Goal: Task Accomplishment & Management: Use online tool/utility

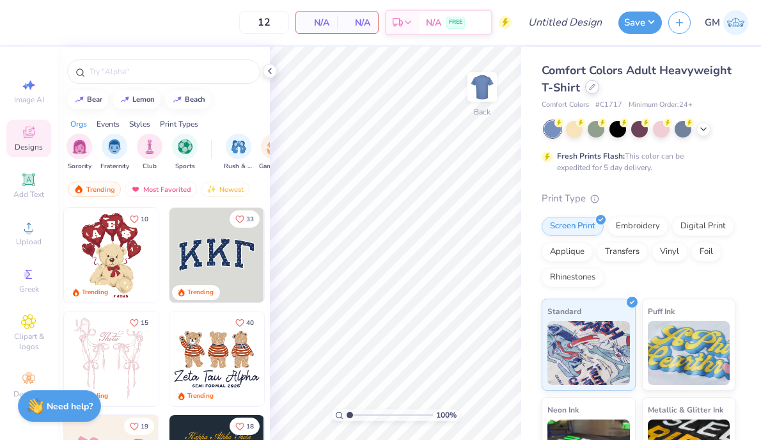
click at [591, 90] on icon at bounding box center [592, 87] width 6 height 6
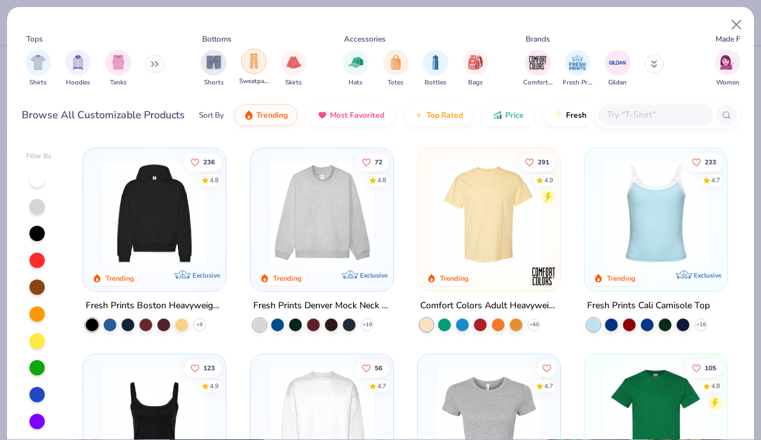
click at [253, 70] on div "filter for Sweatpants" at bounding box center [254, 62] width 26 height 26
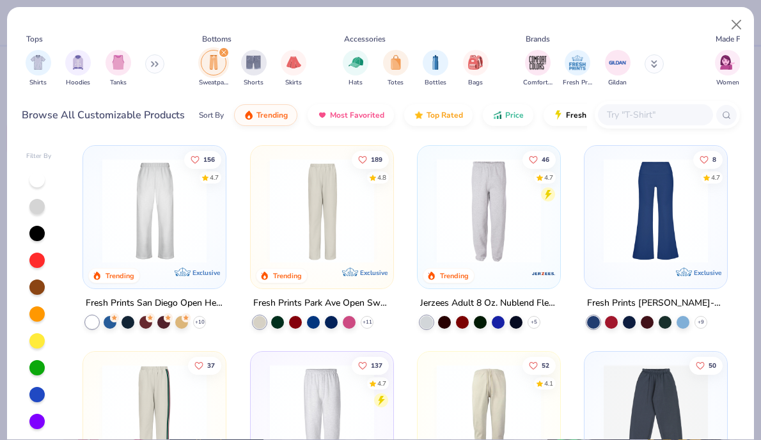
scroll to position [4, 0]
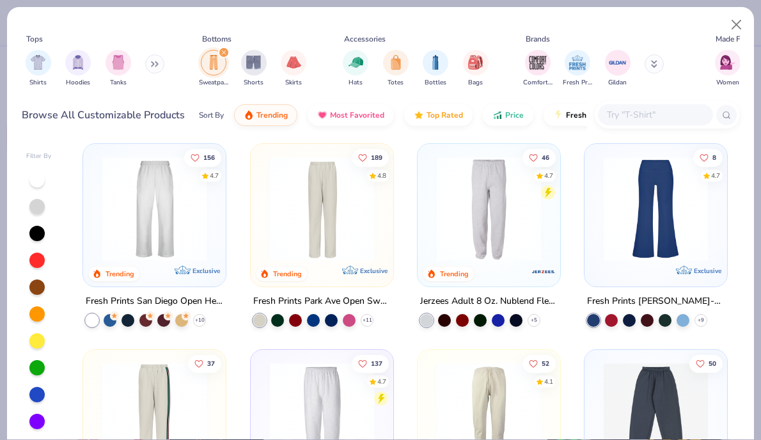
click at [174, 227] on img at bounding box center [154, 209] width 117 height 104
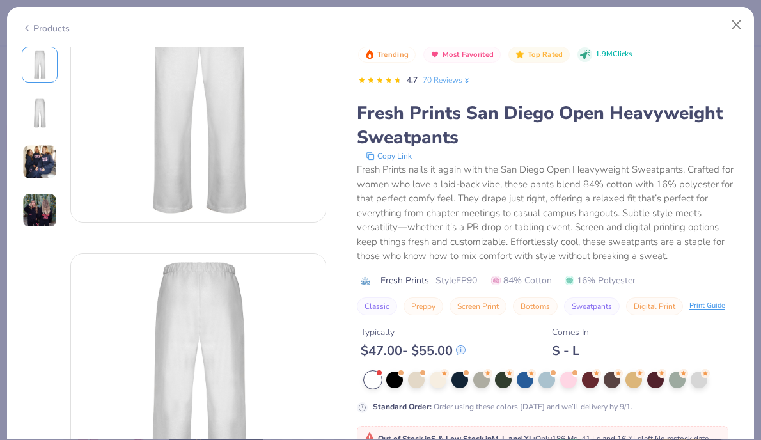
scroll to position [77, 0]
click at [391, 384] on div at bounding box center [394, 378] width 17 height 17
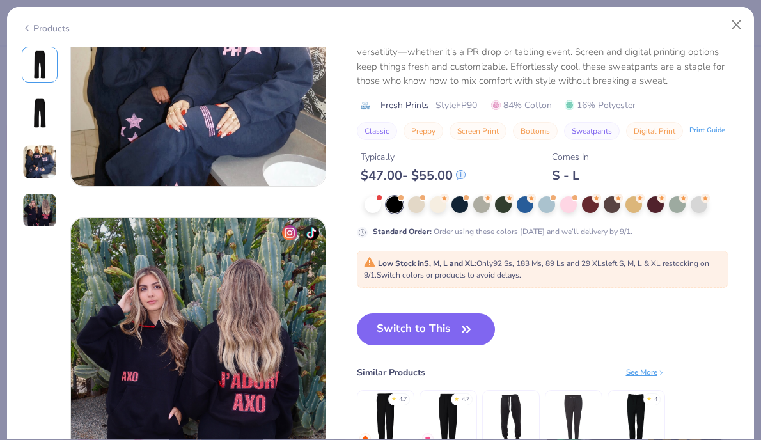
scroll to position [689, 0]
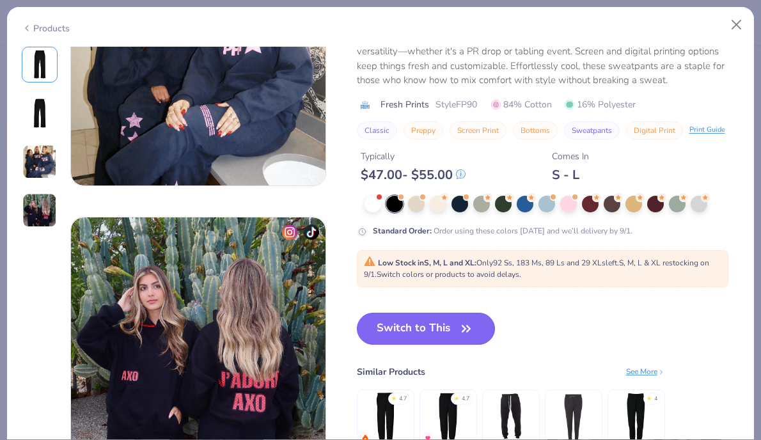
click at [419, 338] on button "Switch to This" at bounding box center [426, 329] width 139 height 32
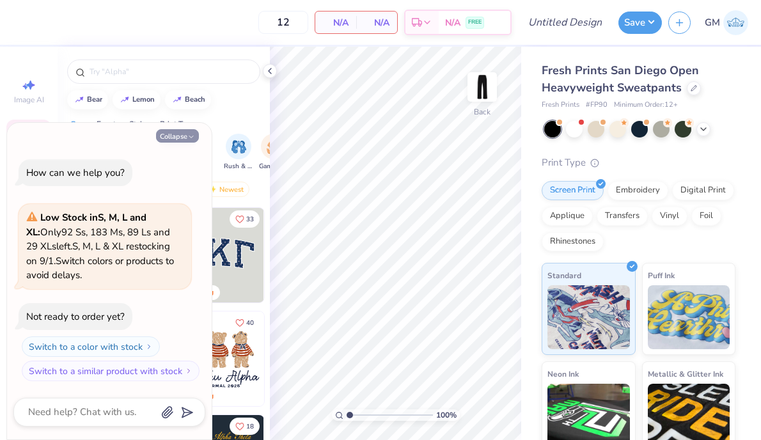
click at [189, 139] on icon "button" at bounding box center [191, 137] width 8 height 8
type textarea "x"
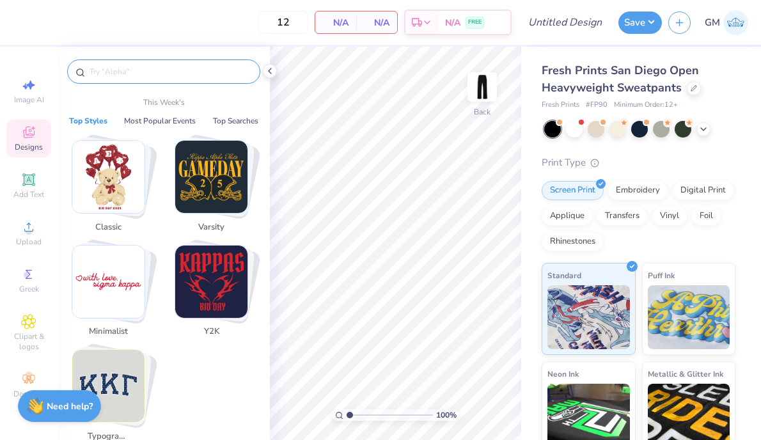
click at [125, 71] on input "text" at bounding box center [170, 71] width 164 height 13
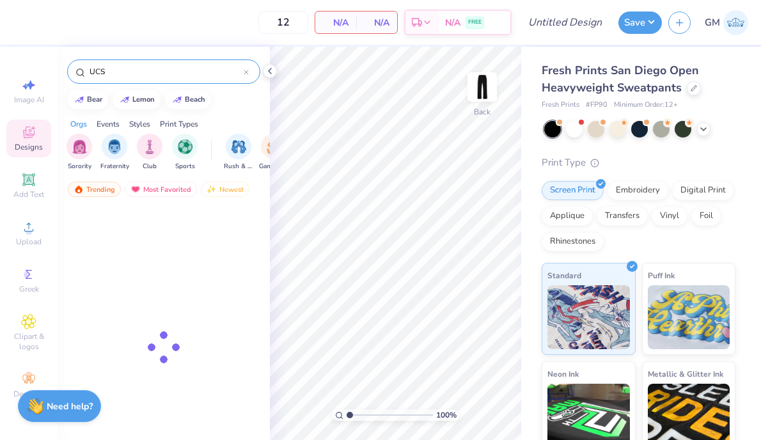
type input "UCSC"
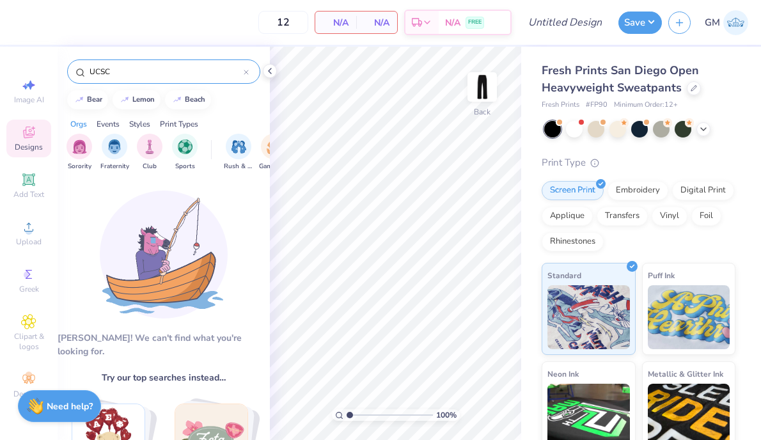
click at [116, 66] on input "UCSC" at bounding box center [165, 71] width 155 height 13
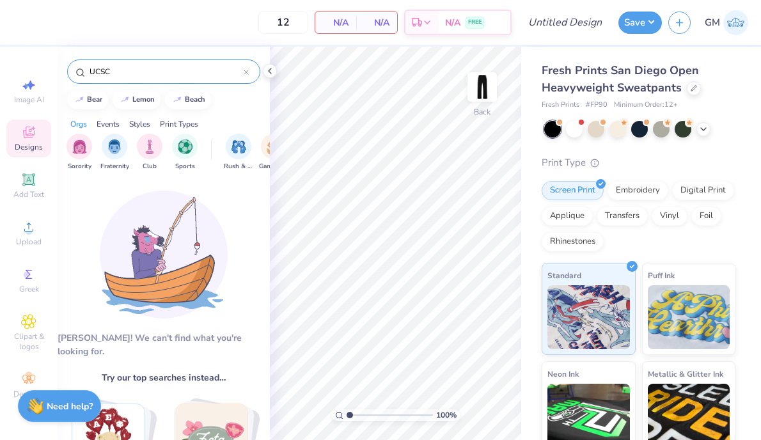
click at [116, 66] on input "UCSC" at bounding box center [165, 71] width 155 height 13
type input "c"
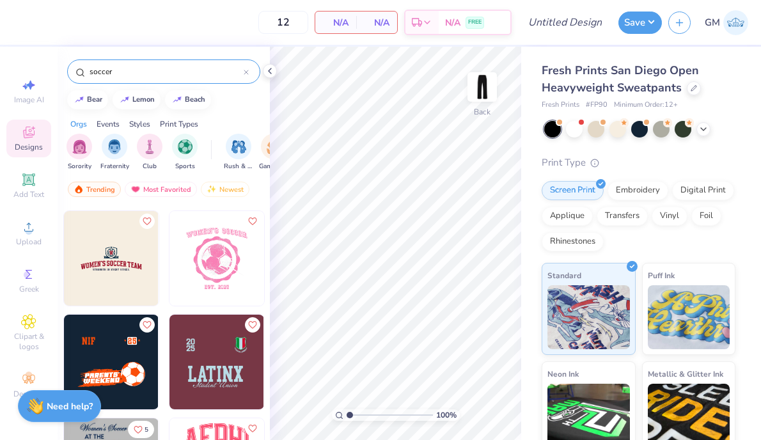
scroll to position [412, 0]
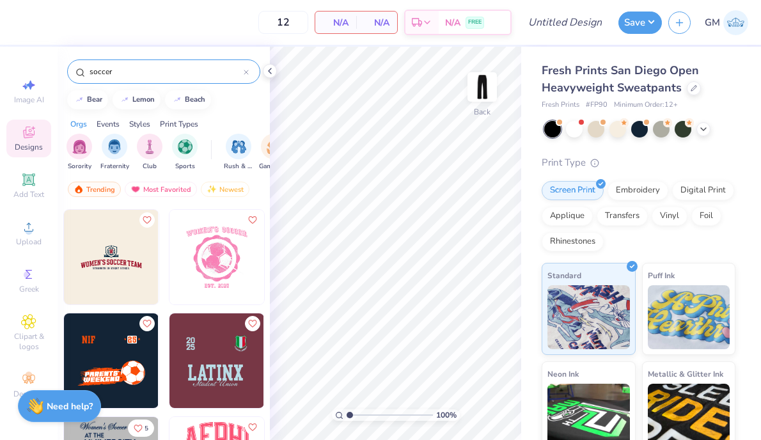
click at [134, 79] on div "soccer" at bounding box center [163, 71] width 193 height 24
click at [134, 72] on input "soccer" at bounding box center [165, 71] width 155 height 13
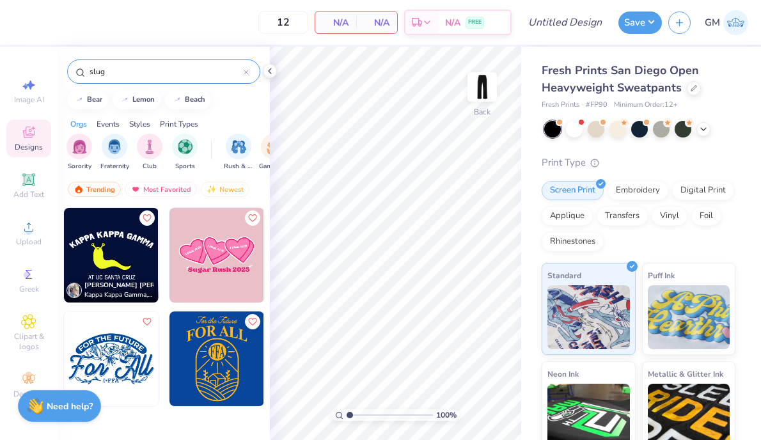
click at [136, 60] on div "slug" at bounding box center [163, 71] width 193 height 24
click at [136, 63] on div "slug" at bounding box center [163, 71] width 193 height 24
click at [136, 70] on input "slug" at bounding box center [165, 71] width 155 height 13
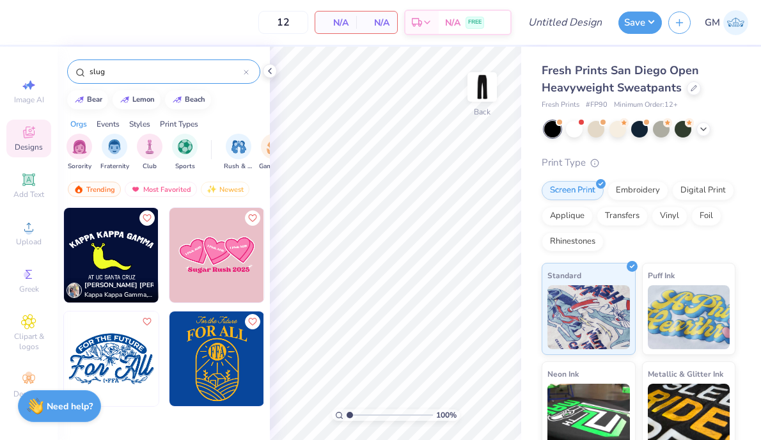
click at [136, 70] on input "slug" at bounding box center [165, 71] width 155 height 13
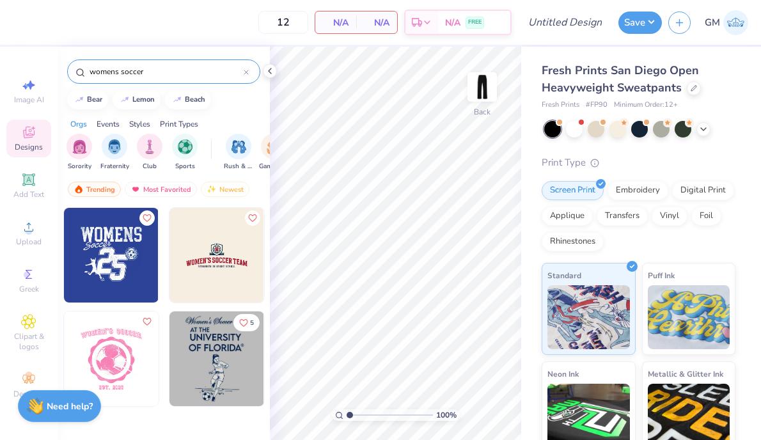
type input "womens soccer"
click at [102, 359] on div at bounding box center [111, 358] width 284 height 95
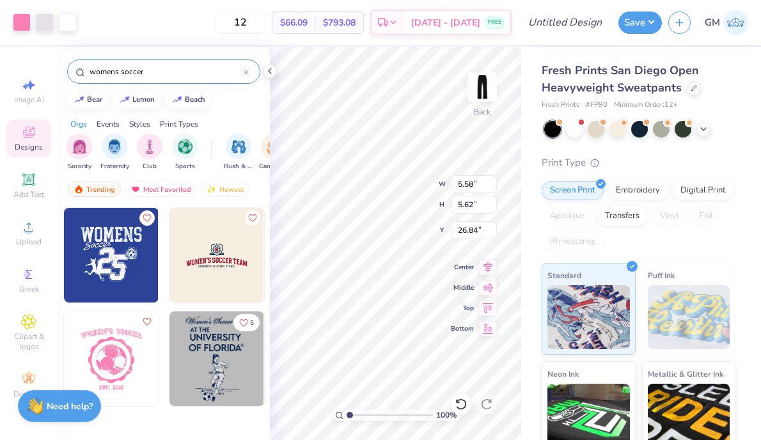
type input "5.58"
type input "5.62"
type input "3.07"
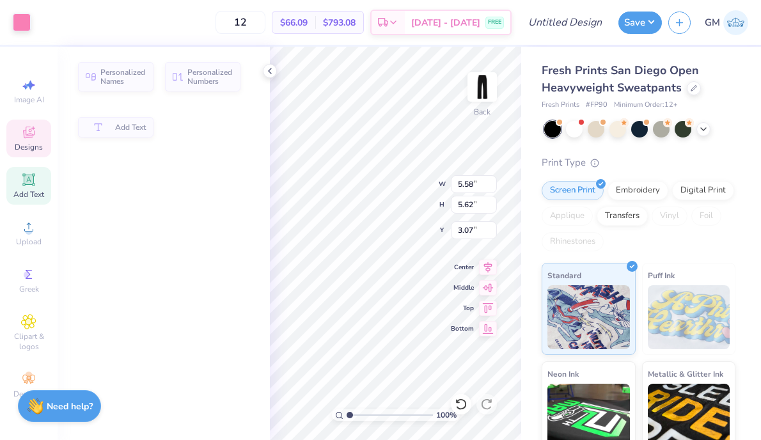
type input "0.97"
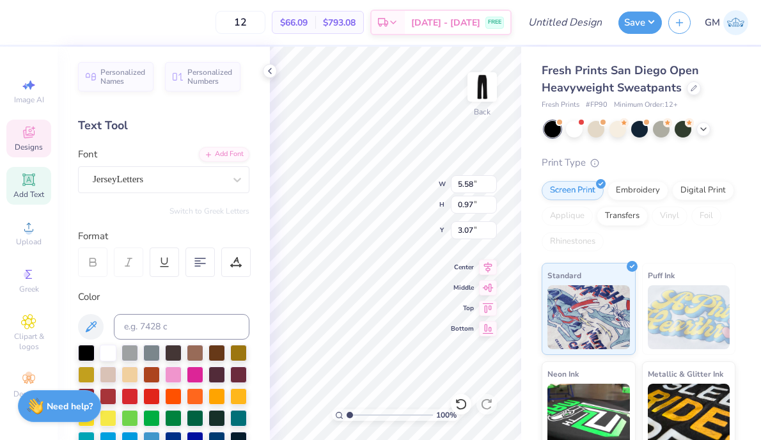
scroll to position [0, 3]
type textarea "UCSC Womens's SOCCER"
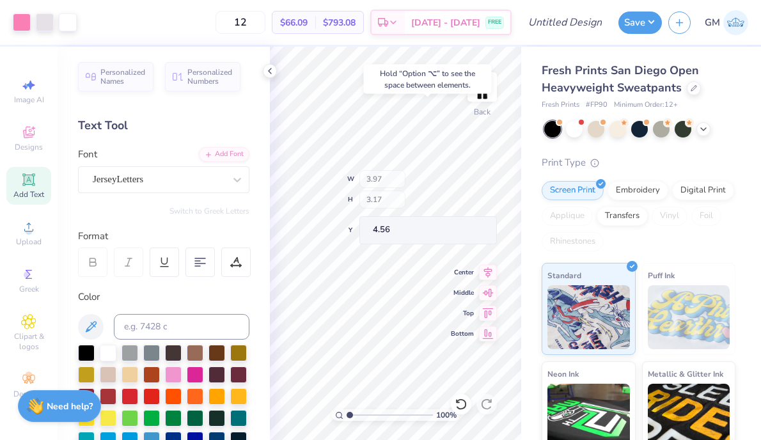
type input "4.56"
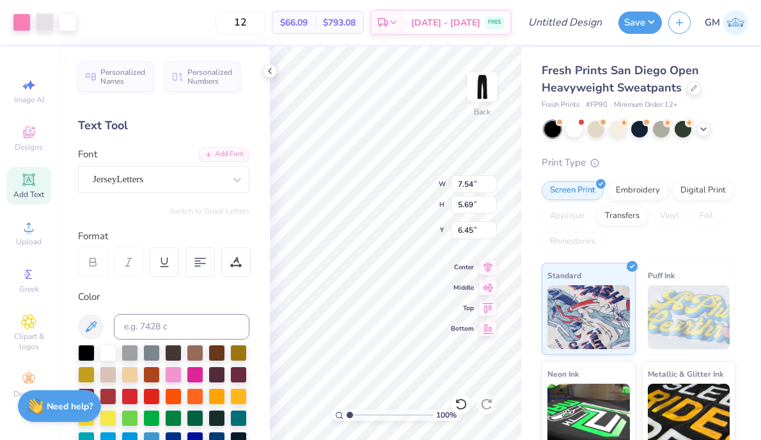
type input "6.45"
click at [112, 354] on div at bounding box center [108, 351] width 17 height 17
click at [109, 355] on div at bounding box center [108, 351] width 17 height 17
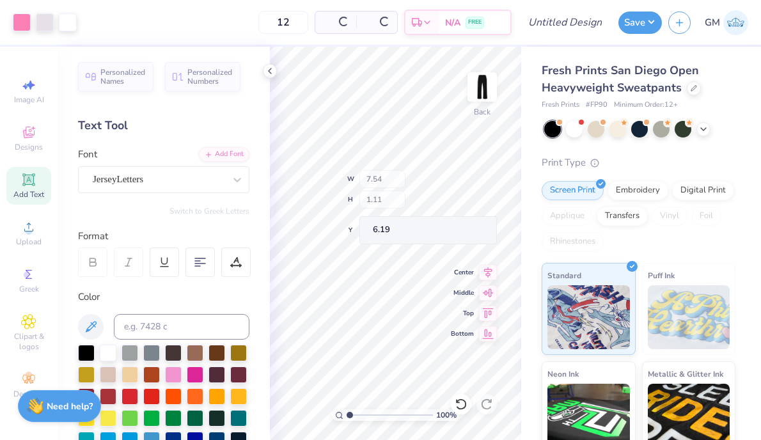
type input "6.19"
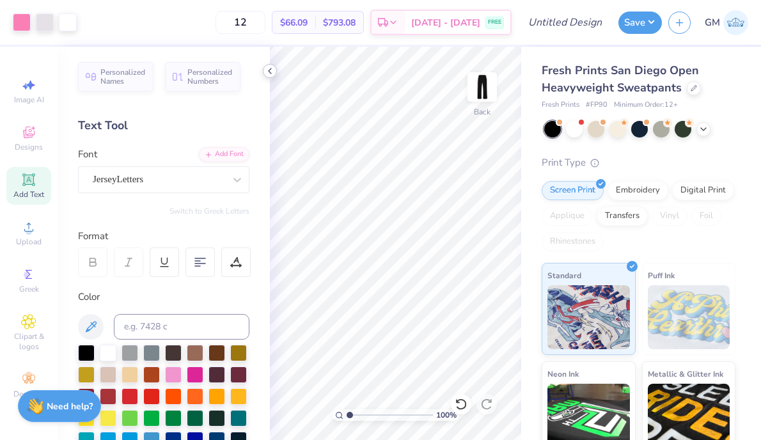
click at [267, 76] on div at bounding box center [270, 71] width 14 height 14
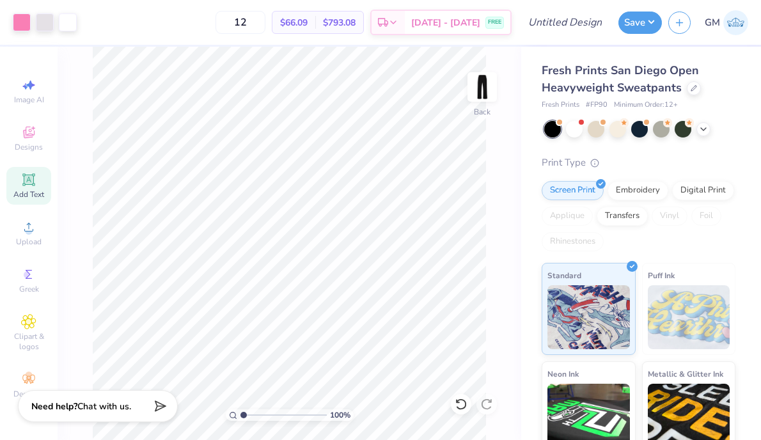
type input "6.35"
click at [289, 409] on input "range" at bounding box center [283, 415] width 86 height 12
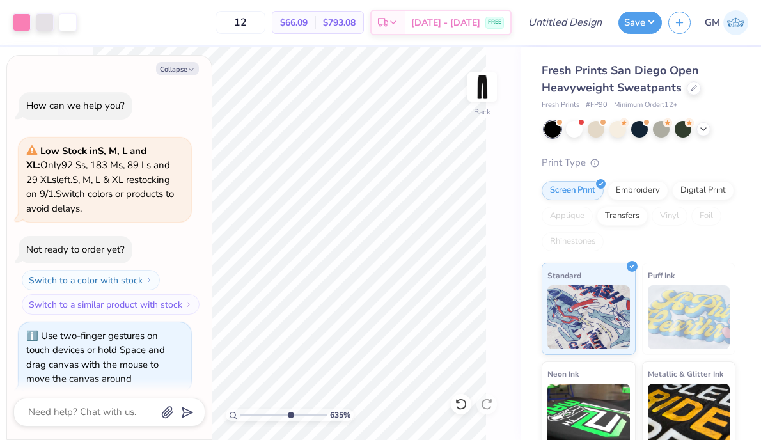
type textarea "x"
type input "3.15"
type textarea "x"
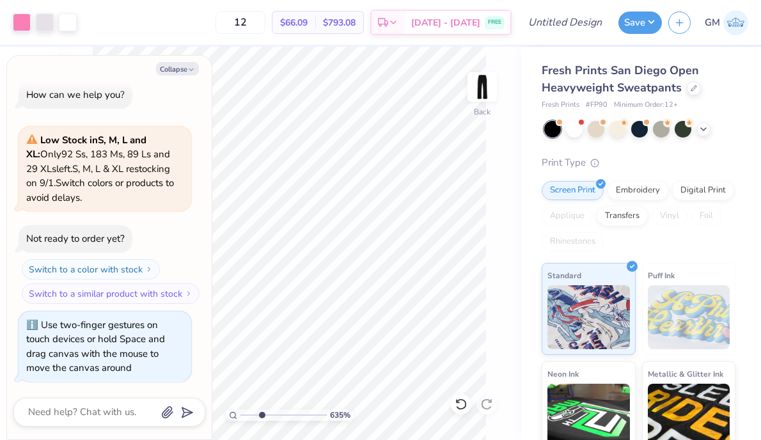
type input "3.15"
click at [262, 412] on input "range" at bounding box center [283, 415] width 86 height 12
type textarea "x"
type input "4.22"
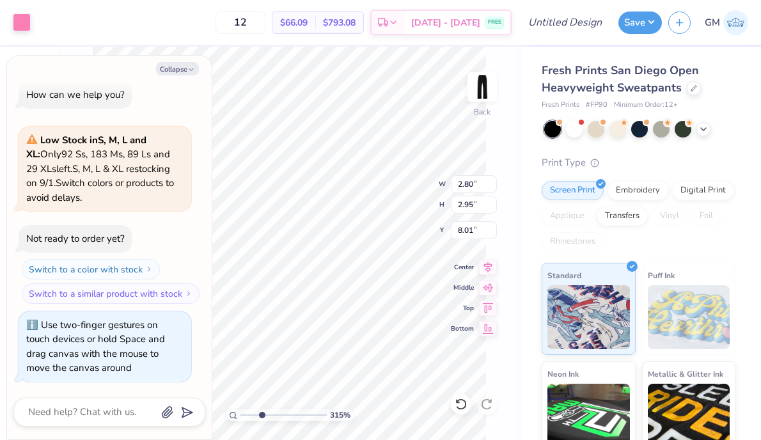
type input "7.30"
click at [172, 62] on button "Collapse" at bounding box center [177, 68] width 43 height 13
type textarea "x"
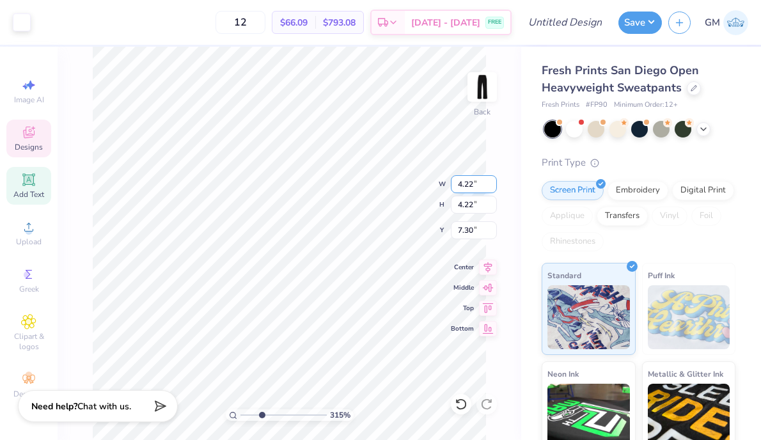
type input "4.20"
type input "3.22"
type input "7.92"
type input "4.22"
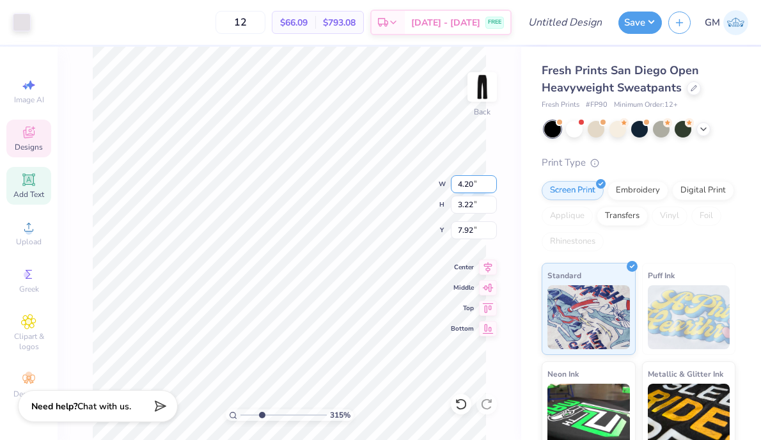
type input "7.30"
click at [84, 249] on div "315 % Back W 4.22 4.22 " H 4.22 4.22 " Y 7.30 7.30 " Center Middle Top Bottom" at bounding box center [290, 243] width 464 height 393
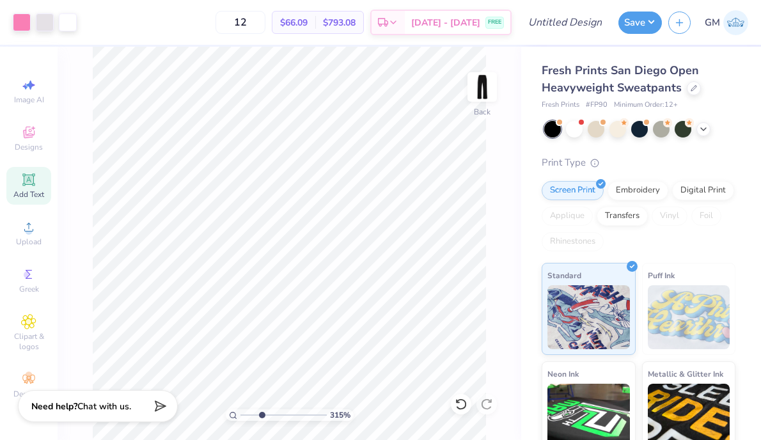
click at [240, 415] on input "range" at bounding box center [283, 415] width 86 height 12
click at [262, 416] on input "range" at bounding box center [283, 415] width 86 height 12
drag, startPoint x: 262, startPoint y: 416, endPoint x: 225, endPoint y: 413, distance: 37.2
type input "1"
click at [240, 413] on input "range" at bounding box center [283, 415] width 86 height 12
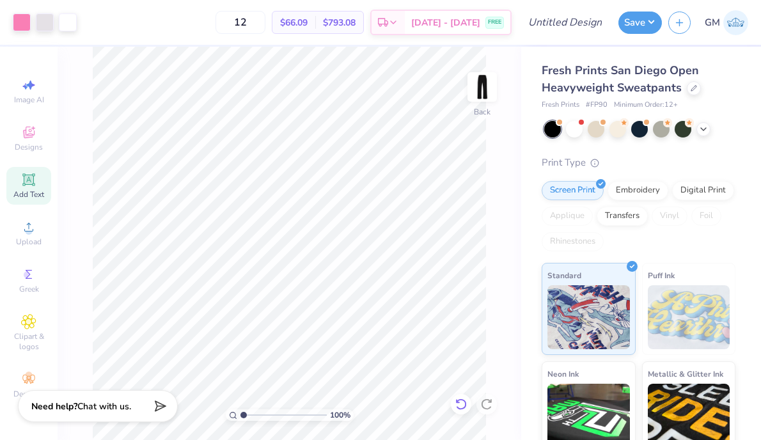
click at [455, 409] on icon at bounding box center [461, 404] width 13 height 13
click at [485, 407] on icon at bounding box center [486, 404] width 13 height 13
click at [478, 91] on img at bounding box center [482, 86] width 51 height 51
click at [480, 89] on img at bounding box center [482, 86] width 51 height 51
click at [27, 178] on icon at bounding box center [29, 180] width 10 height 10
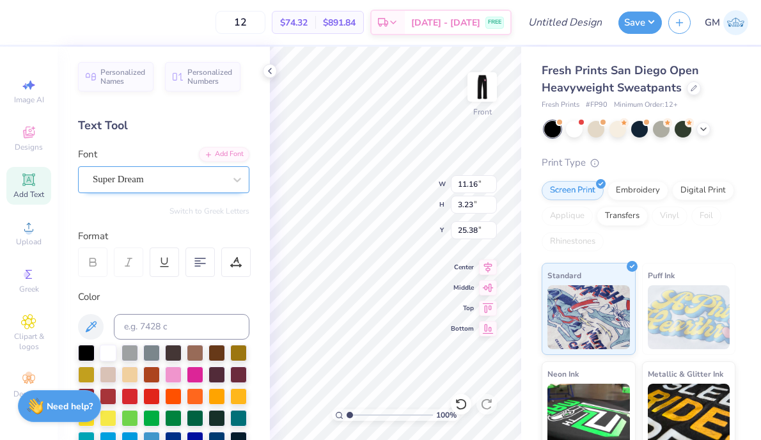
click at [198, 175] on div "Super Dream" at bounding box center [158, 179] width 134 height 20
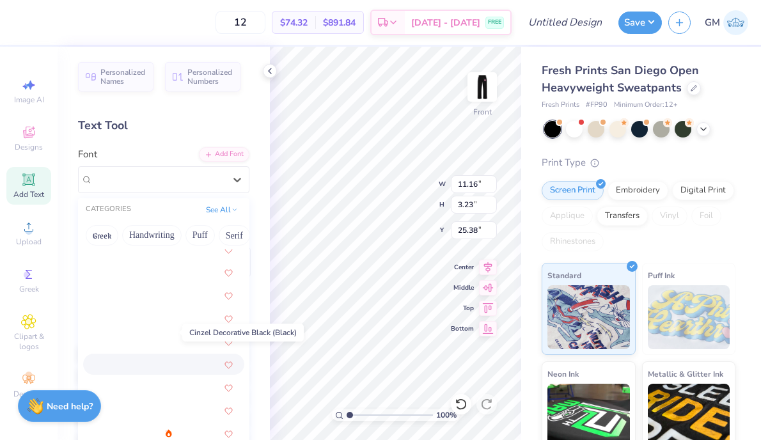
scroll to position [1566, 0]
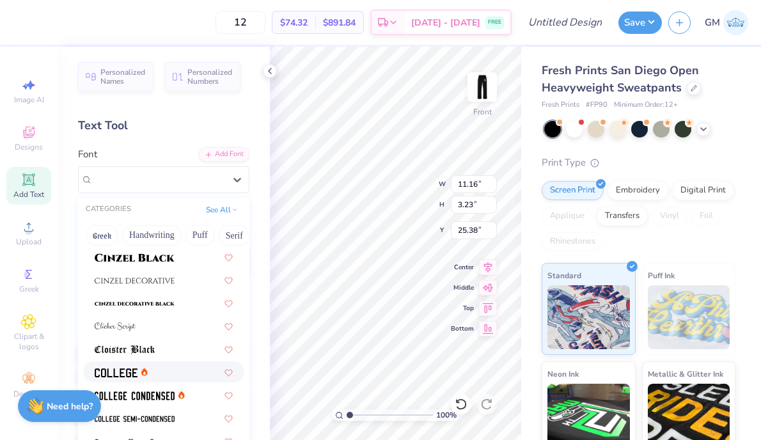
click at [156, 375] on div at bounding box center [164, 371] width 138 height 13
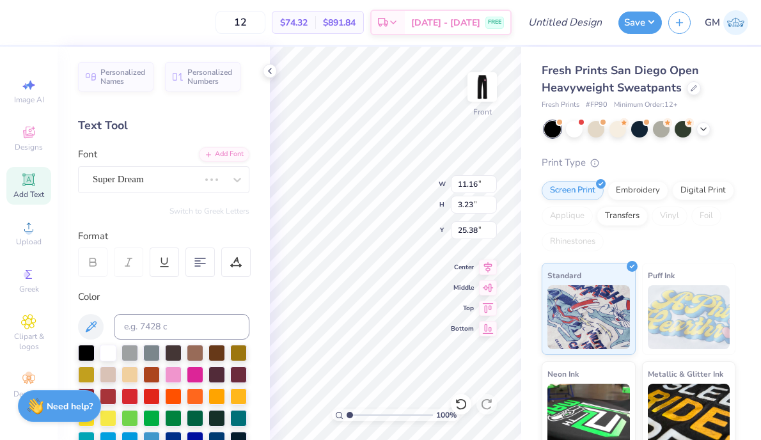
type input "10.13"
type input "3.15"
type input "25.42"
type textarea "UCSC Soccer"
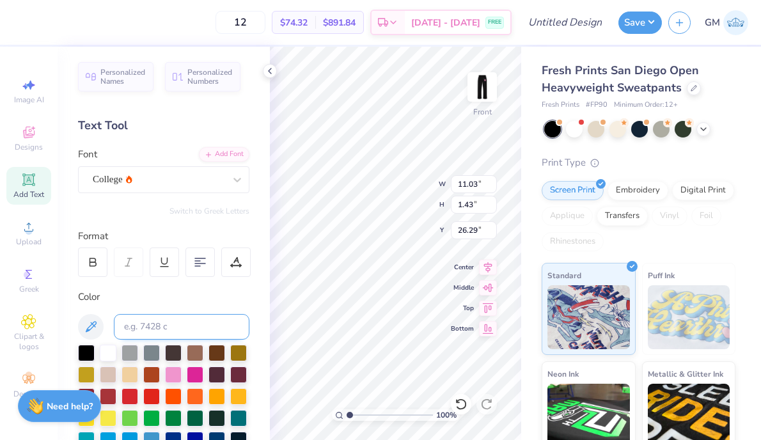
scroll to position [0, 1]
click at [38, 197] on span "Add Text" at bounding box center [28, 194] width 31 height 10
click at [265, 74] on icon at bounding box center [270, 71] width 10 height 10
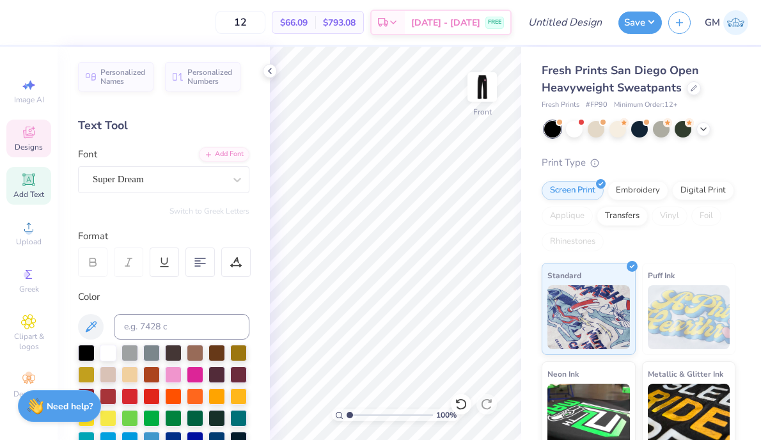
click at [31, 150] on span "Designs" at bounding box center [29, 147] width 28 height 10
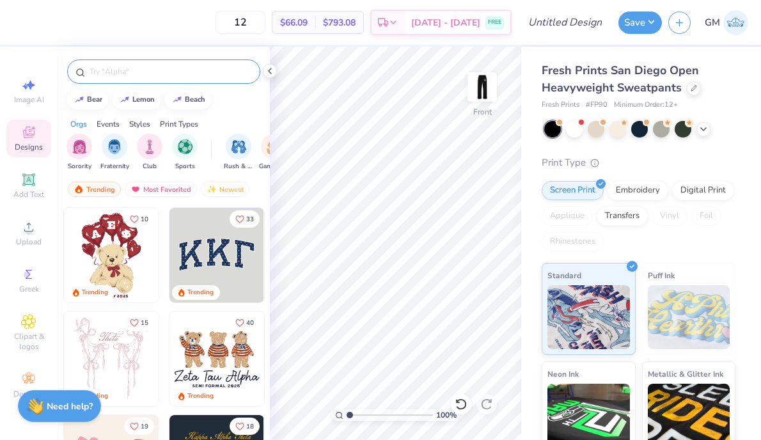
click at [118, 69] on input "text" at bounding box center [170, 71] width 164 height 13
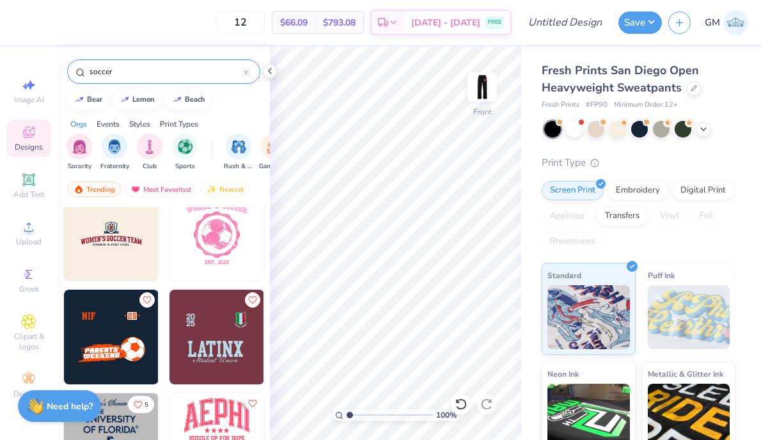
scroll to position [444, 0]
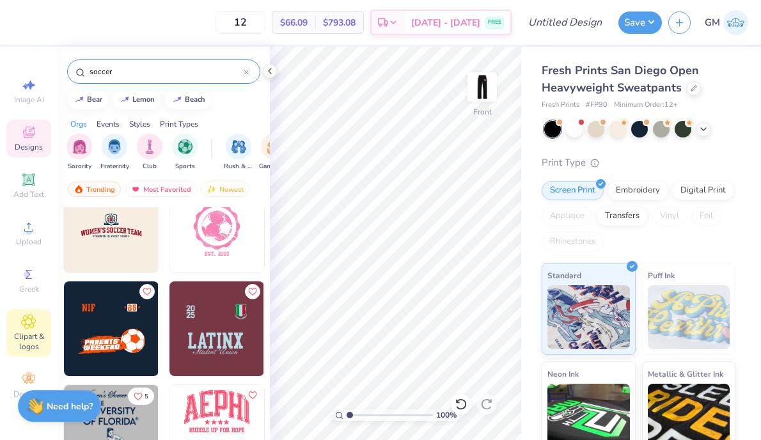
type input "soccer"
click at [27, 329] on icon at bounding box center [28, 321] width 15 height 15
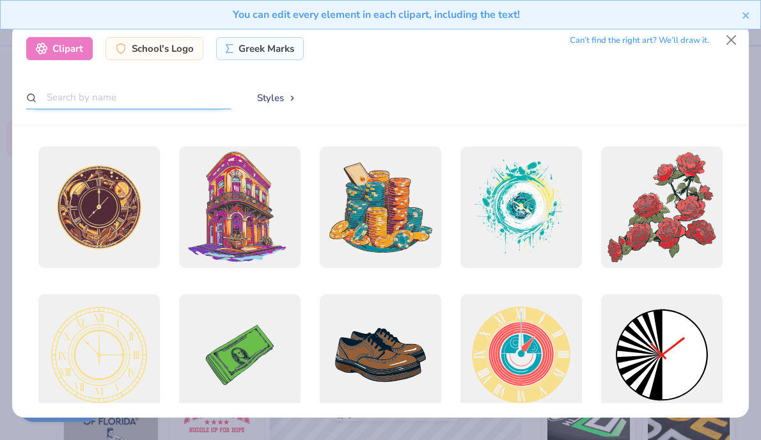
click at [112, 97] on input "text" at bounding box center [128, 98] width 205 height 24
type input "soccer"
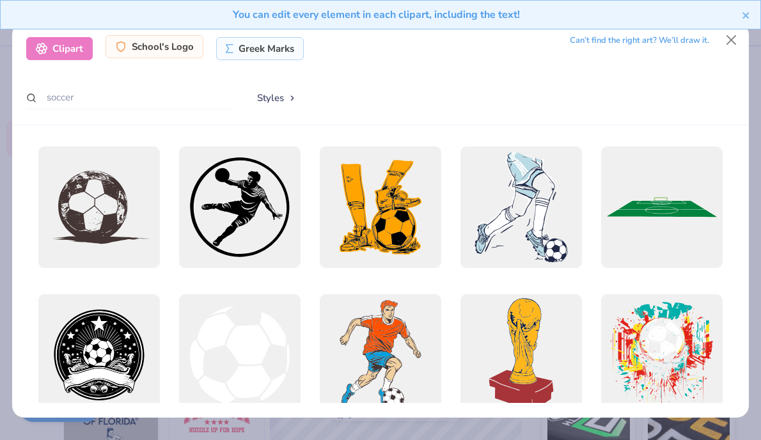
click at [147, 48] on div "School's Logo" at bounding box center [155, 46] width 98 height 23
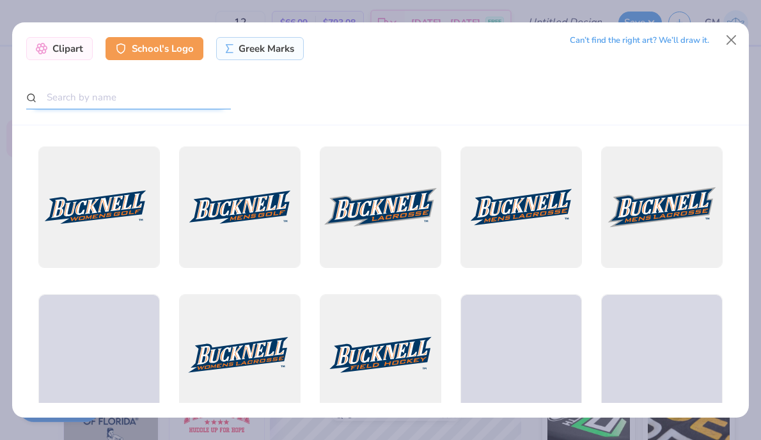
click at [106, 98] on input "text" at bounding box center [128, 98] width 205 height 24
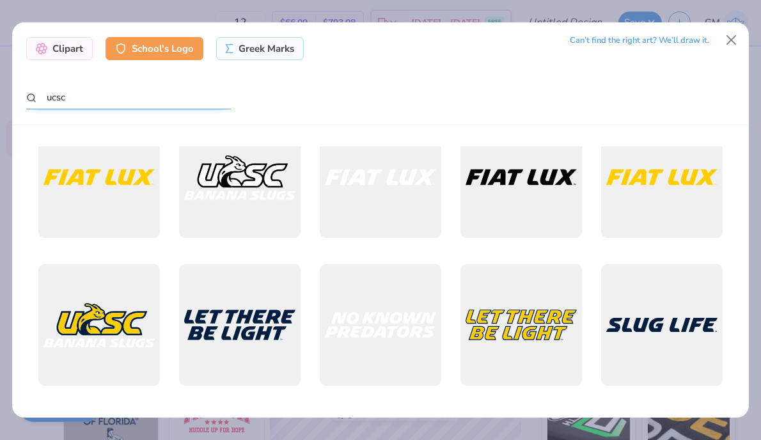
scroll to position [1365, 0]
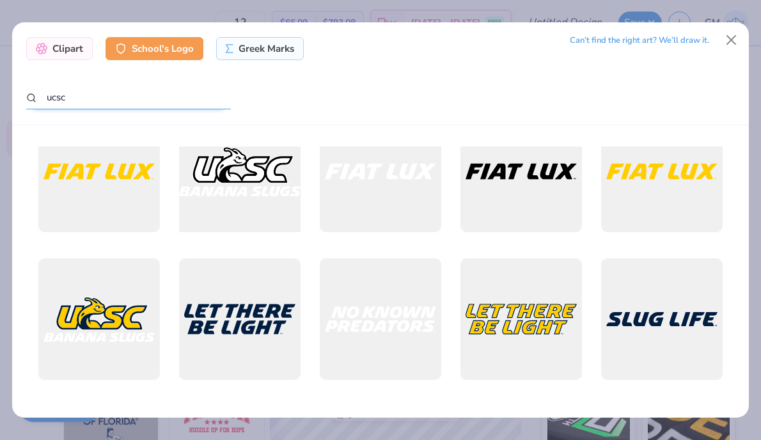
type input "ucsc"
click at [260, 200] on div at bounding box center [240, 171] width 134 height 134
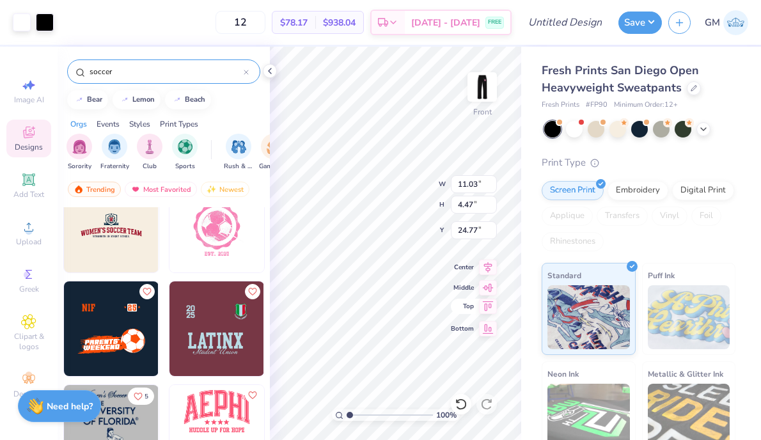
click at [487, 308] on icon at bounding box center [488, 306] width 11 height 10
click at [485, 286] on icon at bounding box center [488, 285] width 18 height 15
type input "24.77"
click at [487, 300] on div "100 % Front W 11.03 H 4.47 Y 24.77 Center Middle Top Bottom" at bounding box center [395, 243] width 251 height 393
click at [487, 309] on icon at bounding box center [488, 306] width 11 height 10
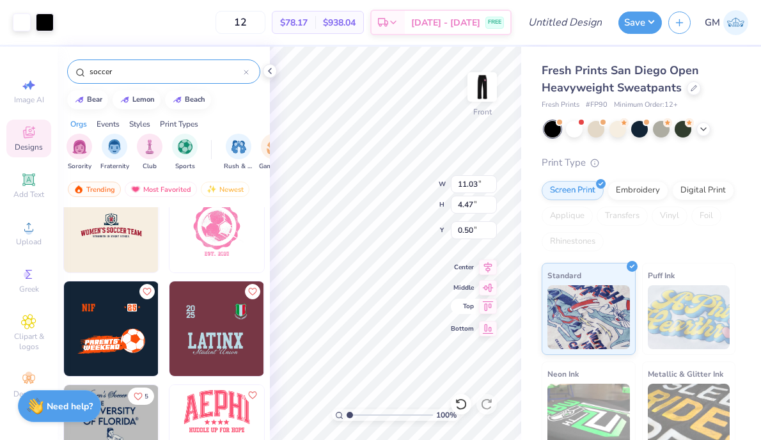
type input "0.50"
click at [491, 266] on icon at bounding box center [488, 265] width 18 height 15
click at [491, 187] on input "11.02" at bounding box center [474, 184] width 46 height 18
click at [491, 187] on input "11.01" at bounding box center [474, 184] width 46 height 18
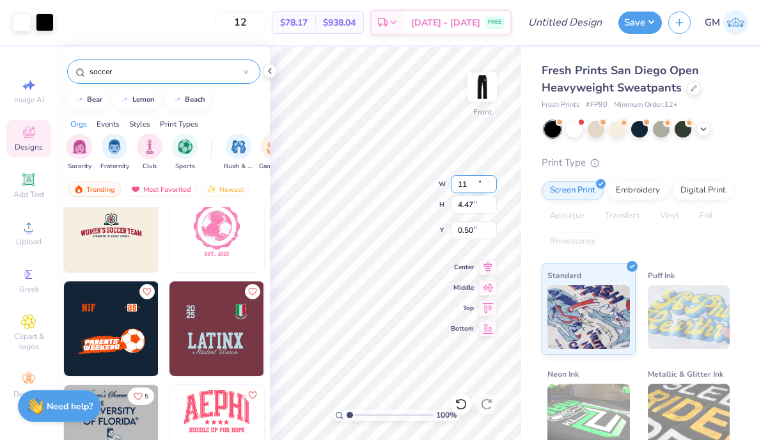
click at [491, 187] on input "11" at bounding box center [474, 184] width 46 height 18
type input "10.99"
click at [491, 187] on input "10.99" at bounding box center [474, 184] width 46 height 18
click at [493, 226] on input "0.51" at bounding box center [474, 230] width 46 height 18
click at [493, 226] on input "0.52" at bounding box center [474, 230] width 46 height 18
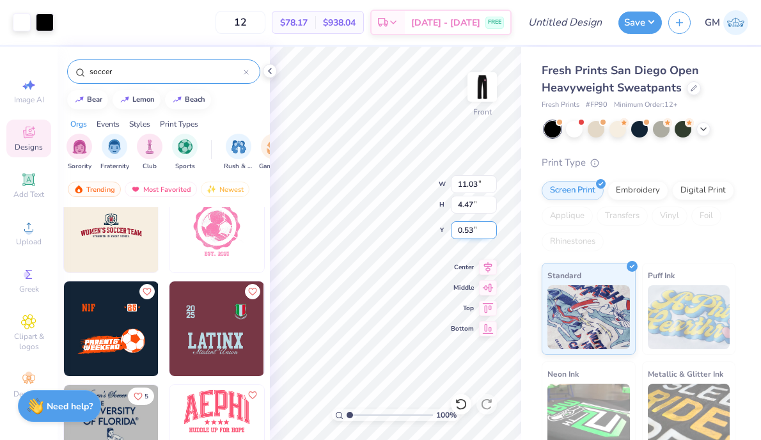
click at [493, 226] on input "0.53" at bounding box center [474, 230] width 46 height 18
click at [493, 226] on input "0.54" at bounding box center [474, 230] width 46 height 18
click at [493, 226] on input "0.55" at bounding box center [474, 230] width 46 height 18
click at [493, 226] on input "0.56" at bounding box center [474, 230] width 46 height 18
click at [493, 226] on input "0.57" at bounding box center [474, 230] width 46 height 18
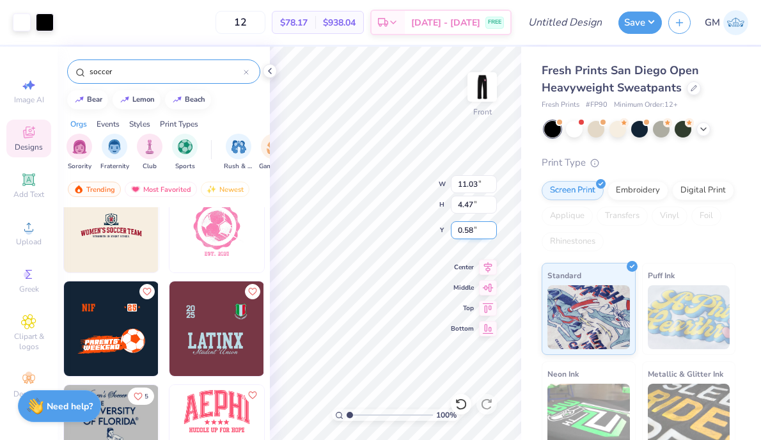
click at [493, 226] on input "0.58" at bounding box center [474, 230] width 46 height 18
click at [493, 226] on input "0.59" at bounding box center [474, 230] width 46 height 18
click at [493, 226] on input "0.6" at bounding box center [474, 230] width 46 height 18
click at [493, 226] on input "0.61" at bounding box center [474, 230] width 46 height 18
type input "1.25"
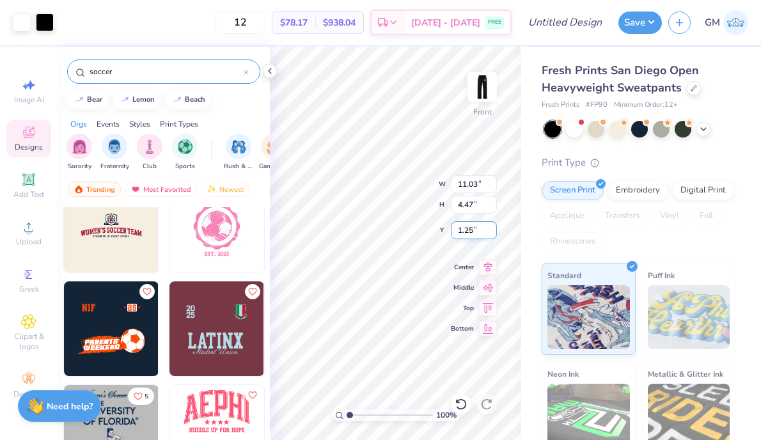
click at [493, 227] on input "1.25" at bounding box center [474, 230] width 46 height 18
type input "4.52"
click at [492, 201] on input "4.52" at bounding box center [474, 205] width 46 height 18
type input "11.04"
type input "1.22"
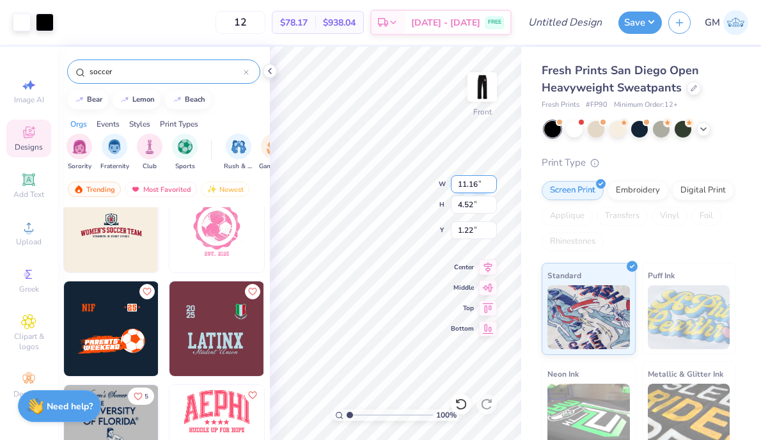
type input "11.16"
click at [493, 180] on input "11.16" at bounding box center [474, 184] width 46 height 18
type input "11.03"
type input "4.47"
type input "24.77"
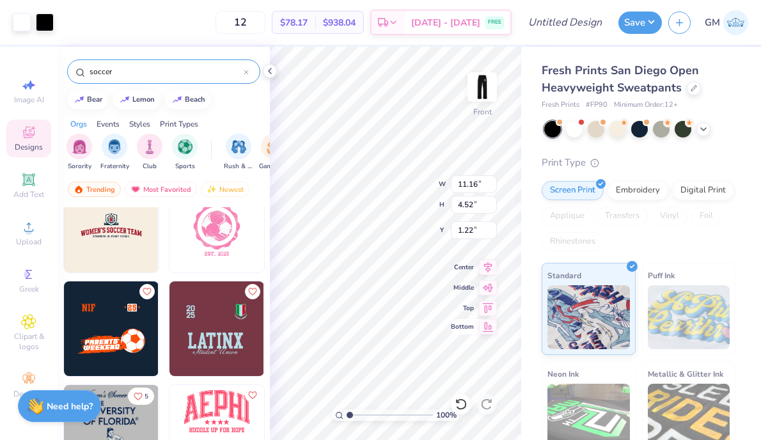
click at [487, 325] on icon at bounding box center [488, 327] width 11 height 10
click at [487, 289] on icon at bounding box center [488, 285] width 18 height 15
click at [489, 263] on icon at bounding box center [488, 265] width 18 height 15
click at [488, 307] on icon at bounding box center [488, 306] width 18 height 15
click at [485, 291] on icon at bounding box center [488, 285] width 18 height 15
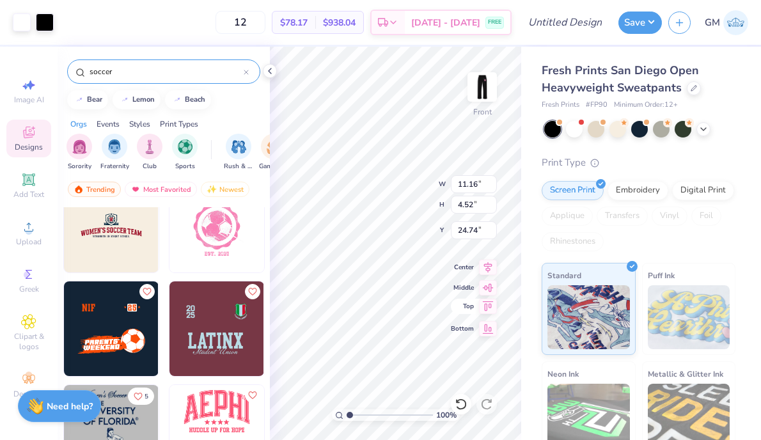
click at [489, 305] on icon at bounding box center [488, 306] width 11 height 10
type input "0.50"
click at [479, 181] on input "11.16" at bounding box center [474, 184] width 46 height 18
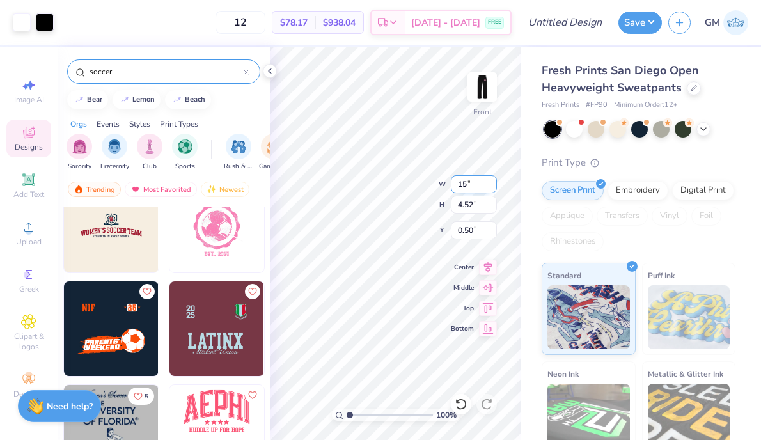
type input "15"
click at [492, 231] on input "0.50" at bounding box center [474, 230] width 46 height 18
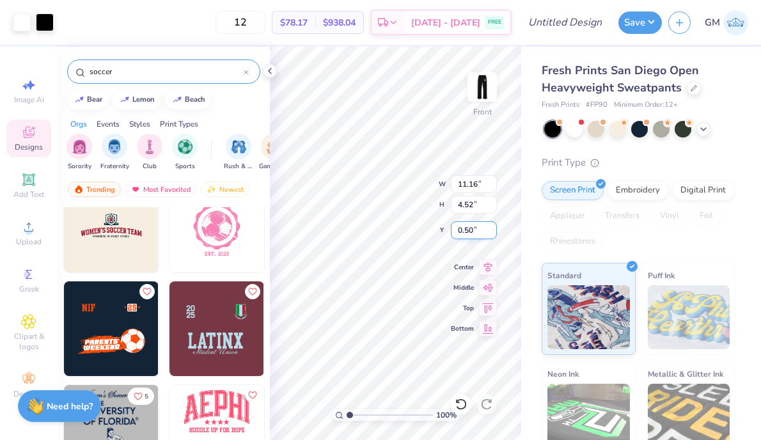
click at [492, 231] on input "0.50" at bounding box center [474, 230] width 46 height 18
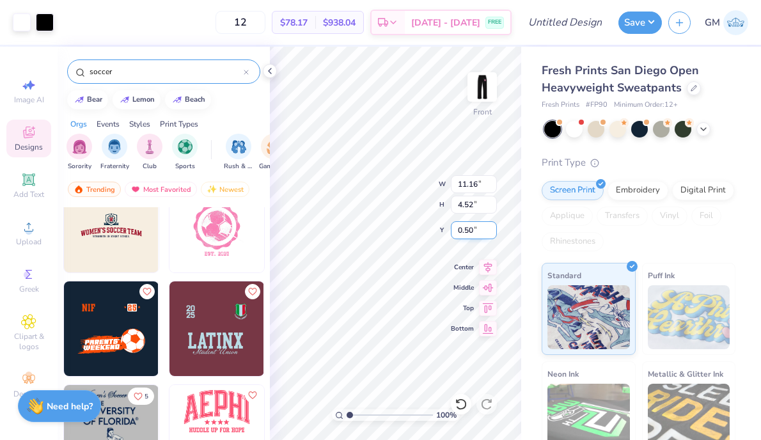
click at [492, 231] on input "0.50" at bounding box center [474, 230] width 46 height 18
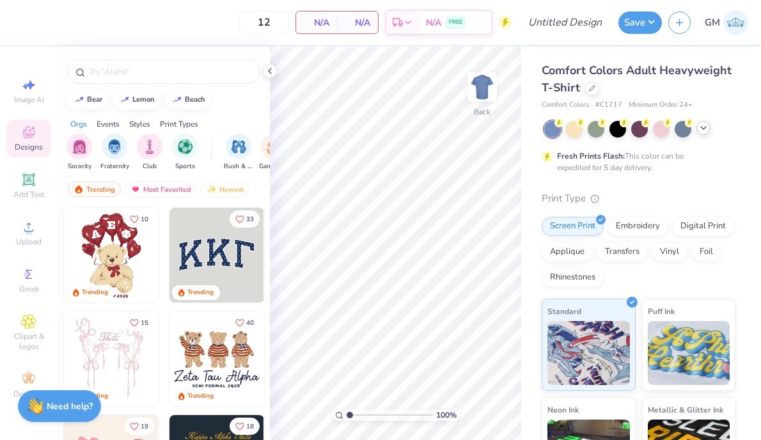
click at [708, 127] on div at bounding box center [703, 128] width 14 height 14
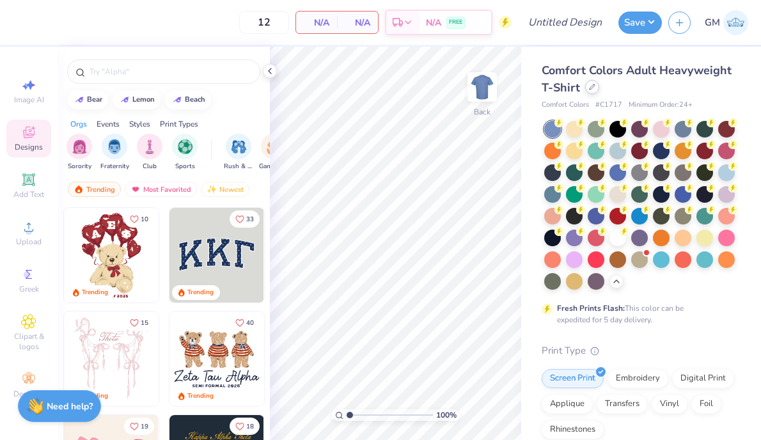
click at [587, 92] on div at bounding box center [592, 87] width 14 height 14
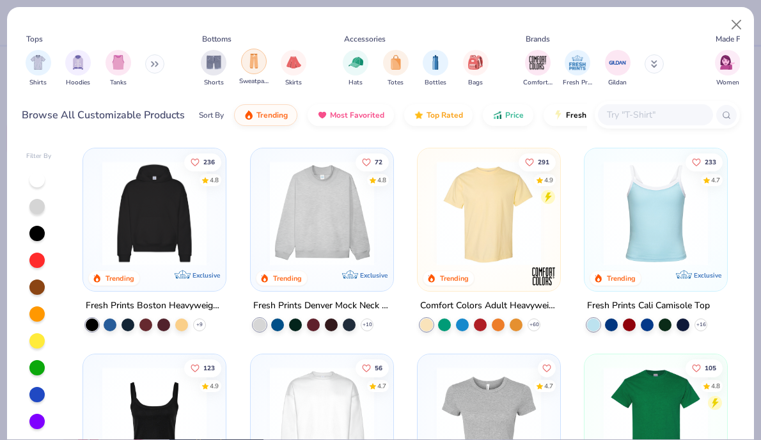
click at [251, 74] on div "Sweatpants" at bounding box center [253, 68] width 29 height 38
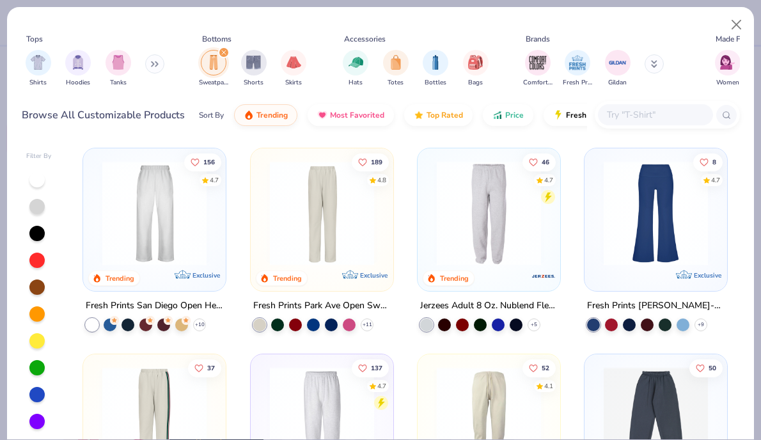
click at [143, 244] on img at bounding box center [154, 213] width 117 height 104
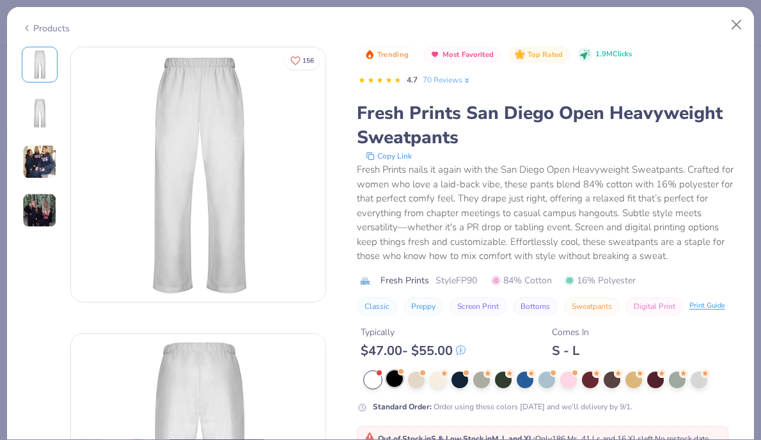
click at [401, 381] on div at bounding box center [394, 378] width 17 height 17
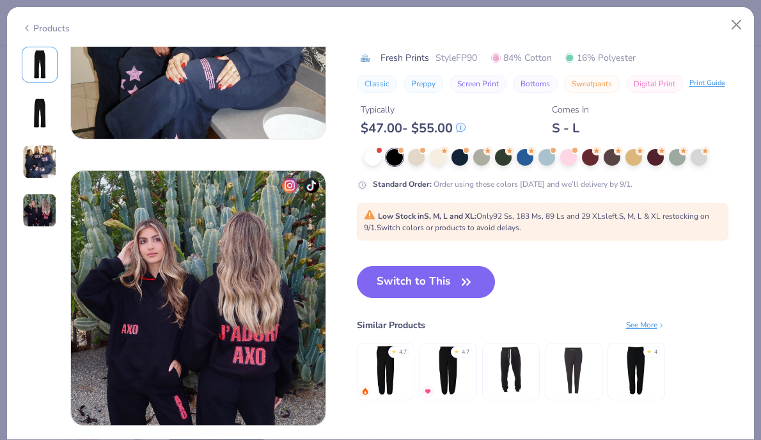
scroll to position [737, 0]
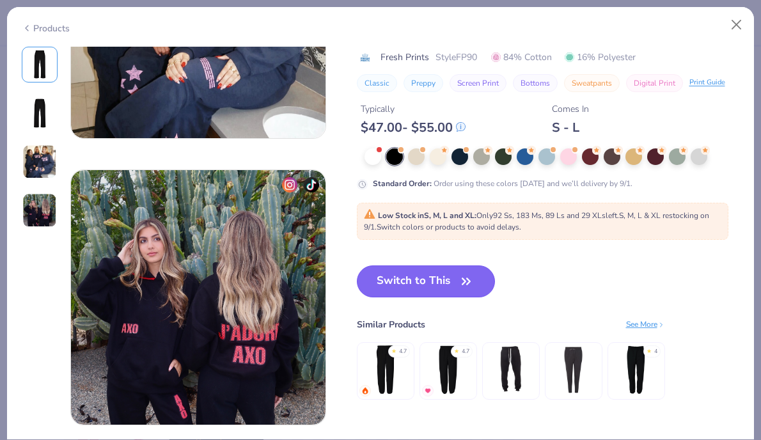
click at [431, 288] on button "Switch to This" at bounding box center [426, 281] width 139 height 32
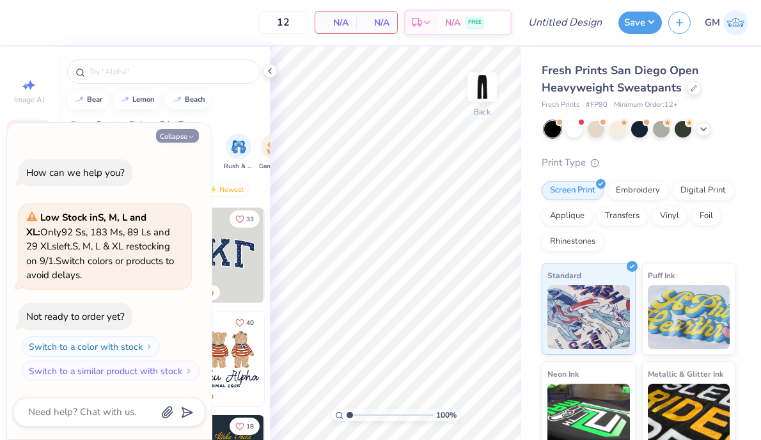
click at [187, 132] on button "Collapse" at bounding box center [177, 135] width 43 height 13
type textarea "x"
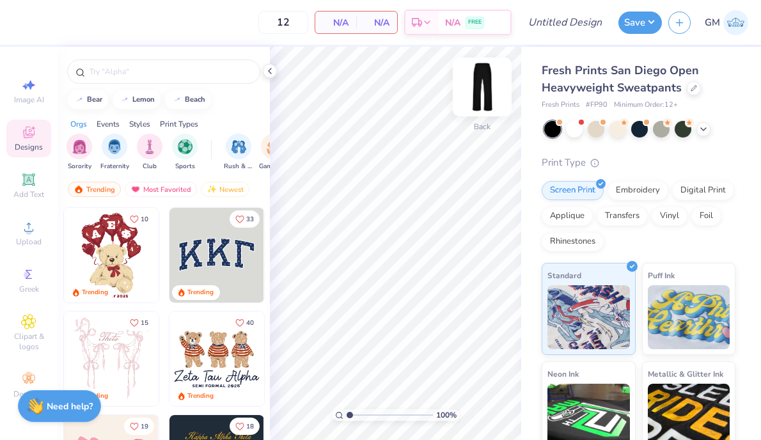
click at [481, 92] on img at bounding box center [482, 86] width 51 height 51
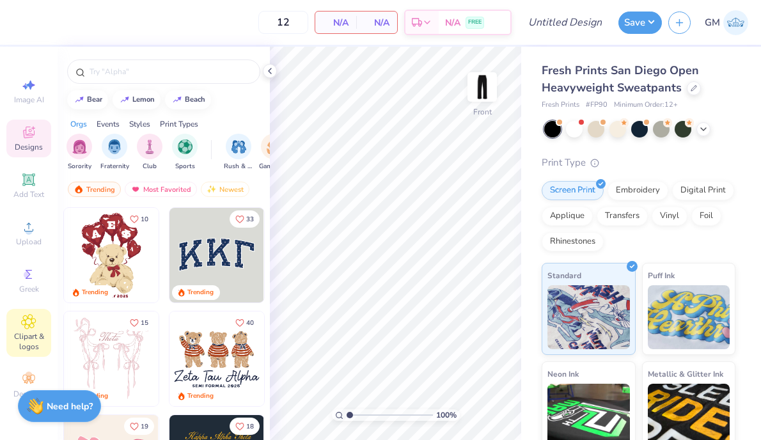
click at [35, 332] on span "Clipart & logos" at bounding box center [28, 341] width 45 height 20
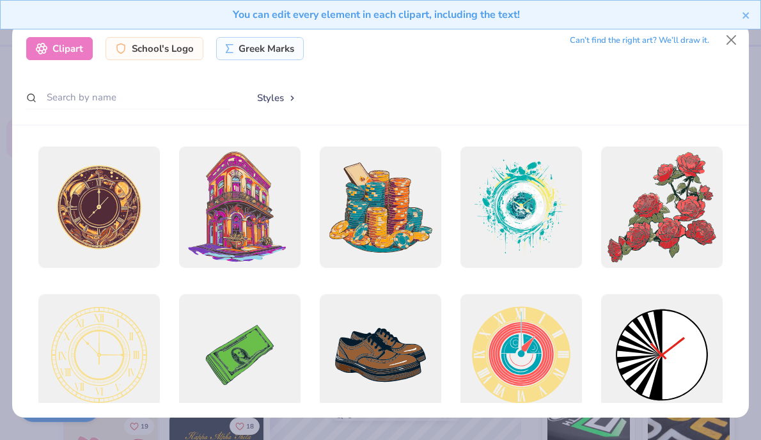
click at [159, 62] on div "Clipart School's Logo Greek Marks Can’t find the right art? We’ll draw it. Styl…" at bounding box center [380, 73] width 737 height 103
click at [157, 55] on div "School's Logo" at bounding box center [155, 46] width 98 height 23
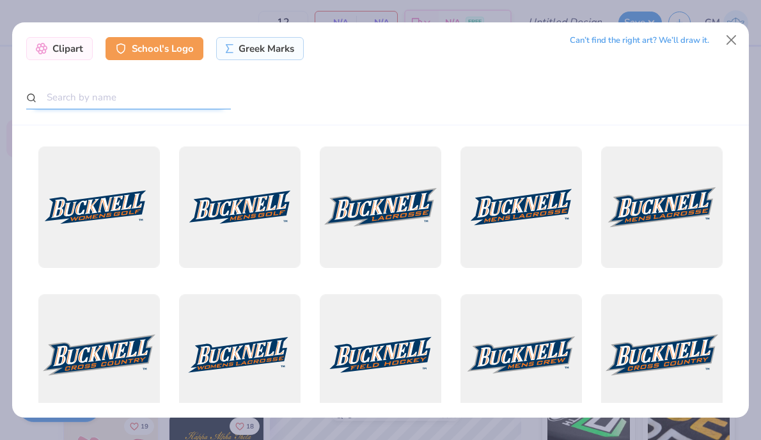
click at [153, 97] on input "text" at bounding box center [128, 98] width 205 height 24
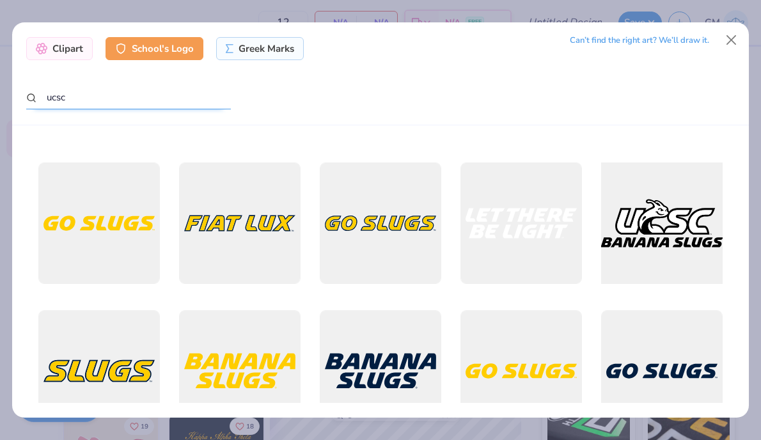
scroll to position [1013, 0]
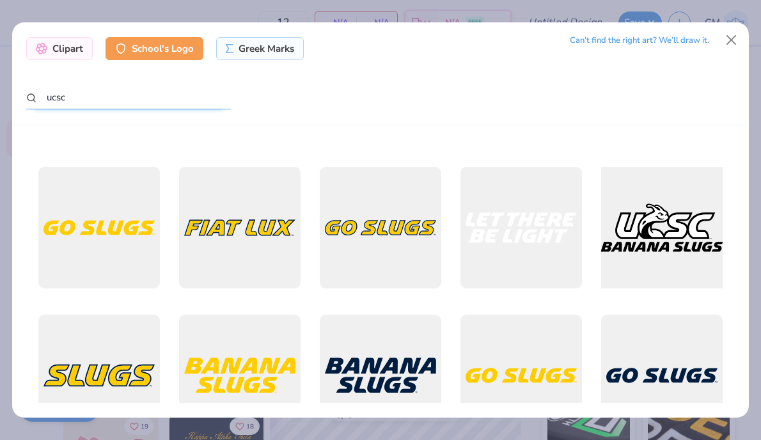
type input "ucsc"
click at [643, 229] on div at bounding box center [662, 227] width 134 height 134
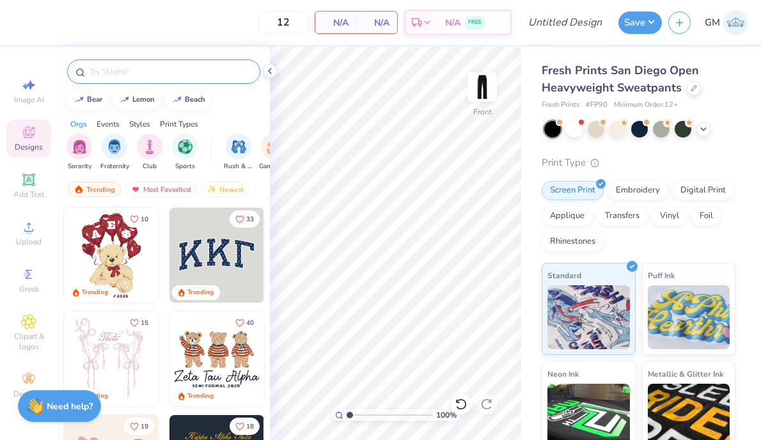
click at [152, 74] on input "text" at bounding box center [170, 71] width 164 height 13
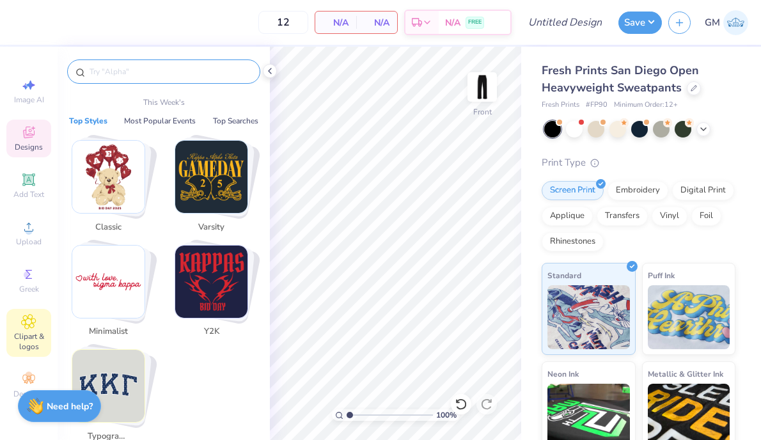
click at [20, 336] on span "Clipart & logos" at bounding box center [28, 341] width 45 height 20
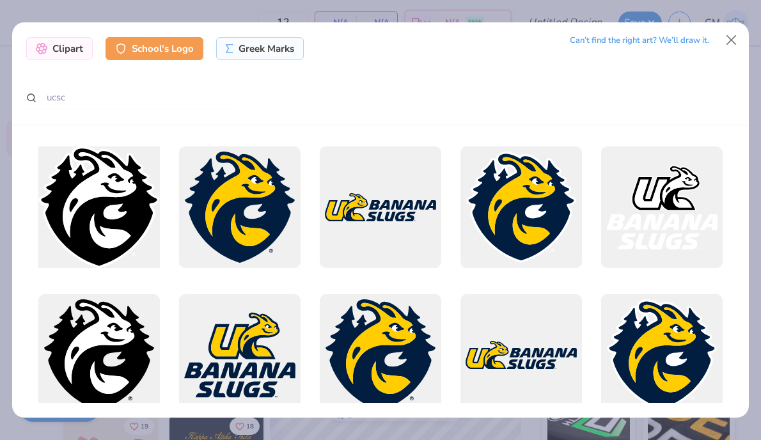
click at [113, 238] on div at bounding box center [99, 207] width 134 height 134
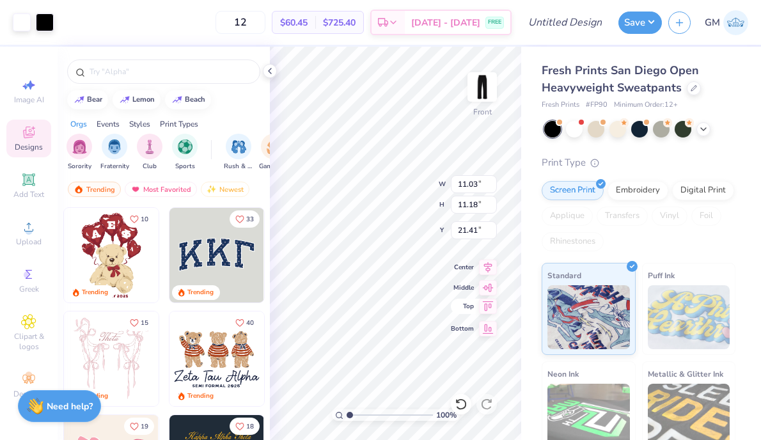
click at [487, 304] on icon at bounding box center [488, 306] width 18 height 15
type input "0.50"
type input "7.46"
type input "7.56"
type input "2.28"
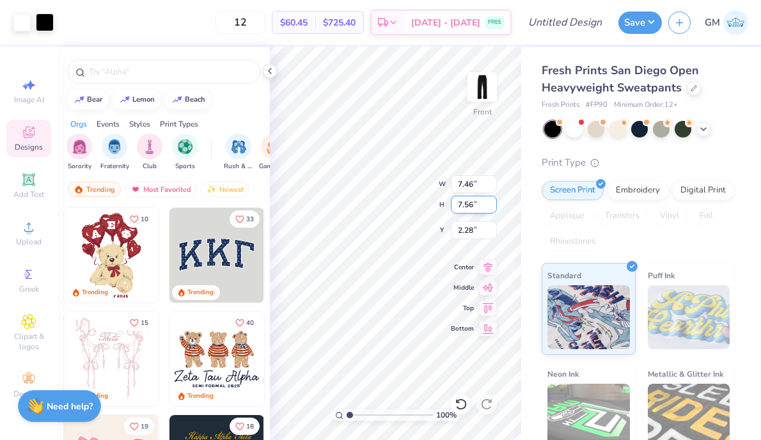
type input "5.06"
type input "5.13"
type input "2.33"
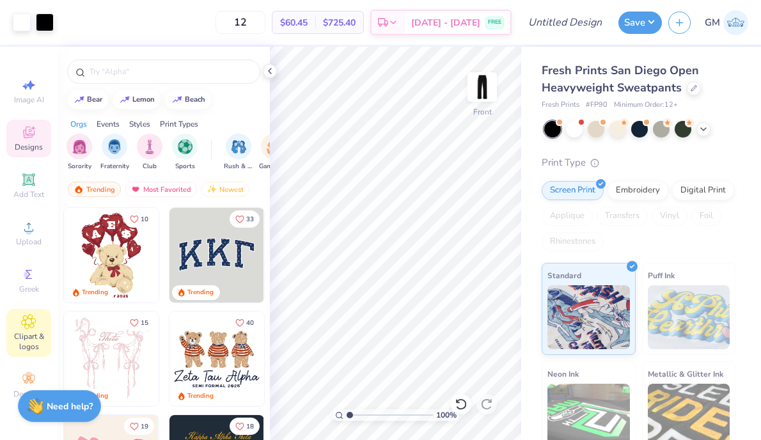
click at [36, 316] on div "Clipart & logos" at bounding box center [28, 333] width 45 height 48
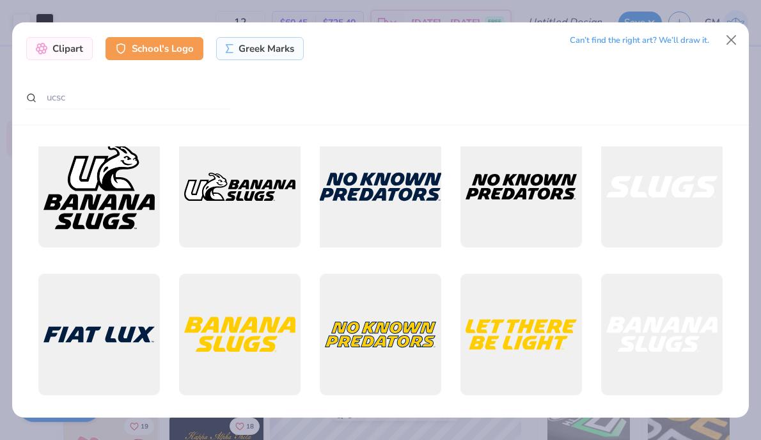
scroll to position [772, 0]
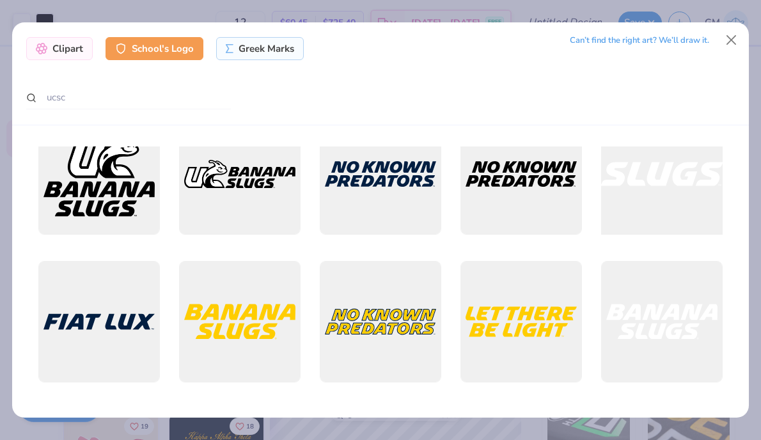
click at [661, 189] on div at bounding box center [662, 174] width 134 height 134
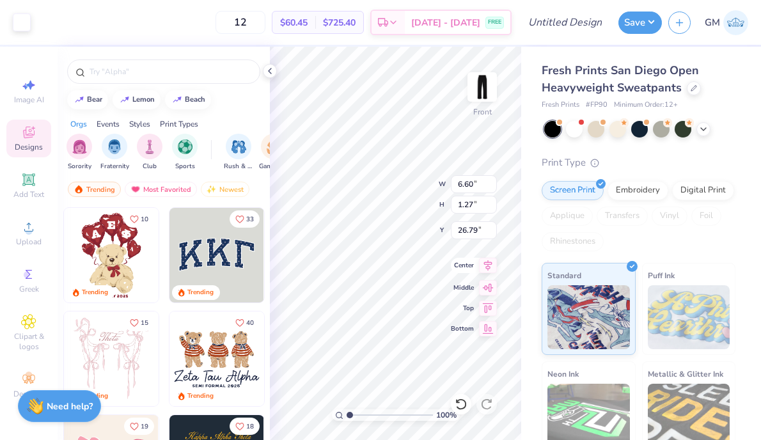
type input "6.60"
type input "1.27"
type input "3.62"
type input "8.77"
type input "1.69"
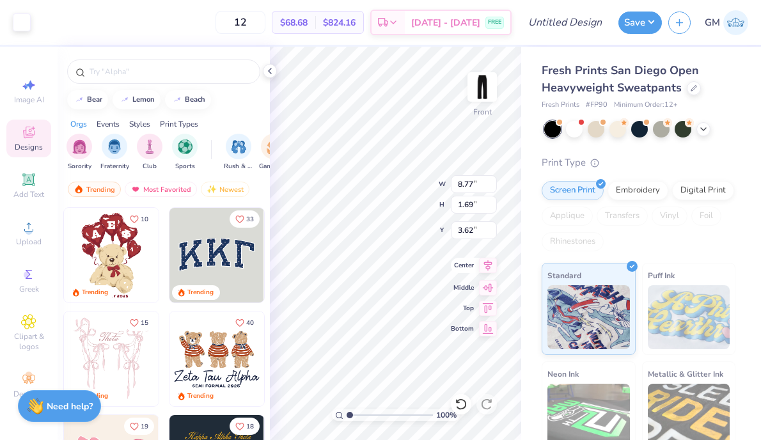
type input "4.05"
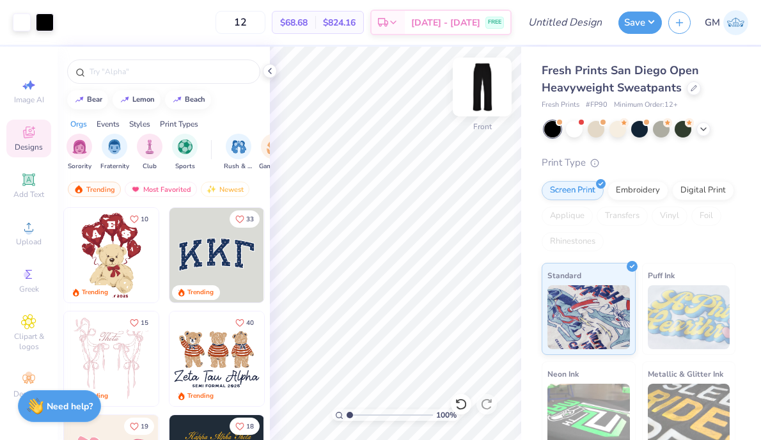
click at [485, 96] on img at bounding box center [482, 86] width 51 height 51
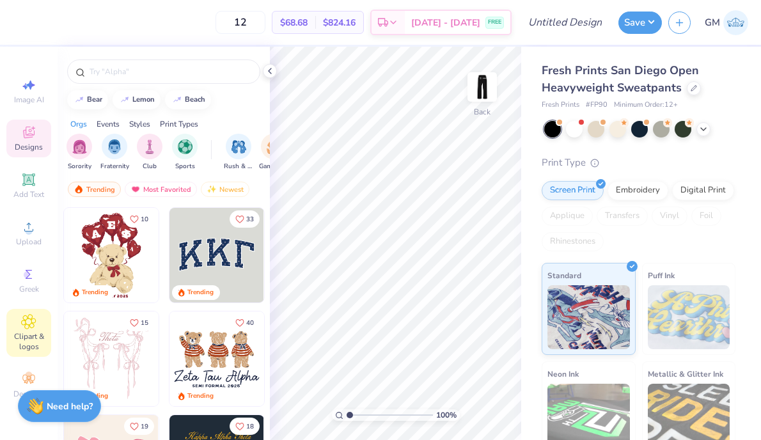
click at [38, 314] on div "Clipart & logos" at bounding box center [28, 333] width 45 height 48
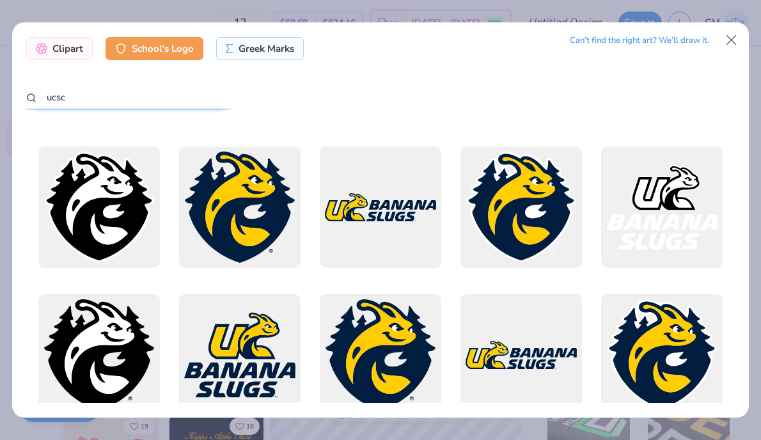
click at [91, 100] on input "ucsc" at bounding box center [128, 98] width 205 height 24
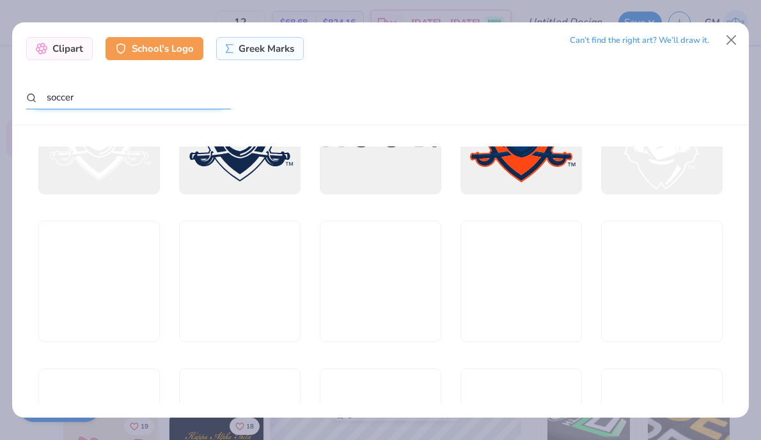
scroll to position [370, 0]
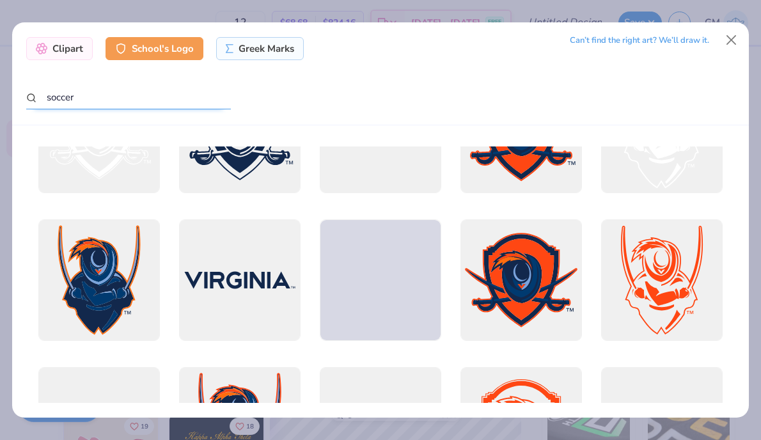
click at [98, 100] on input "soccer" at bounding box center [128, 98] width 205 height 24
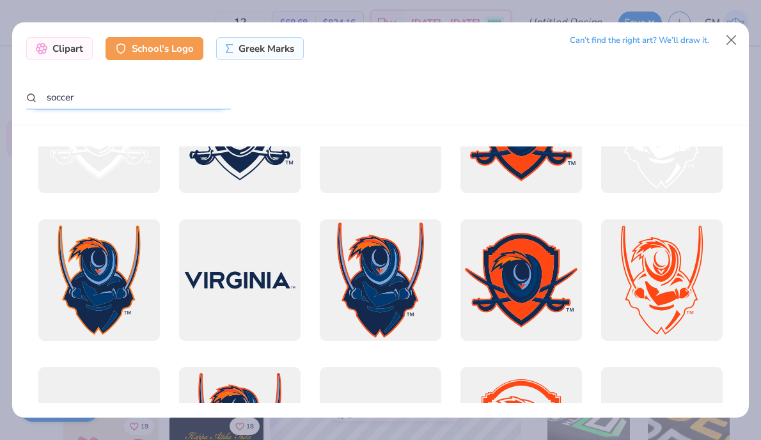
click at [98, 100] on input "soccer" at bounding box center [128, 98] width 205 height 24
type input "ucsc"
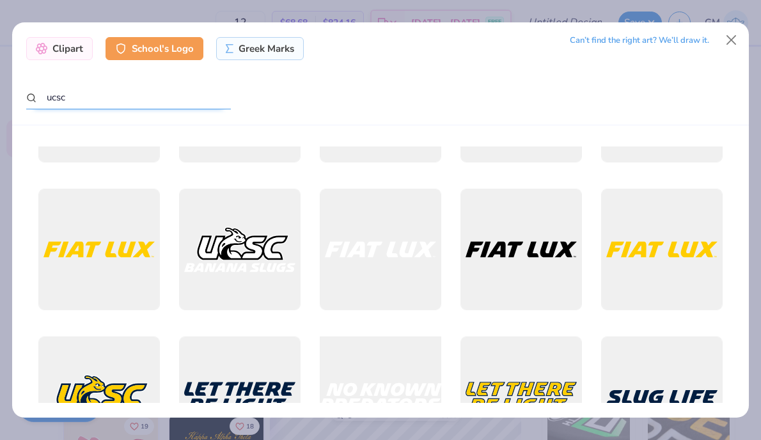
scroll to position [1256, 0]
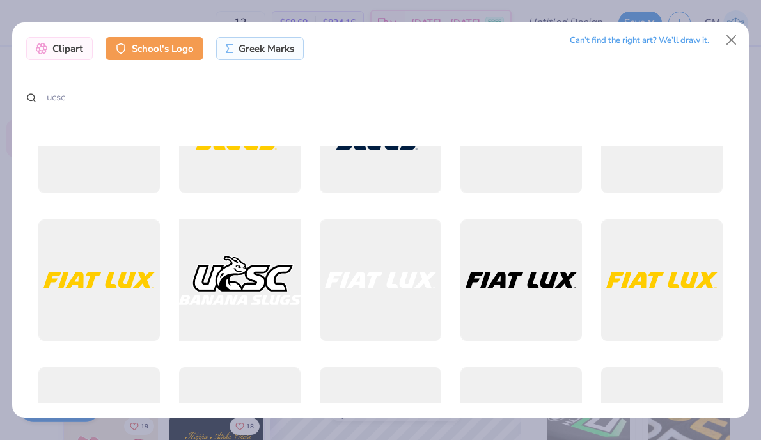
click at [277, 290] on div at bounding box center [240, 280] width 134 height 134
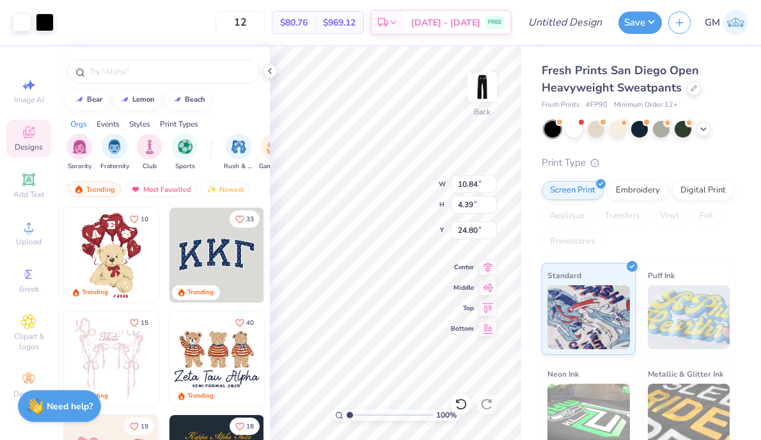
type input "4.93"
type input "2.00"
type input "4.88"
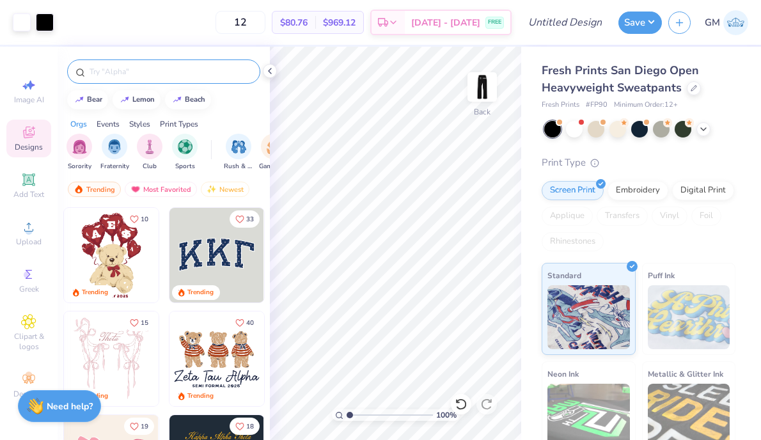
click at [96, 79] on div at bounding box center [163, 71] width 193 height 24
click at [103, 71] on input "text" at bounding box center [170, 71] width 164 height 13
type input "soccer"
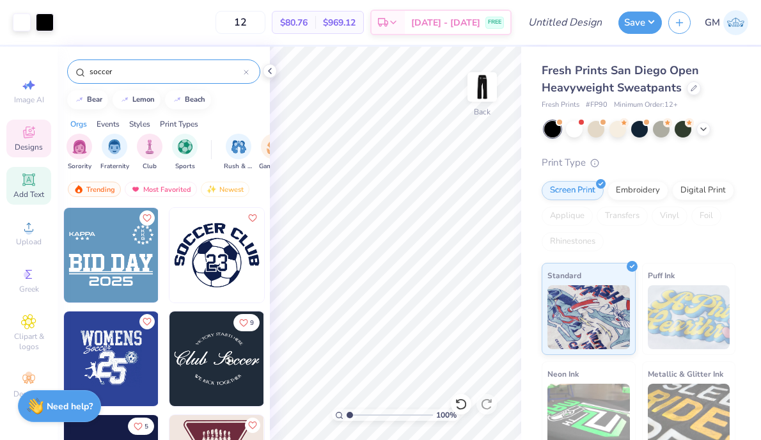
click at [29, 187] on div "Add Text" at bounding box center [28, 186] width 45 height 38
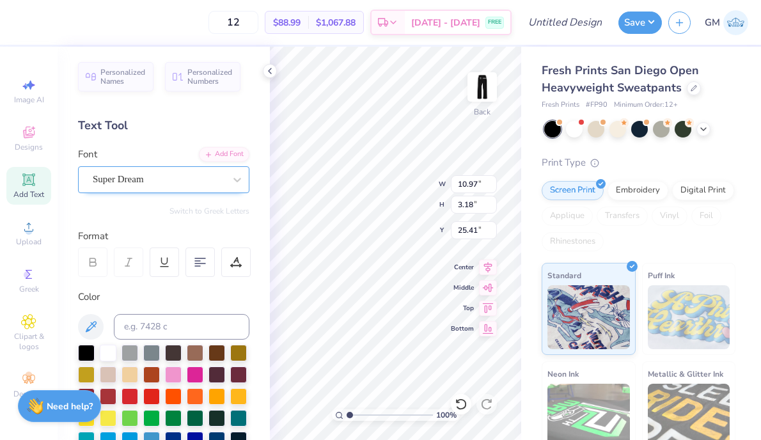
click at [212, 180] on div "Super Dream" at bounding box center [158, 179] width 134 height 20
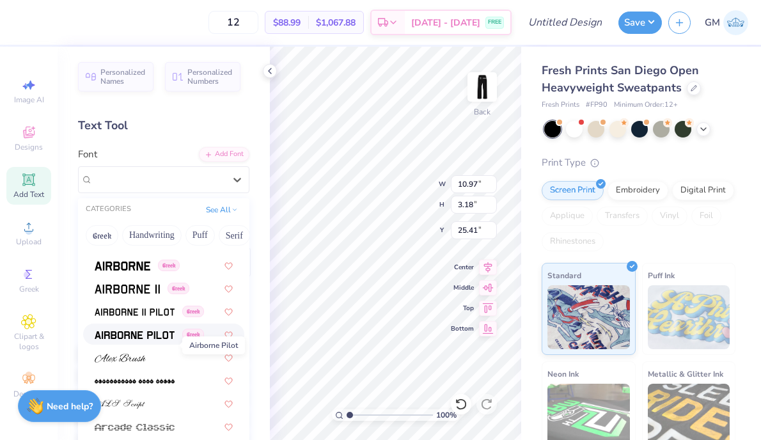
scroll to position [211, 0]
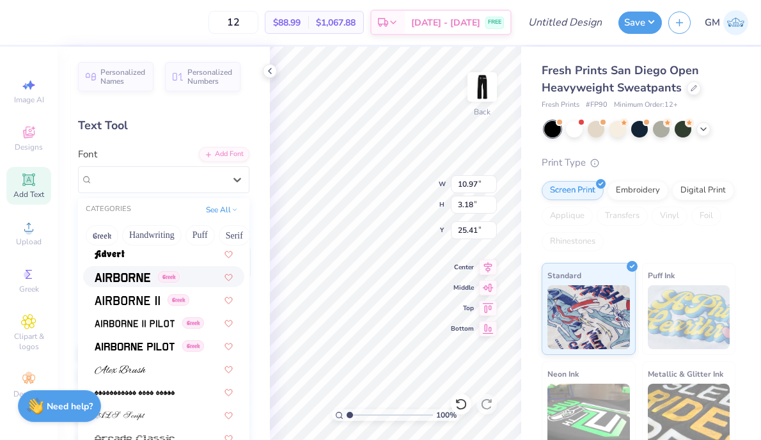
click at [132, 285] on div "Greek" at bounding box center [163, 276] width 161 height 21
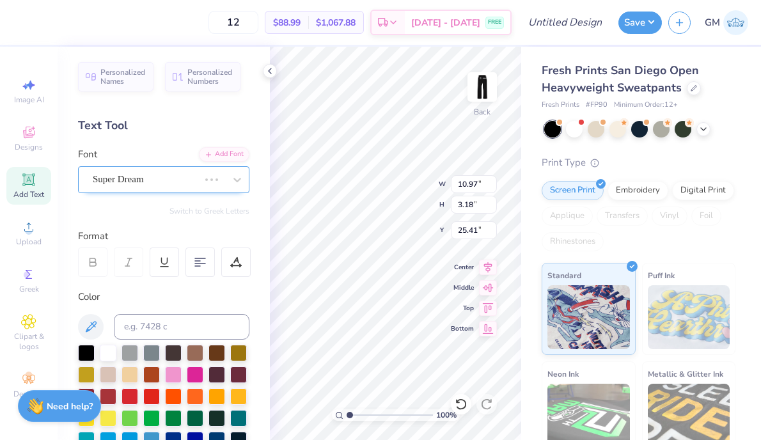
type input "10.50"
type input "3.32"
type input "25.34"
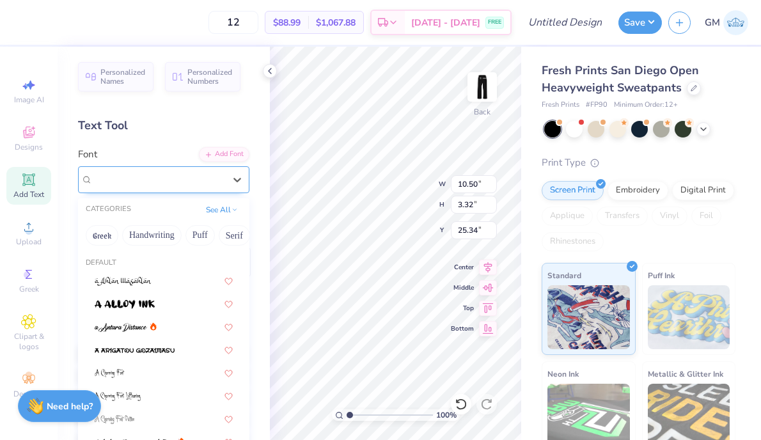
click at [141, 183] on div "Airborne Greek" at bounding box center [158, 179] width 134 height 20
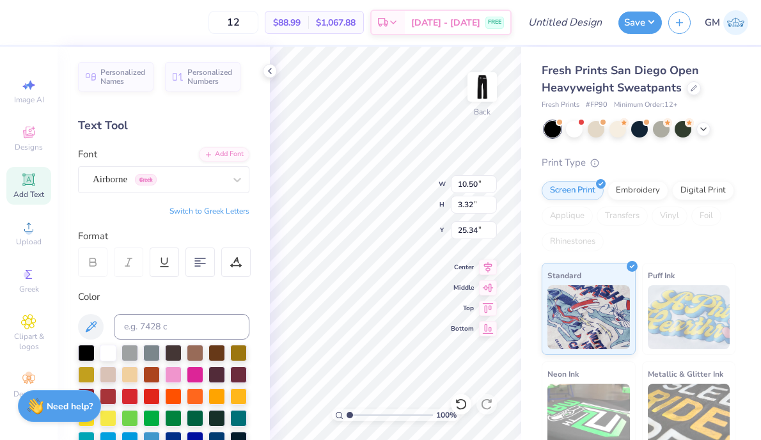
scroll to position [0, 3]
type textarea "Women's Soccer"
click at [456, 412] on div "100 % Back W 10.84 10.84 " H 0.94 0.94 " Y 26.53 26.53 " Center Middle Top Bott…" at bounding box center [395, 243] width 251 height 393
type input "7.41"
type input "0.64"
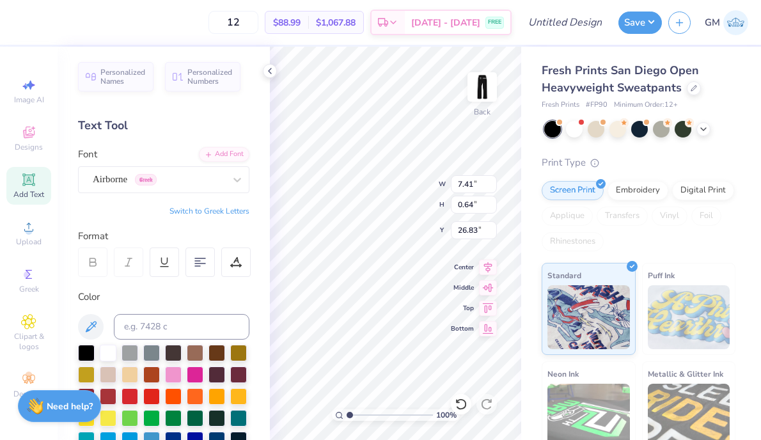
type input "51.60"
click at [273, 68] on icon at bounding box center [270, 71] width 10 height 10
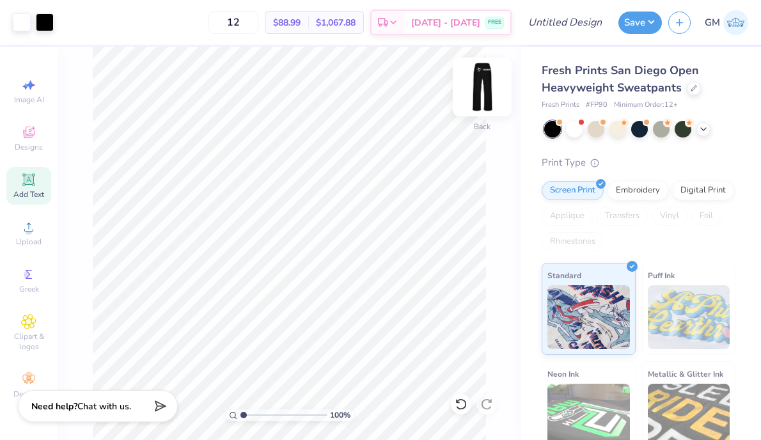
click at [486, 87] on img at bounding box center [482, 86] width 51 height 51
click at [651, 28] on button "Save" at bounding box center [639, 21] width 43 height 22
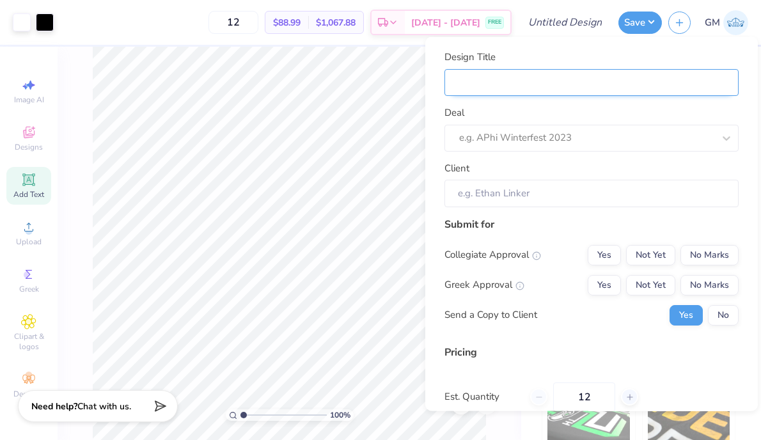
click at [529, 84] on input "Design Title" at bounding box center [591, 81] width 294 height 27
type input "W"
type input "Wo"
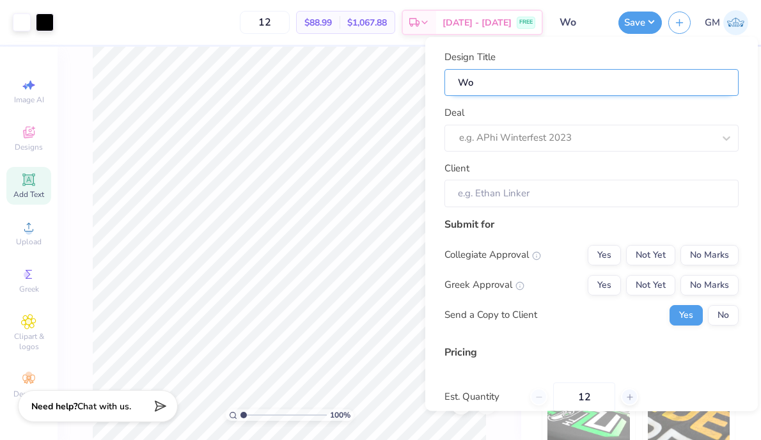
type input "Wom"
type input "Wome"
type input "Women"
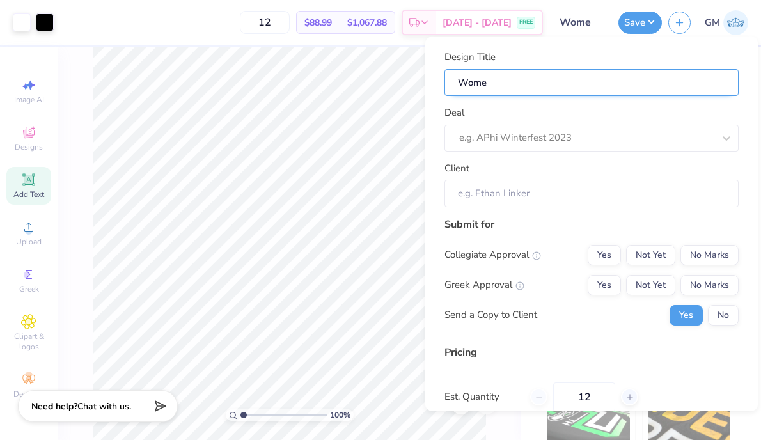
type input "Women"
type input "Women'"
type input "Women's"
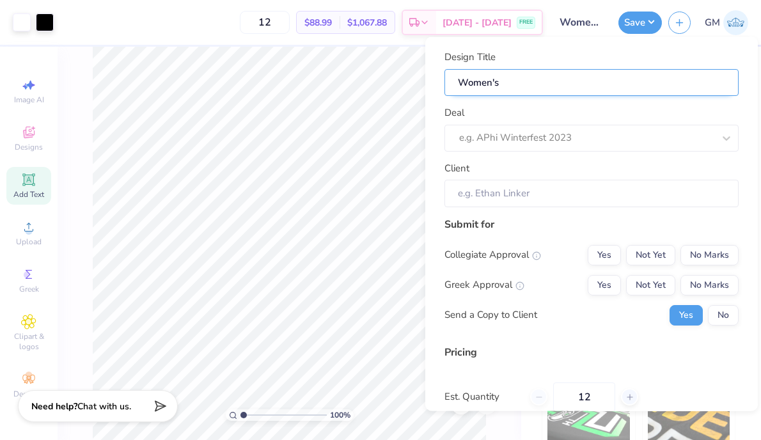
type input "Women's"
type input "Women's S"
type input "Women's So"
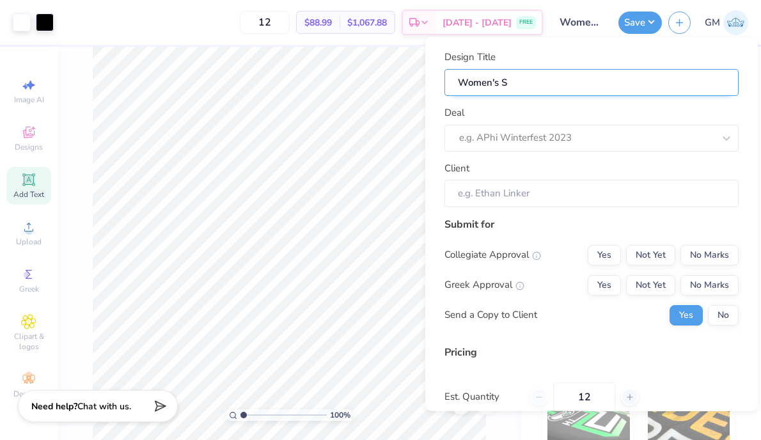
type input "Women's So"
type input "Women's Soc"
type input "Women's Socc"
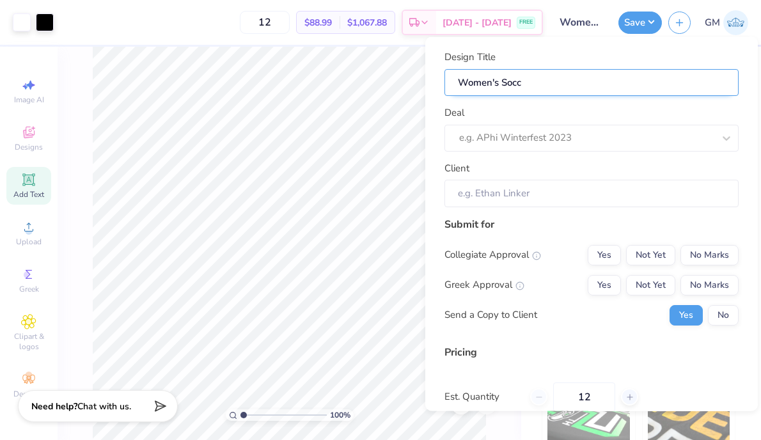
type input "Women's Socce"
type input "Women's Soccer"
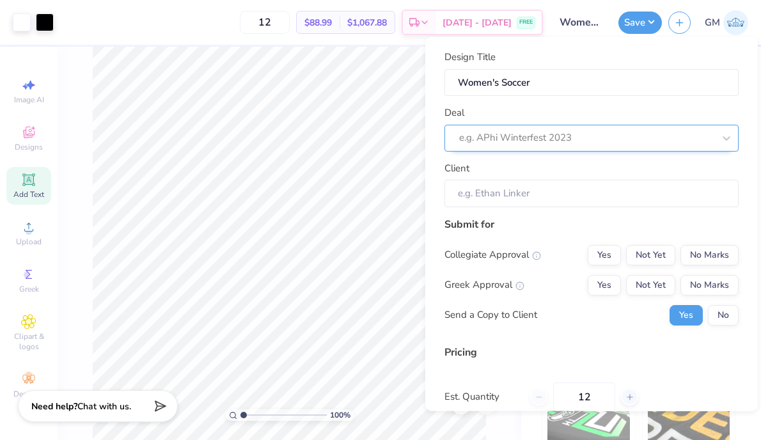
click at [531, 140] on div at bounding box center [586, 137] width 254 height 17
click at [517, 202] on input "Client" at bounding box center [591, 193] width 294 height 27
click at [531, 164] on div "Client" at bounding box center [591, 183] width 294 height 46
click at [614, 258] on button "Yes" at bounding box center [604, 254] width 33 height 20
click at [662, 258] on button "Not Yet" at bounding box center [650, 254] width 49 height 20
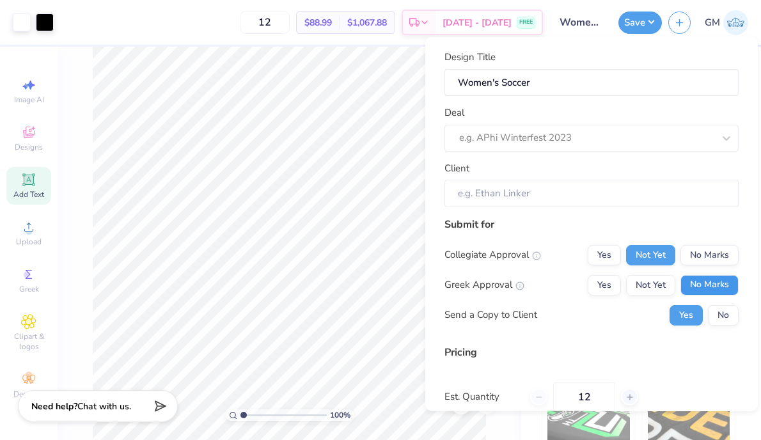
click at [694, 284] on button "No Marks" at bounding box center [709, 284] width 58 height 20
type input "$88.99"
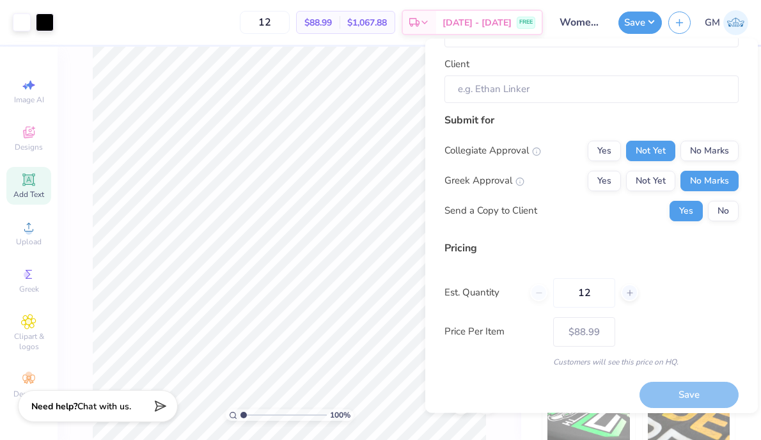
scroll to position [113, 0]
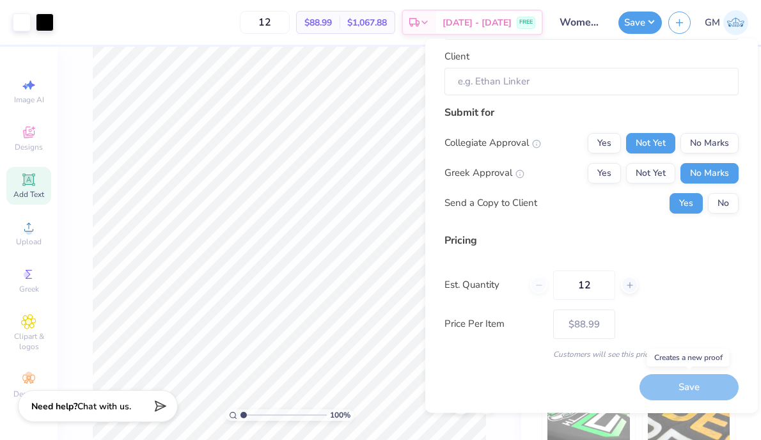
click at [655, 397] on div "Save" at bounding box center [688, 388] width 99 height 26
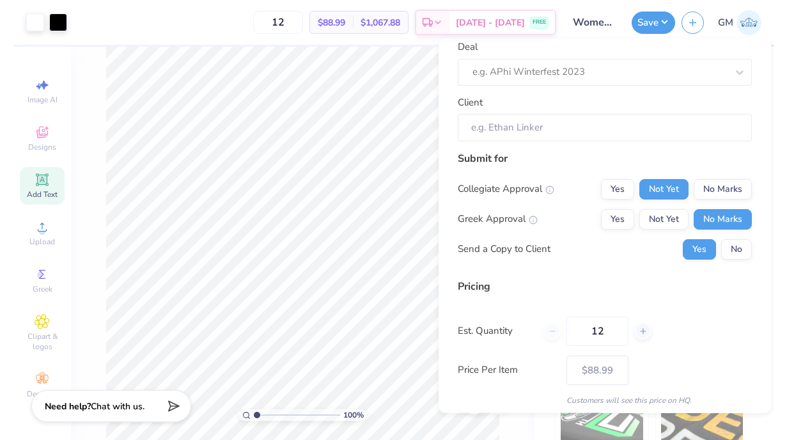
scroll to position [0, 0]
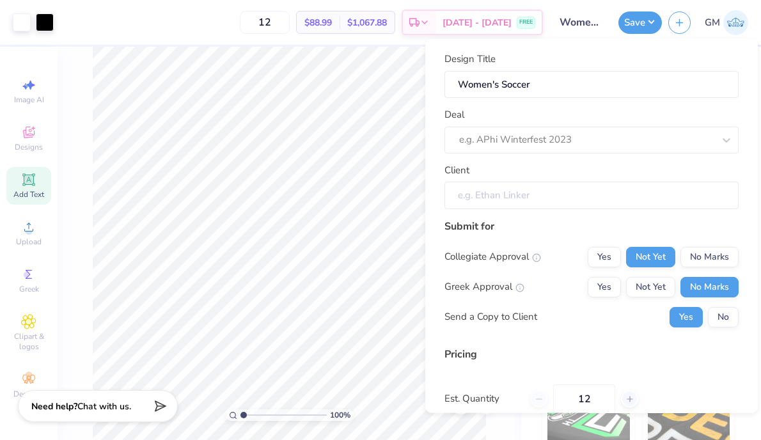
click at [539, 192] on input "Client" at bounding box center [591, 195] width 294 height 27
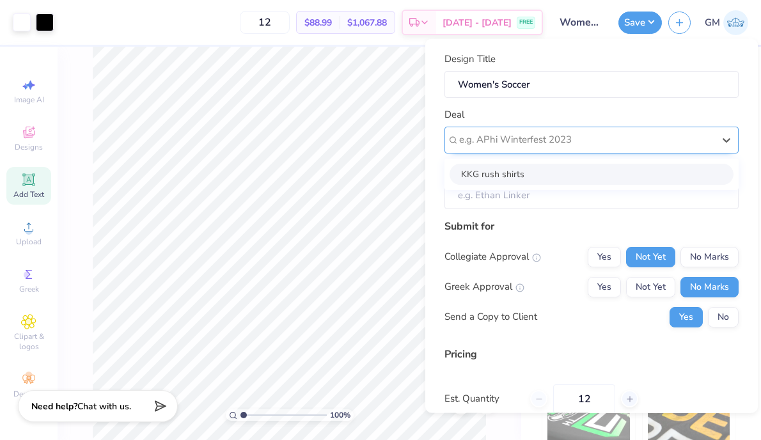
click at [546, 146] on div at bounding box center [586, 139] width 254 height 17
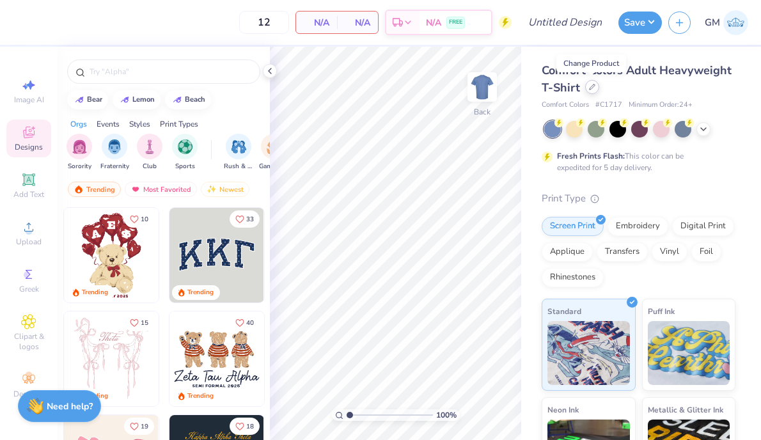
click at [590, 92] on div at bounding box center [592, 87] width 14 height 14
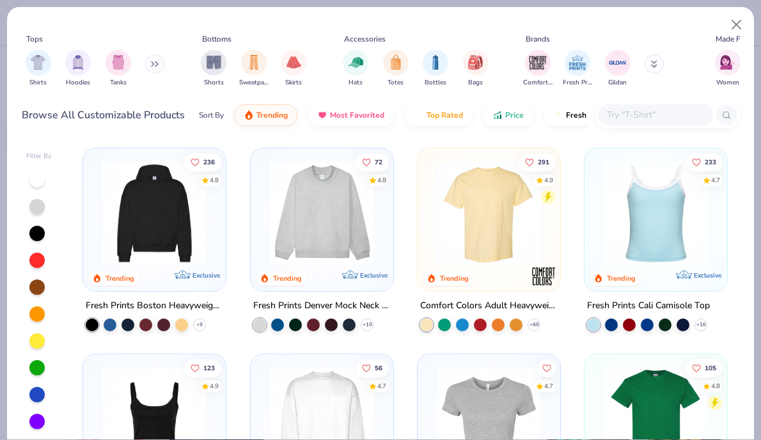
click at [177, 223] on img at bounding box center [154, 213] width 117 height 104
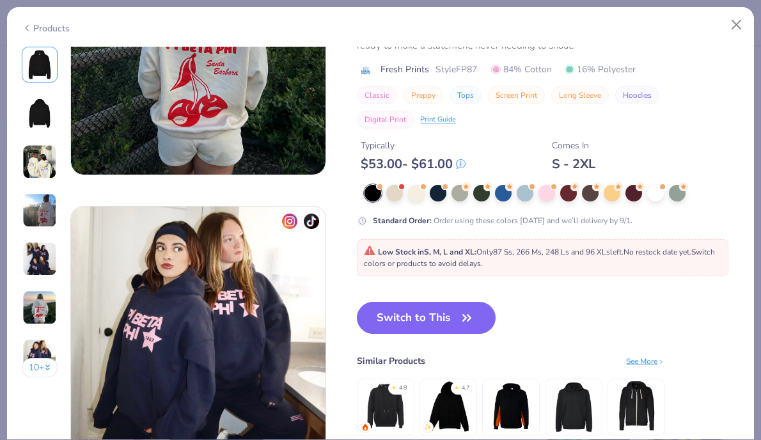
scroll to position [1560, 0]
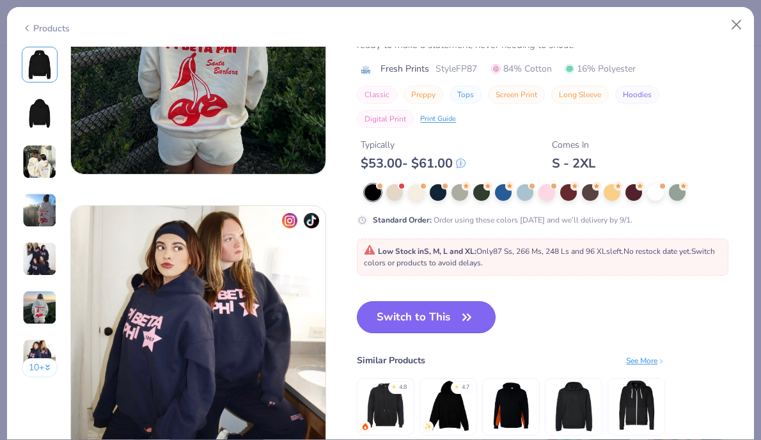
click at [410, 321] on button "Switch to This" at bounding box center [426, 317] width 139 height 32
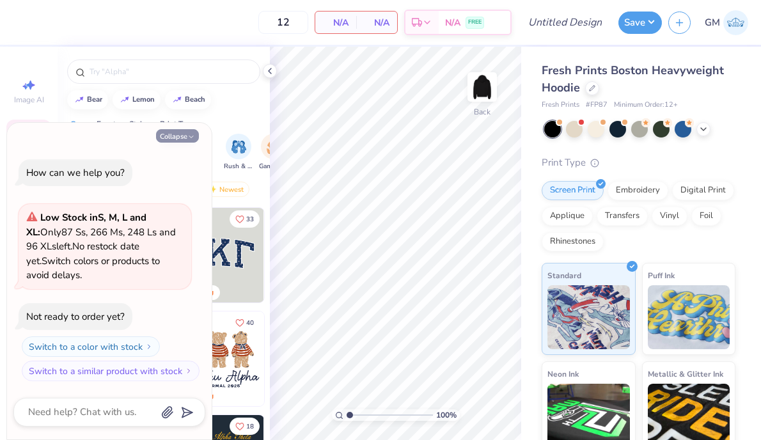
click at [180, 141] on button "Collapse" at bounding box center [177, 135] width 43 height 13
type textarea "x"
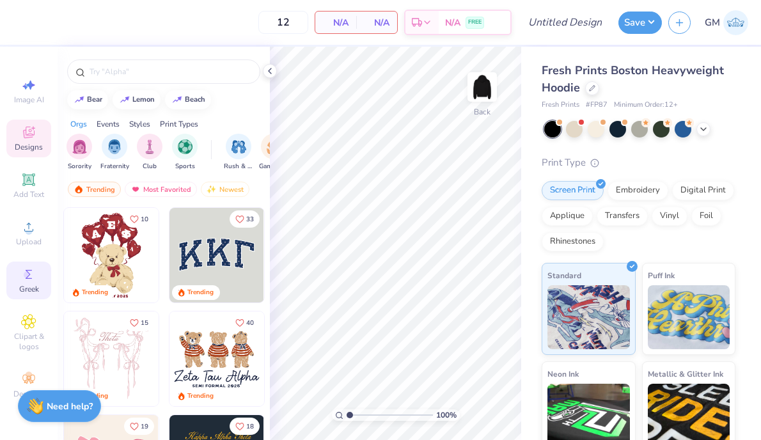
click at [36, 279] on icon at bounding box center [28, 274] width 15 height 15
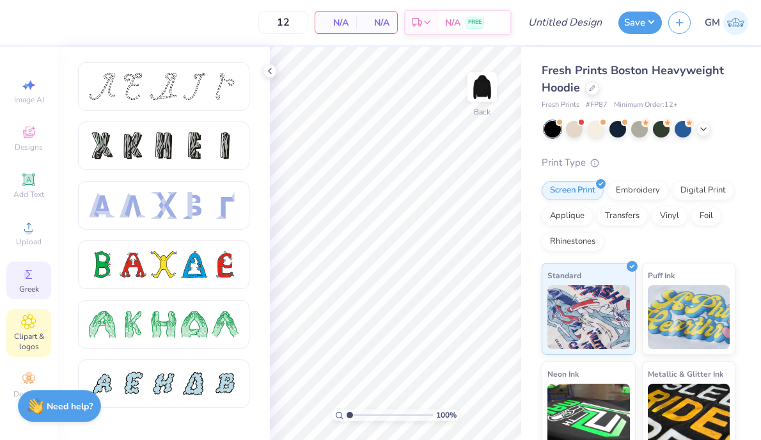
click at [29, 338] on span "Clipart & logos" at bounding box center [28, 341] width 45 height 20
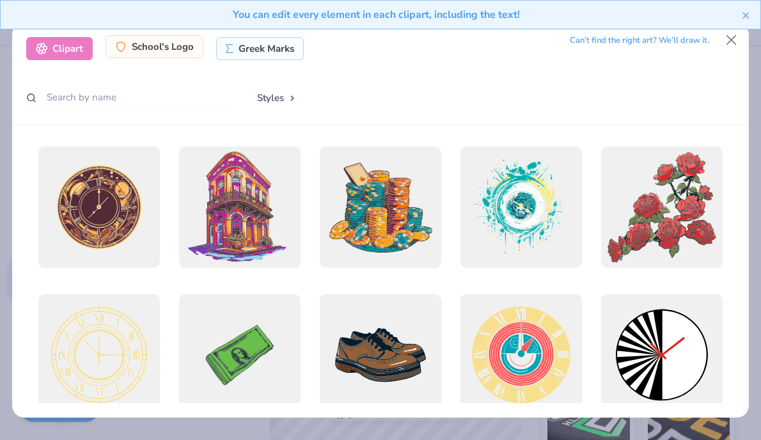
click at [130, 51] on div "School's Logo" at bounding box center [155, 46] width 98 height 23
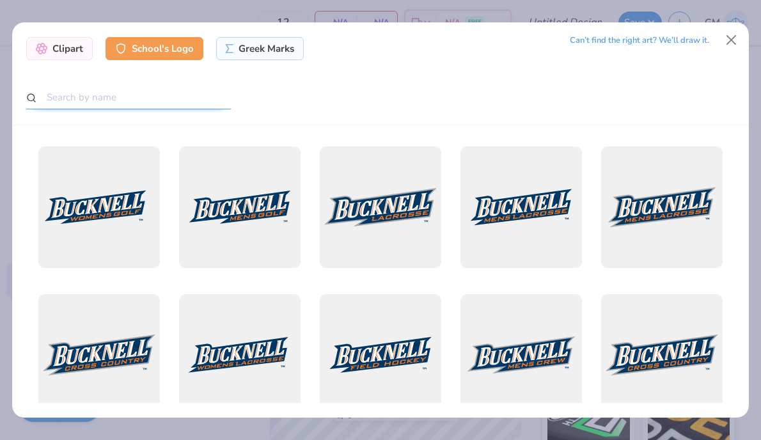
click at [110, 108] on input "text" at bounding box center [128, 98] width 205 height 24
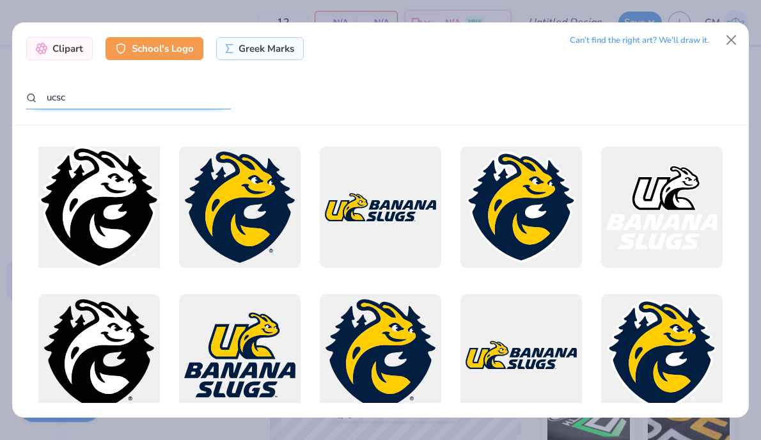
type input "ucsc"
click at [109, 219] on div at bounding box center [99, 207] width 134 height 134
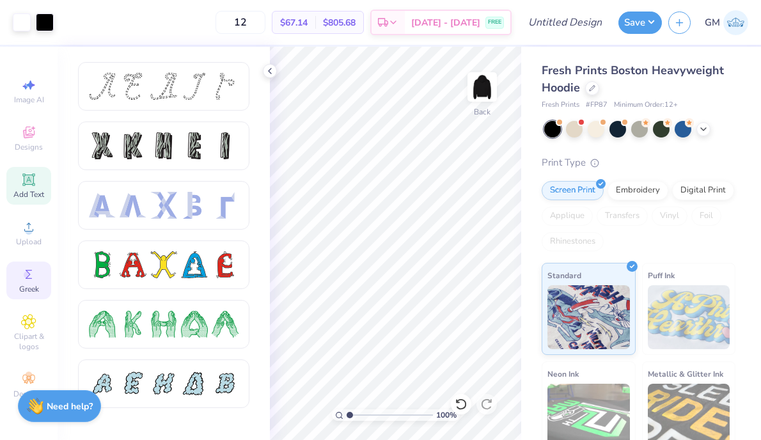
click at [30, 175] on icon at bounding box center [29, 180] width 10 height 10
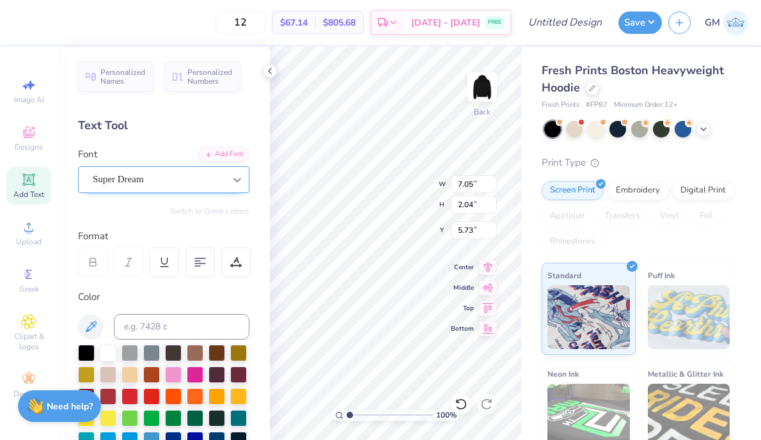
click at [229, 180] on div at bounding box center [237, 179] width 23 height 23
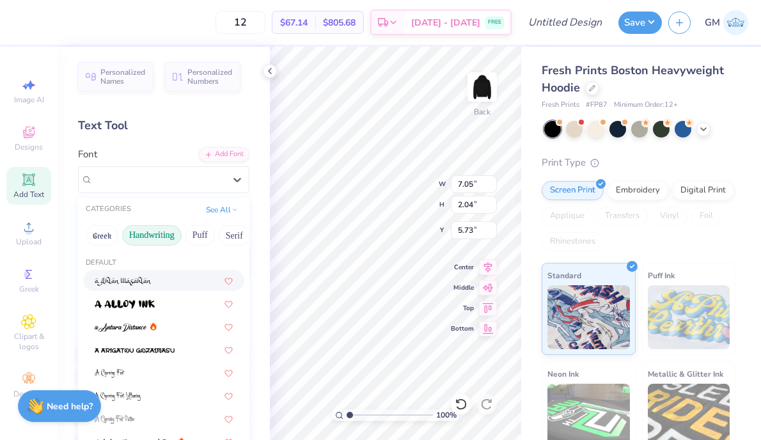
click at [160, 240] on button "Handwriting" at bounding box center [151, 235] width 59 height 20
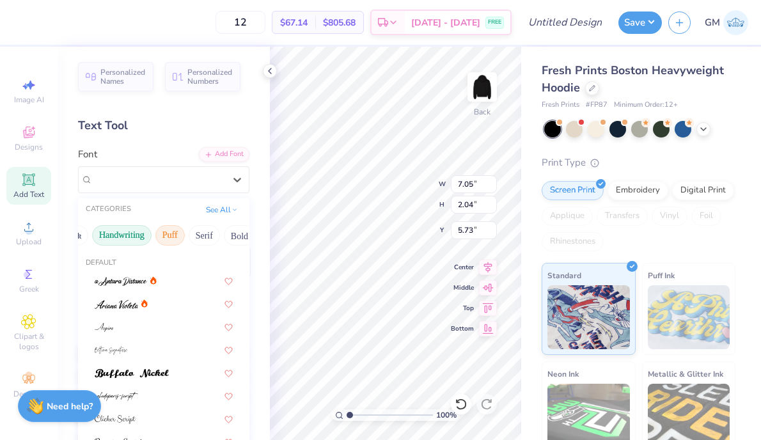
scroll to position [0, 37]
click at [196, 237] on button "Serif" at bounding box center [197, 235] width 31 height 20
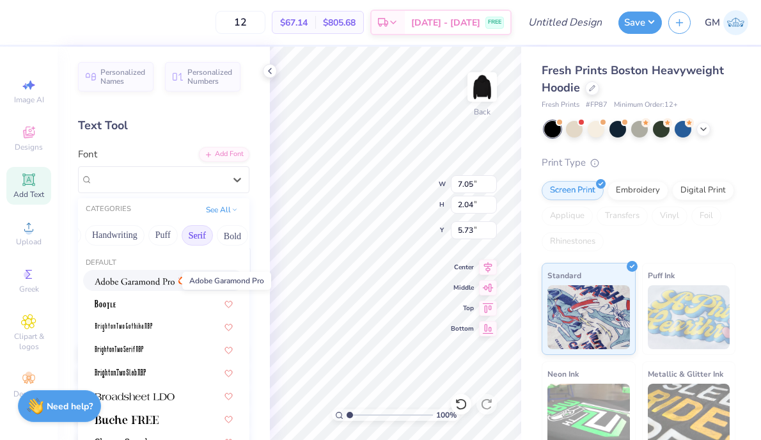
click at [151, 285] on img at bounding box center [135, 281] width 80 height 9
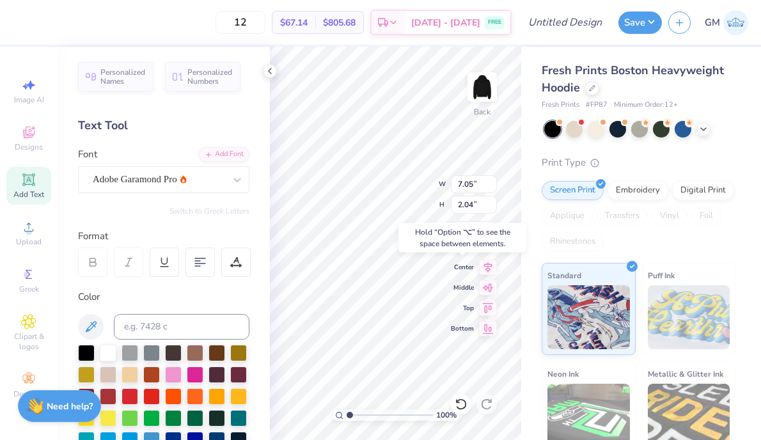
type input "7.37"
type input "2.03"
type input "10.91"
type input "4.83"
type input "1.33"
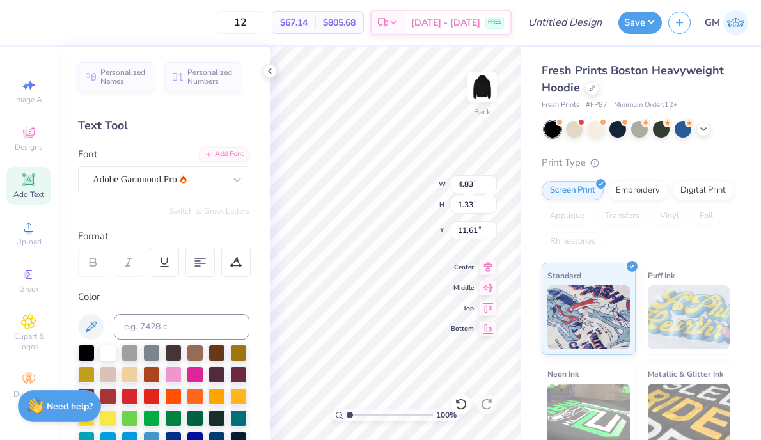
type input "1.67"
type textarea "O"
type textarea "Women's Soccer"
click at [200, 186] on div "Adobe Garamond Pro" at bounding box center [158, 179] width 134 height 20
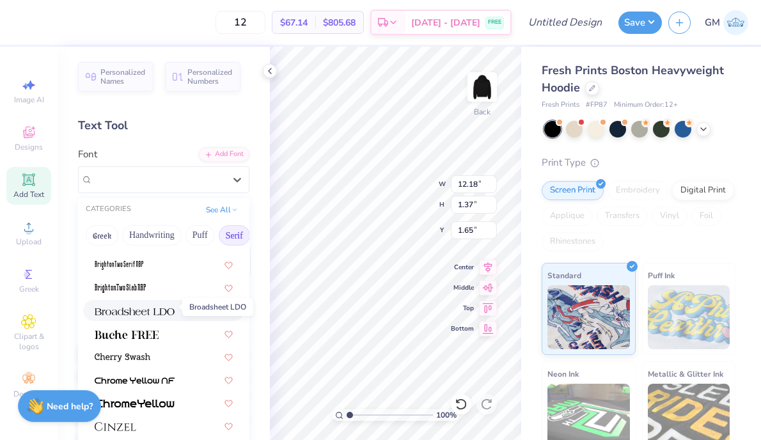
scroll to position [111, 0]
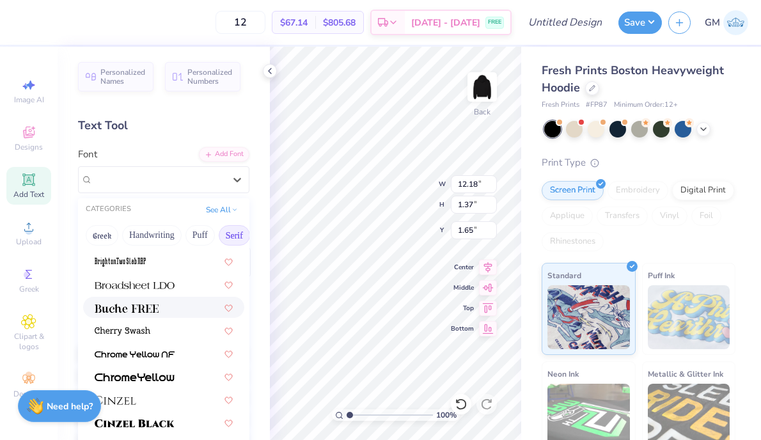
click at [134, 314] on div at bounding box center [163, 307] width 161 height 21
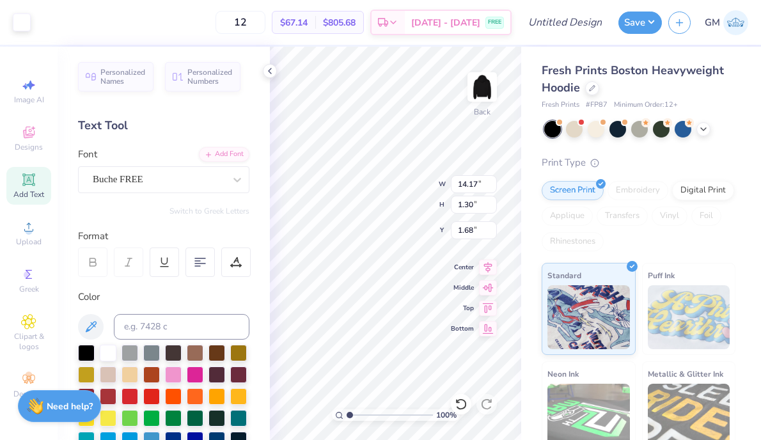
type input "1.70"
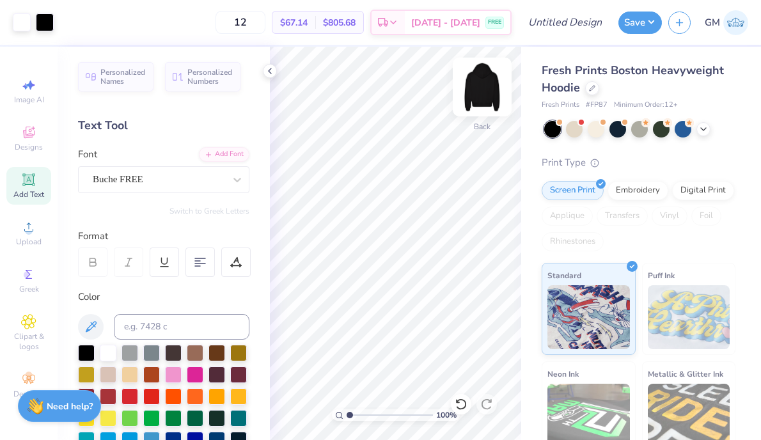
click at [491, 84] on img at bounding box center [482, 86] width 51 height 51
click at [35, 191] on span "Add Text" at bounding box center [28, 194] width 31 height 10
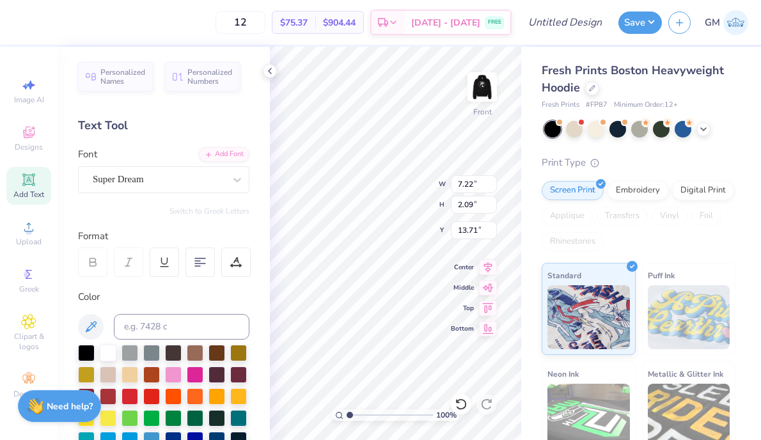
scroll to position [1, 1]
type textarea "UCSC SOCCER"
click at [197, 178] on div "Super Dream" at bounding box center [158, 179] width 134 height 20
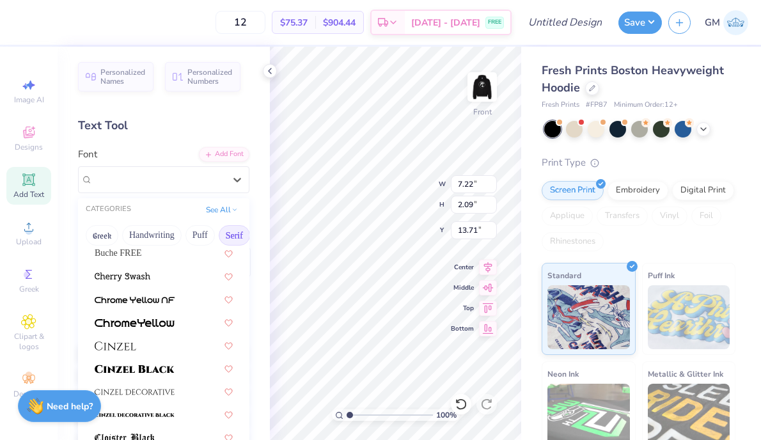
scroll to position [179, 0]
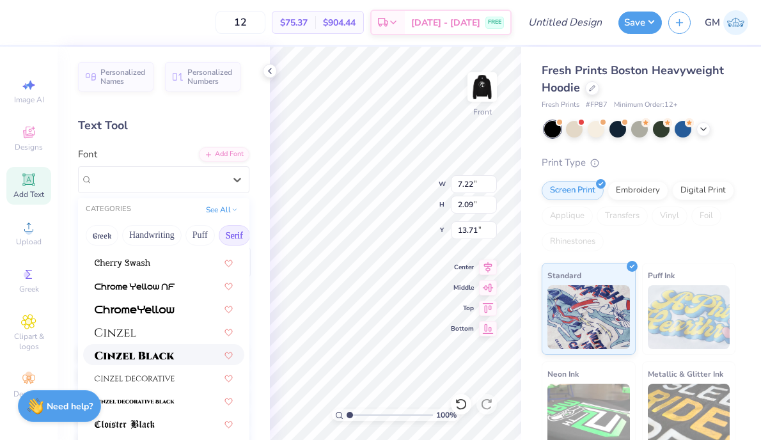
click at [158, 354] on img at bounding box center [135, 355] width 80 height 9
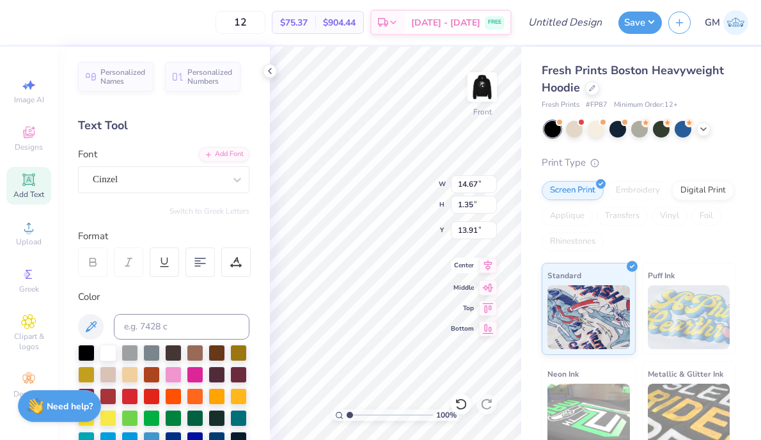
type input "14.67"
type input "1.35"
type input "7.42"
click at [31, 325] on icon at bounding box center [28, 321] width 15 height 15
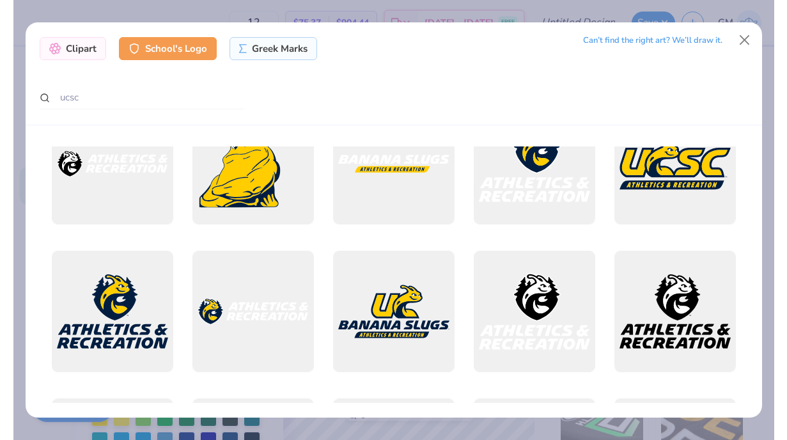
scroll to position [2106, 0]
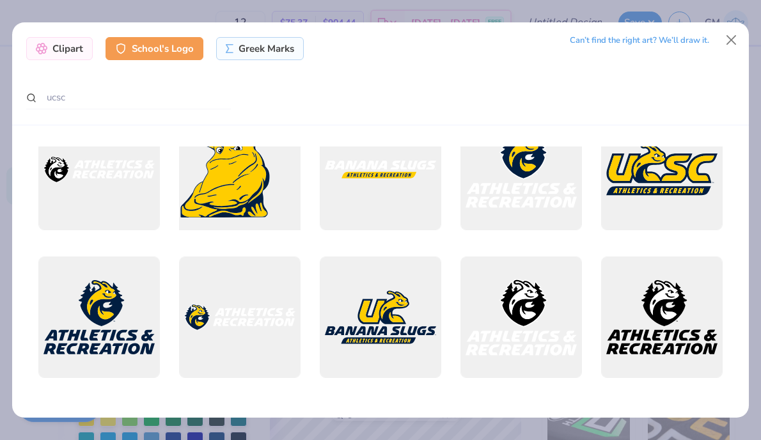
click at [232, 187] on div at bounding box center [240, 169] width 134 height 134
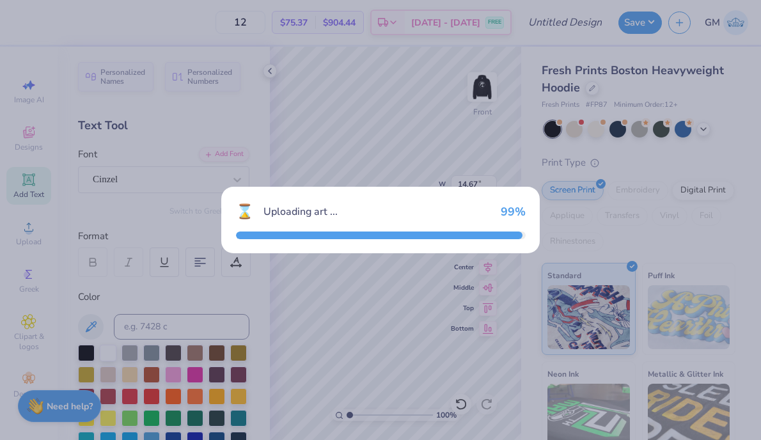
type input "15.00"
type input "11.78"
type input "8.86"
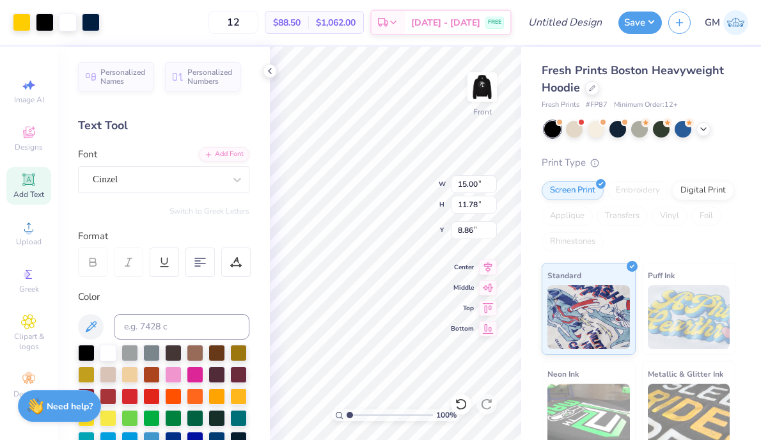
click at [533, 265] on div "Fresh Prints Boston Heavyweight Hoodie Fresh Prints # FP87 Minimum Order: 12 + …" at bounding box center [641, 299] width 240 height 505
click at [271, 67] on icon at bounding box center [270, 71] width 10 height 10
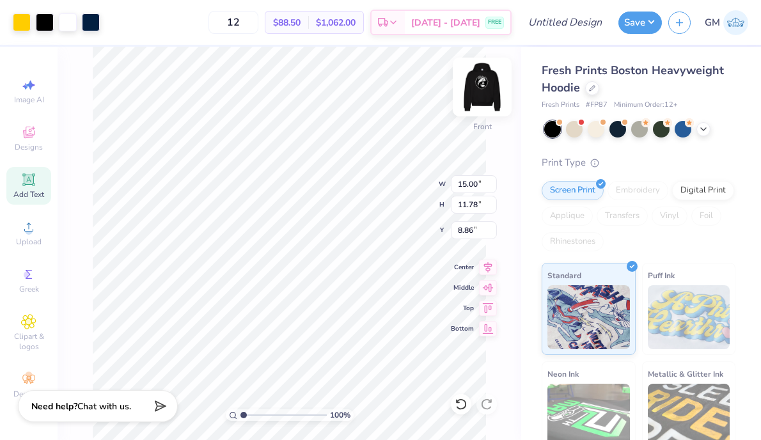
click at [469, 90] on img at bounding box center [482, 86] width 51 height 51
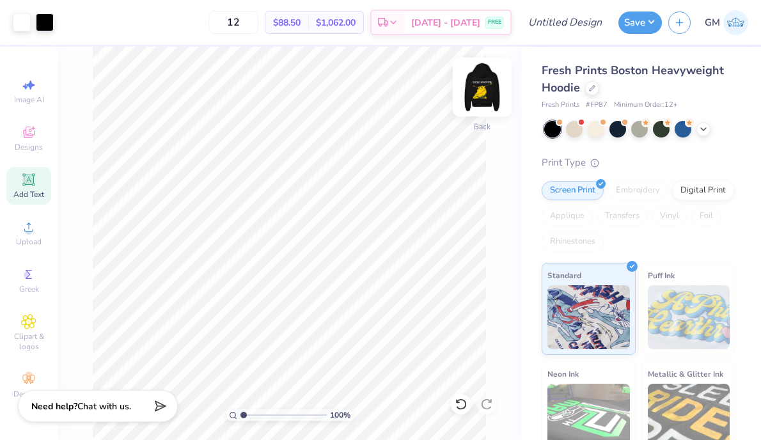
click at [487, 101] on img at bounding box center [482, 86] width 51 height 51
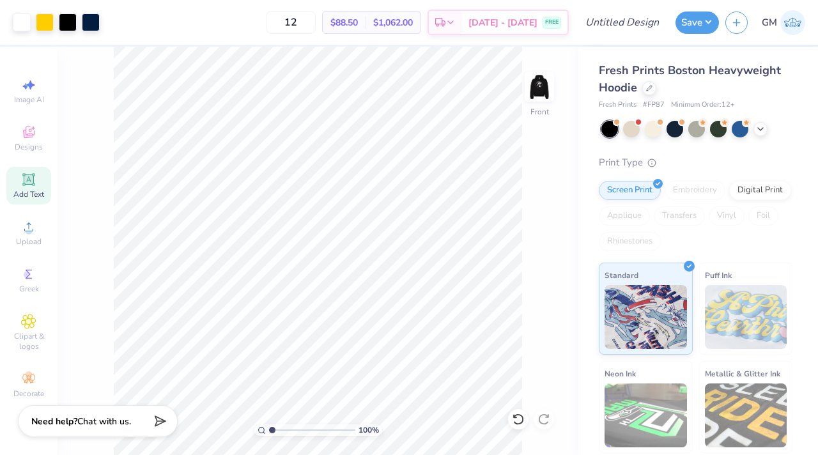
click at [652, 104] on span "# FP87" at bounding box center [654, 105] width 22 height 11
copy span "FP87"
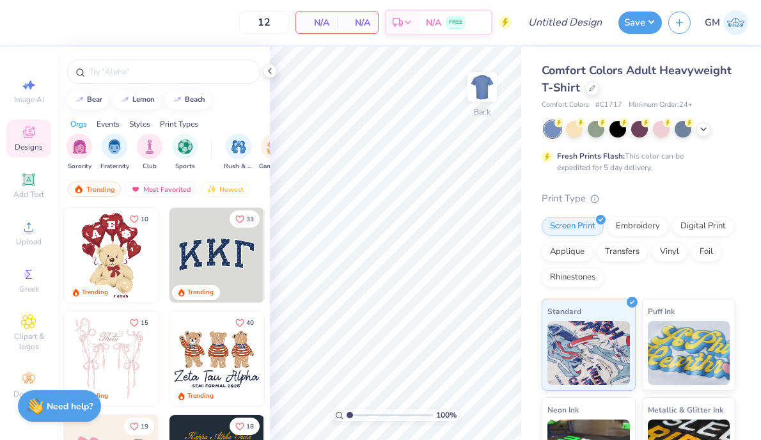
drag, startPoint x: 2, startPoint y: 71, endPoint x: 28, endPoint y: 70, distance: 26.2
click at [28, 70] on div "Image AI Designs Add Text Upload Greek Clipart & logos Decorate" at bounding box center [29, 243] width 58 height 393
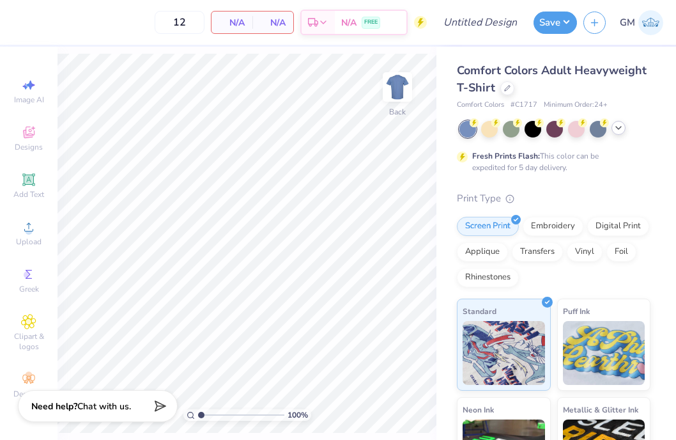
click at [623, 127] on icon at bounding box center [619, 128] width 10 height 10
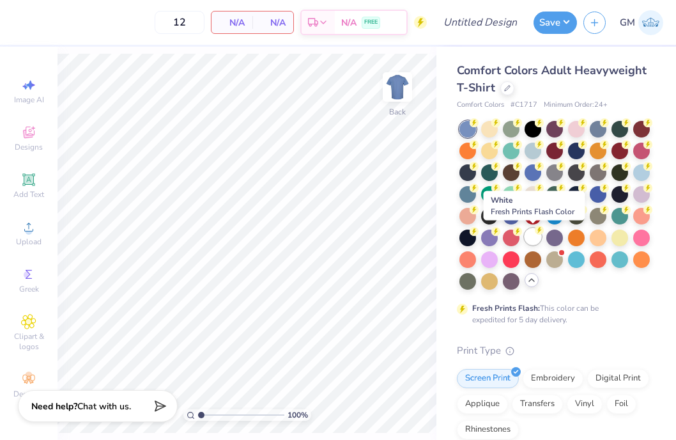
click at [532, 234] on div at bounding box center [533, 236] width 17 height 17
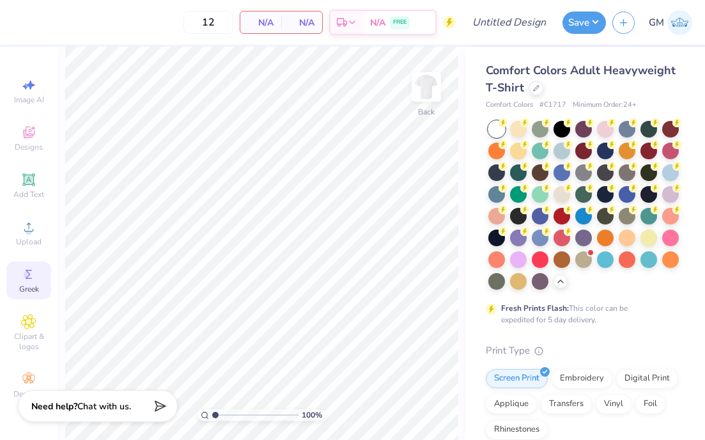
click at [31, 275] on icon at bounding box center [28, 274] width 15 height 15
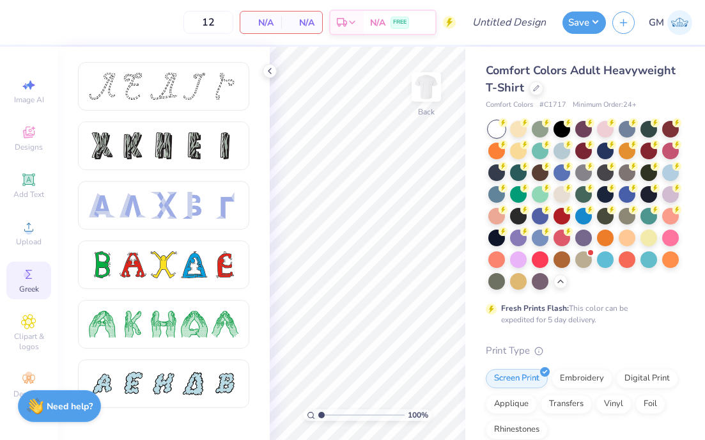
click at [28, 292] on span "Greek" at bounding box center [29, 289] width 20 height 10
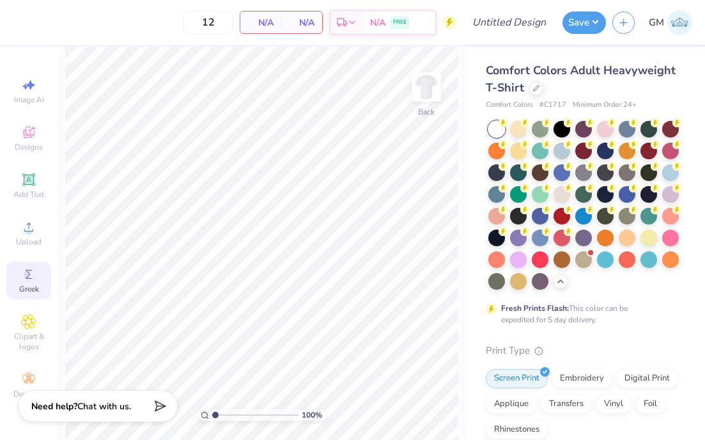
click at [26, 278] on icon at bounding box center [29, 274] width 6 height 9
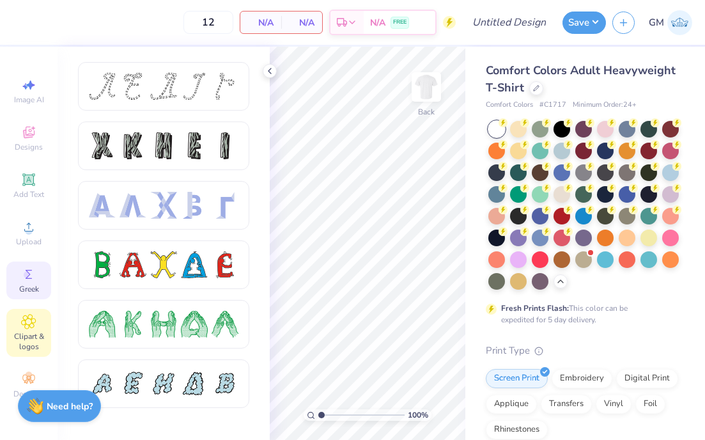
click at [32, 329] on icon at bounding box center [28, 321] width 15 height 15
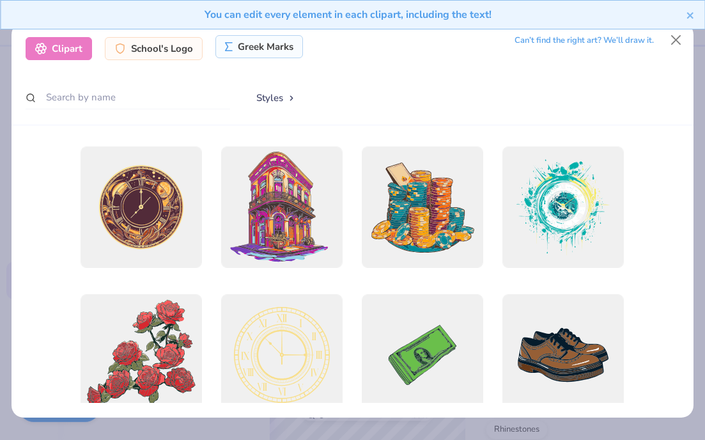
click at [249, 56] on div "Greek Marks" at bounding box center [259, 46] width 88 height 23
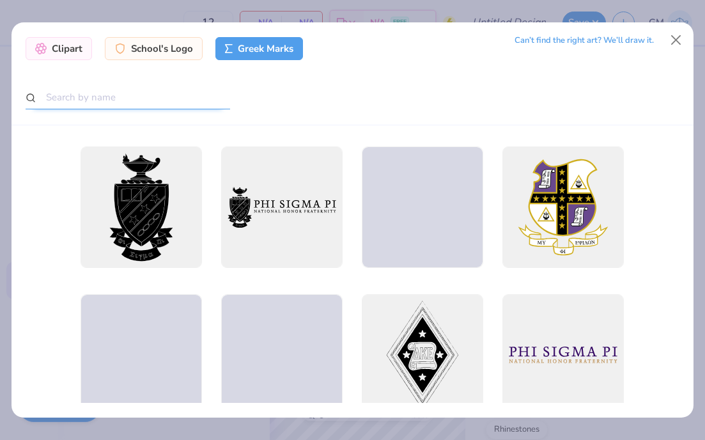
click at [97, 103] on input "text" at bounding box center [128, 98] width 205 height 24
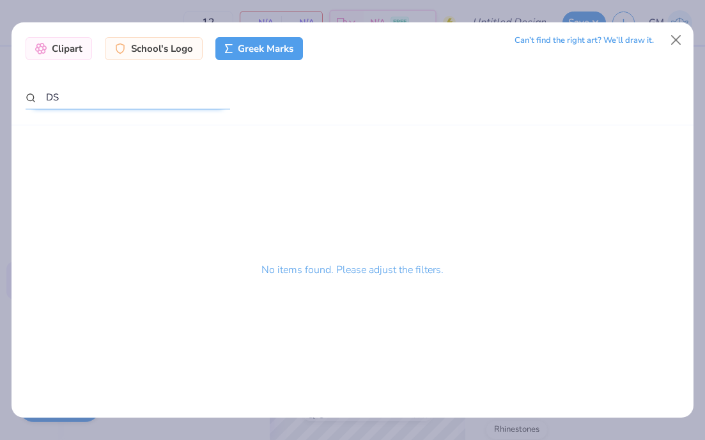
type input "D"
type input "d"
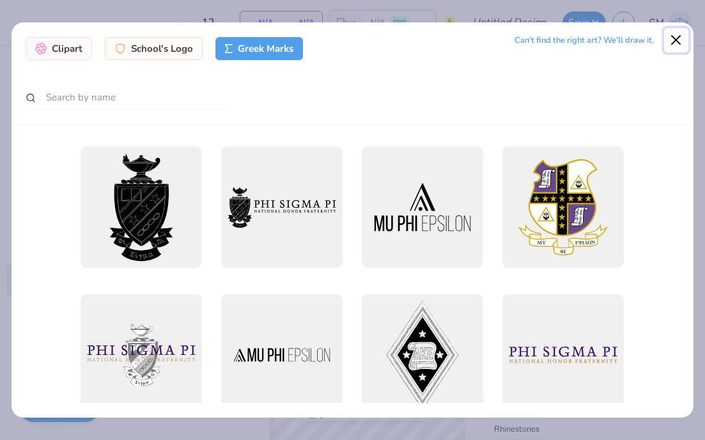
click at [678, 44] on button "Close" at bounding box center [676, 40] width 24 height 24
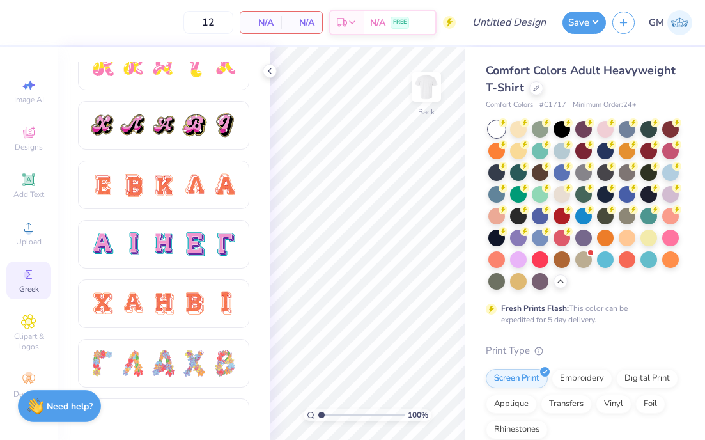
scroll to position [737, 0]
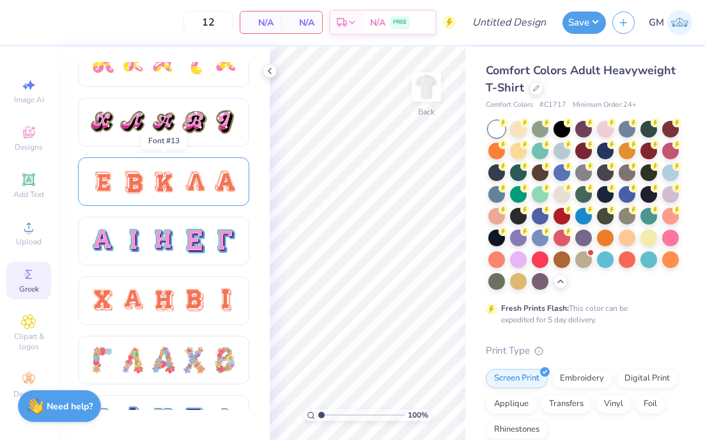
click at [141, 178] on div at bounding box center [133, 181] width 27 height 27
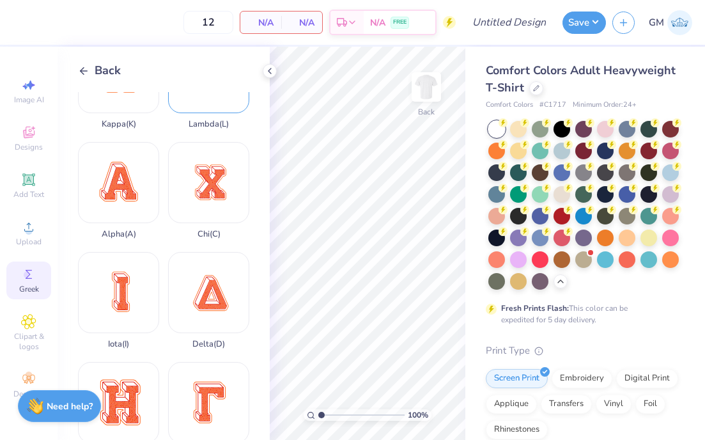
scroll to position [181, 0]
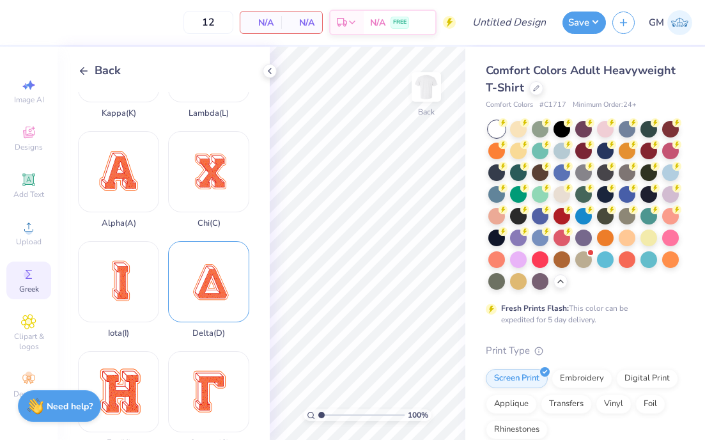
click at [206, 278] on div "Delta ( D )" at bounding box center [208, 289] width 81 height 97
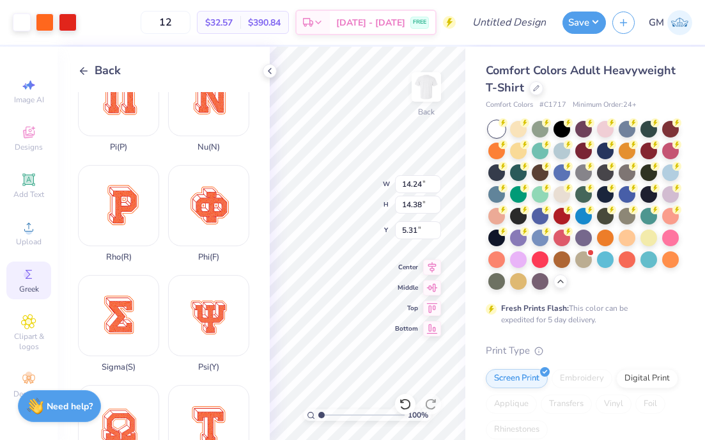
scroll to position [724, 0]
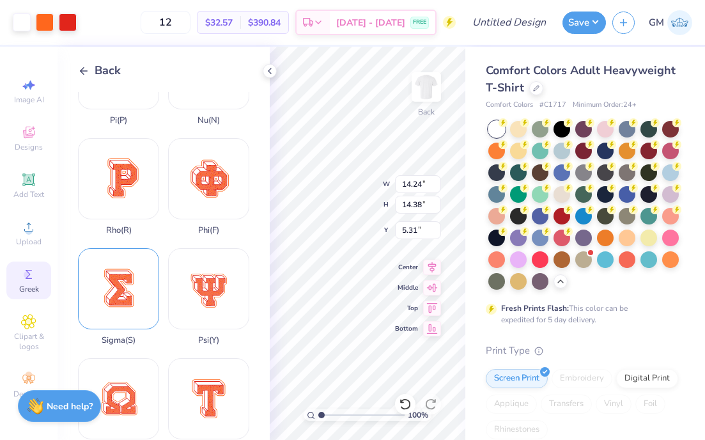
click at [93, 301] on div "Sigma ( S )" at bounding box center [118, 296] width 81 height 97
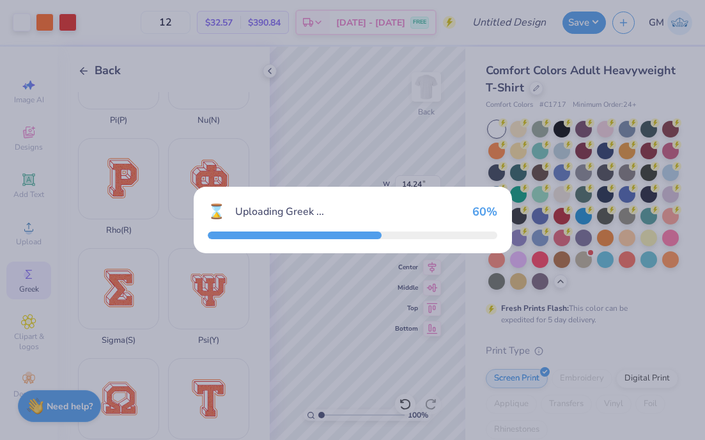
type input "14.01"
type input "18.00"
type input "3.50"
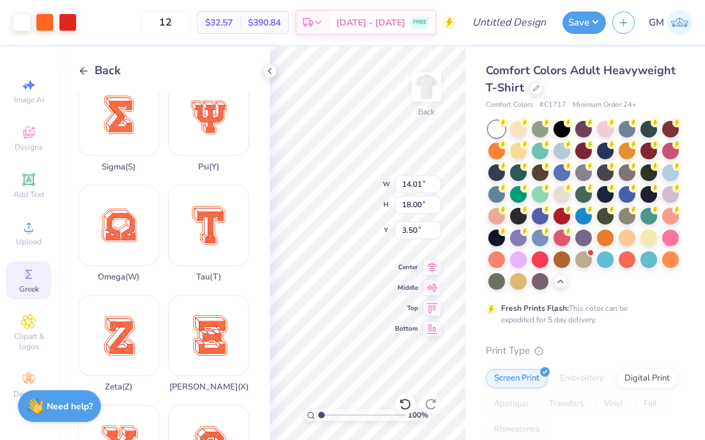
scroll to position [907, 0]
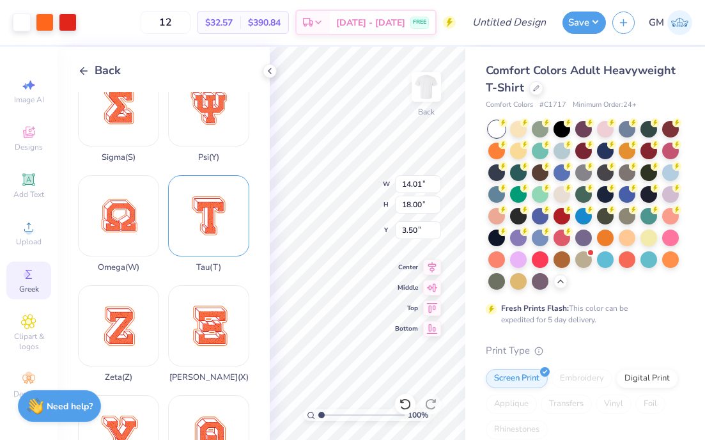
drag, startPoint x: 215, startPoint y: 214, endPoint x: 208, endPoint y: 235, distance: 21.6
click at [208, 235] on div "Tau ( T )" at bounding box center [208, 223] width 81 height 97
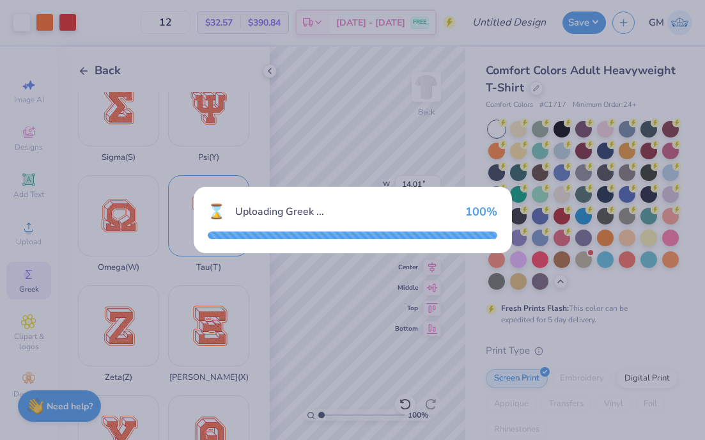
type input "14.24"
type input "16.61"
type input "4.19"
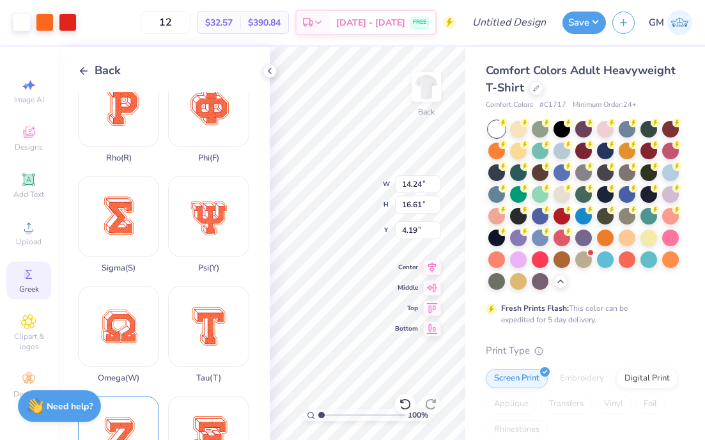
scroll to position [974, 0]
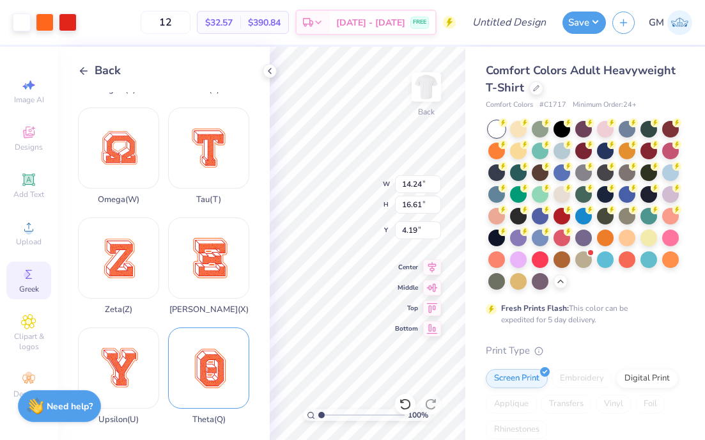
click at [207, 384] on div "Theta ( Q )" at bounding box center [208, 375] width 81 height 97
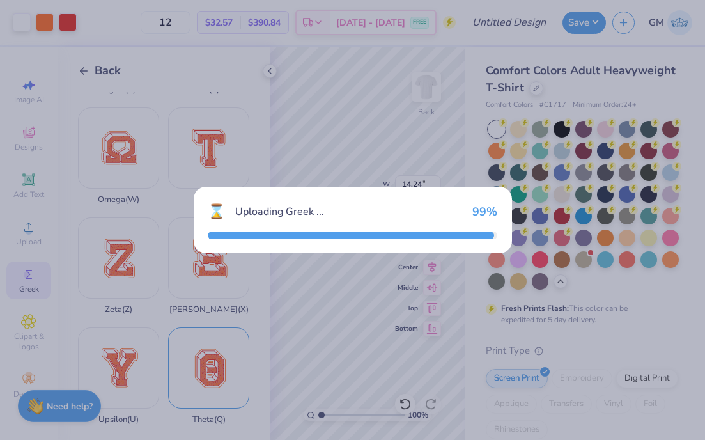
type input "14.16"
type input "18.00"
type input "3.50"
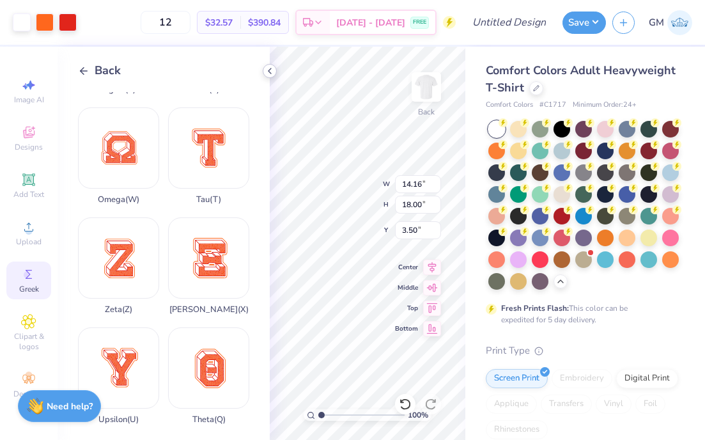
click at [270, 69] on polyline at bounding box center [270, 70] width 3 height 5
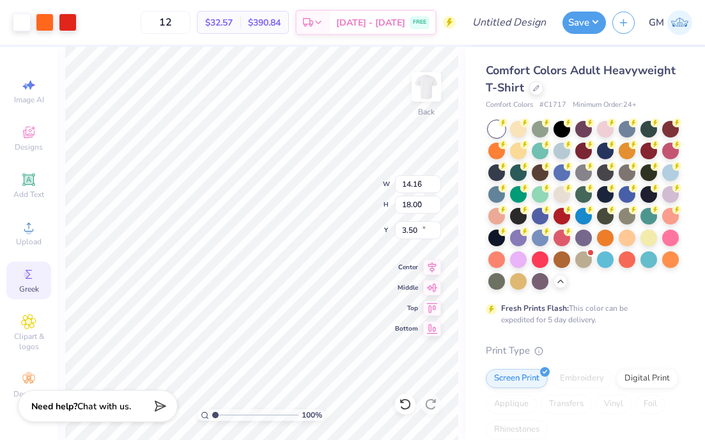
type input "3.85"
type input "4.90"
type input "2.36"
type input "14.24"
type input "16.61"
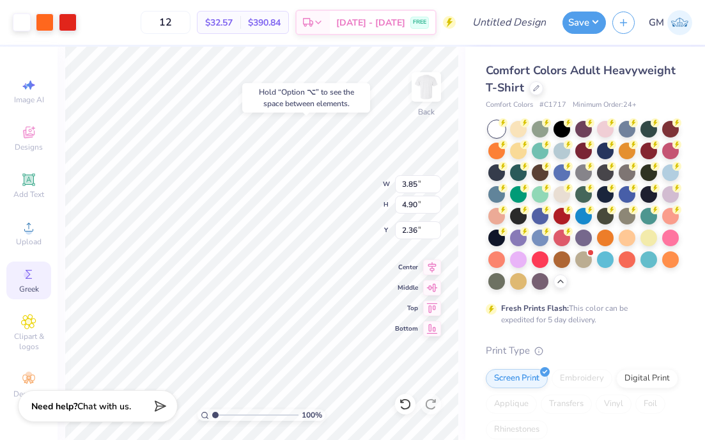
type input "4.19"
type input "3.62"
type input "4.66"
type input "2.48"
type input "14.24"
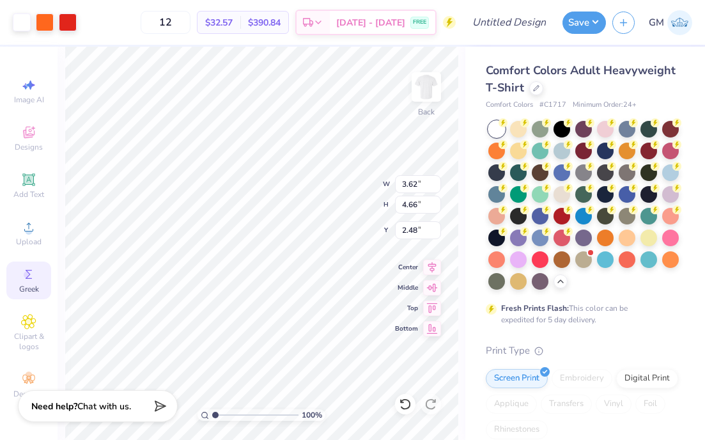
type input "14.38"
type input "5.31"
type input "5.02"
type input "5.07"
type input "14.62"
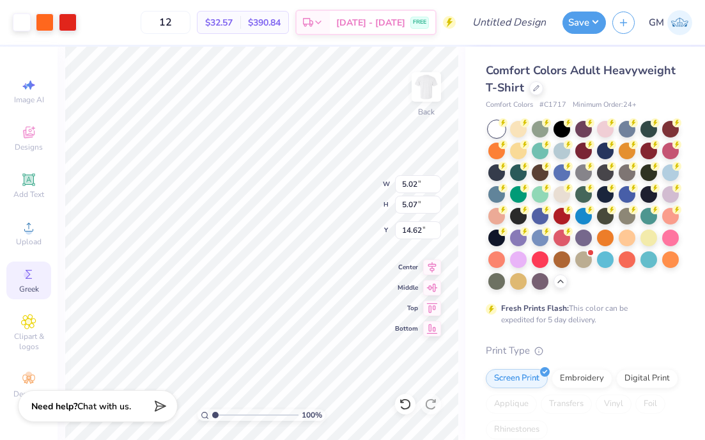
type input "2.19"
type input "4.25"
type input "4.30"
type input "2.66"
type input "3.62"
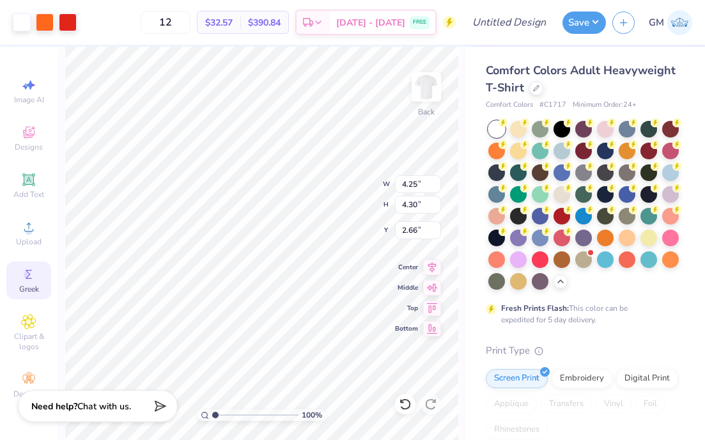
type input "4.66"
type input "2.48"
type input "3.33"
type input "4.28"
type input "2.67"
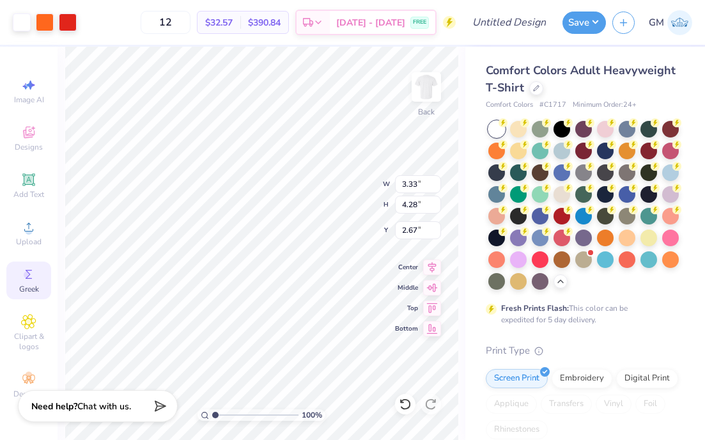
type input "3.85"
type input "4.90"
type input "2.36"
type input "3.48"
type input "4.42"
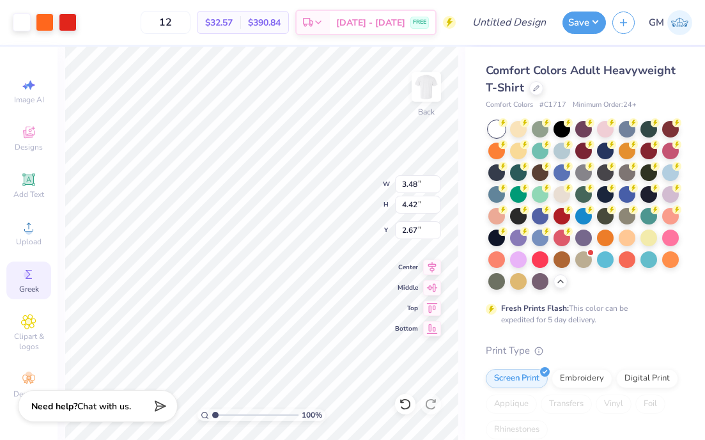
type input "2.53"
type input "4.25"
type input "4.30"
type input "2.59"
click at [31, 189] on span "Add Text" at bounding box center [28, 194] width 31 height 10
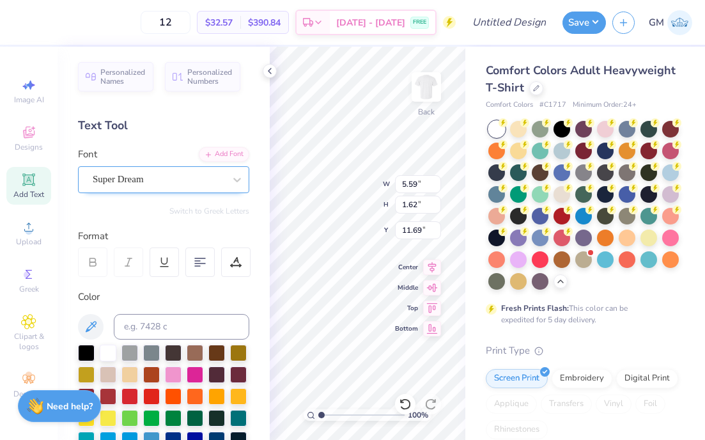
click at [151, 182] on div "Super Dream" at bounding box center [158, 179] width 134 height 20
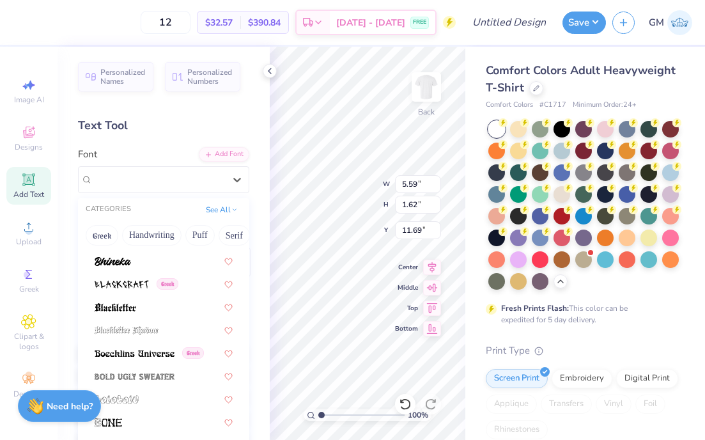
scroll to position [664, 0]
click at [155, 351] on img at bounding box center [135, 354] width 80 height 9
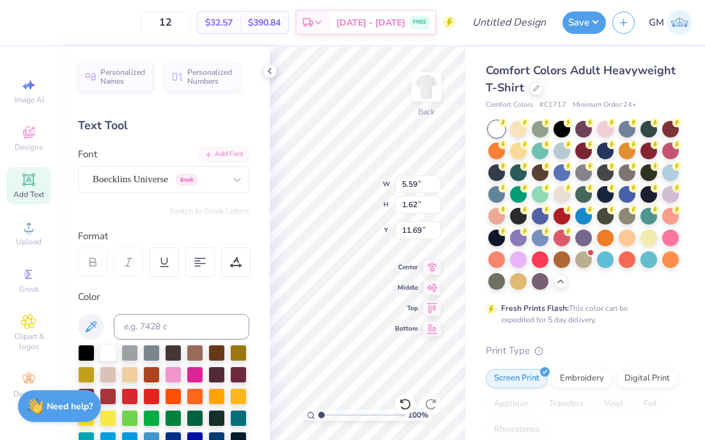
type input "6.35"
type input "1.69"
type input "11.66"
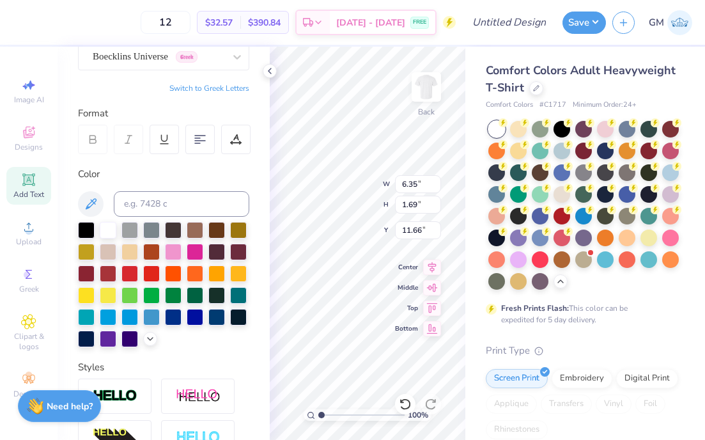
scroll to position [83, 0]
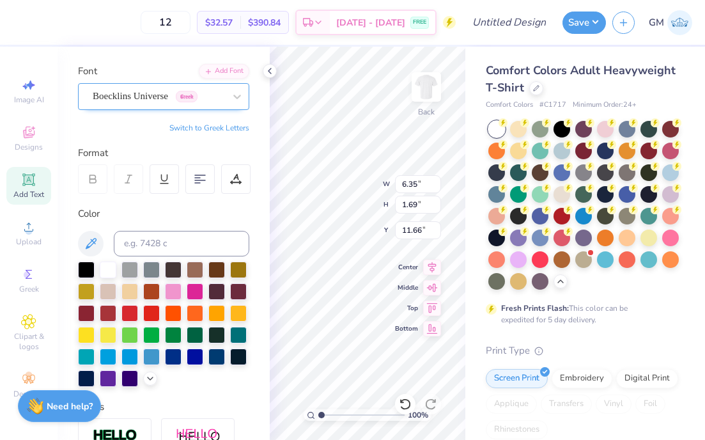
click at [164, 100] on div "Boecklins Universe Greek" at bounding box center [158, 96] width 134 height 20
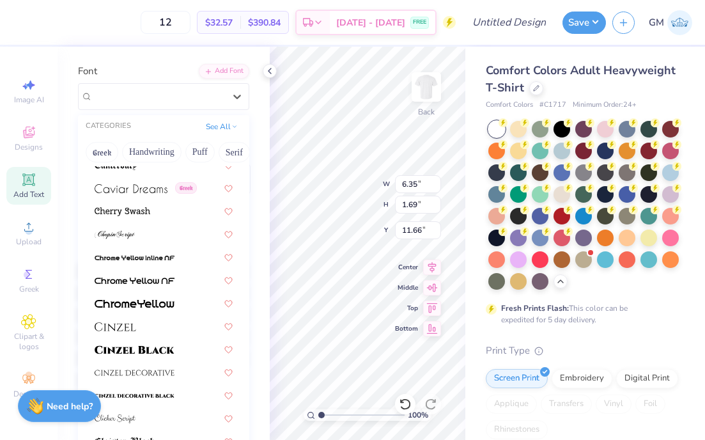
scroll to position [1423, 0]
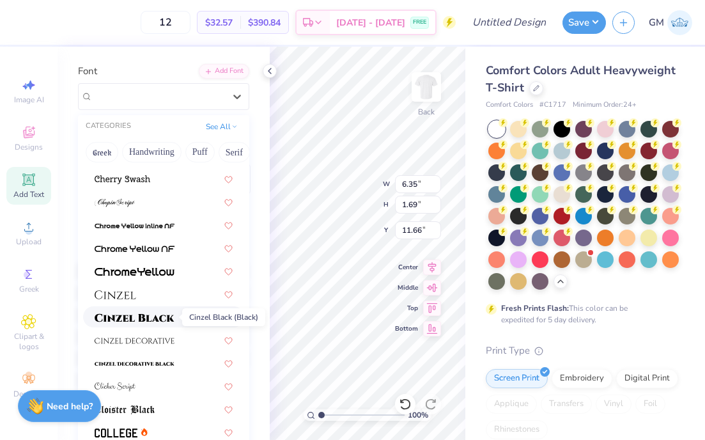
click at [136, 317] on img at bounding box center [135, 317] width 80 height 9
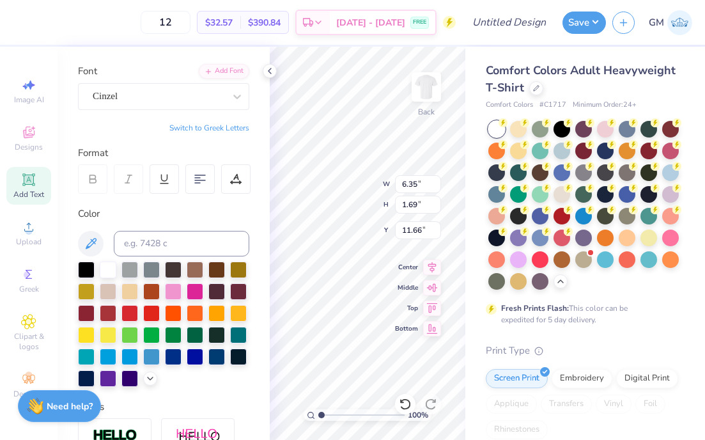
type input "6.54"
type input "1.66"
type input "11.67"
type textarea "Brothers"
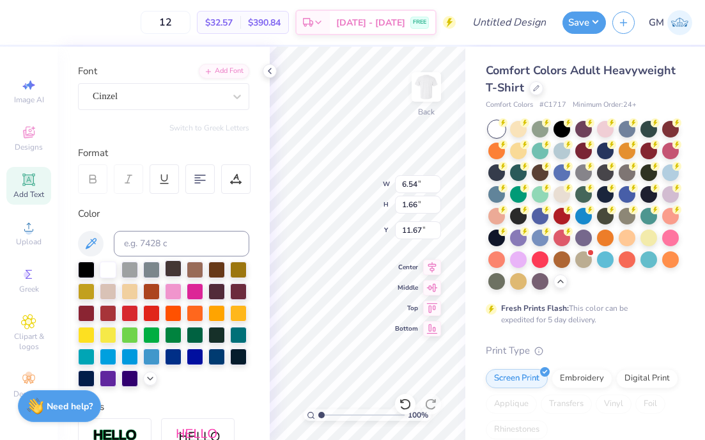
click at [170, 267] on div at bounding box center [173, 268] width 17 height 17
click at [84, 268] on div at bounding box center [86, 268] width 17 height 17
type input "10.00"
type input "1.34"
type input "8.55"
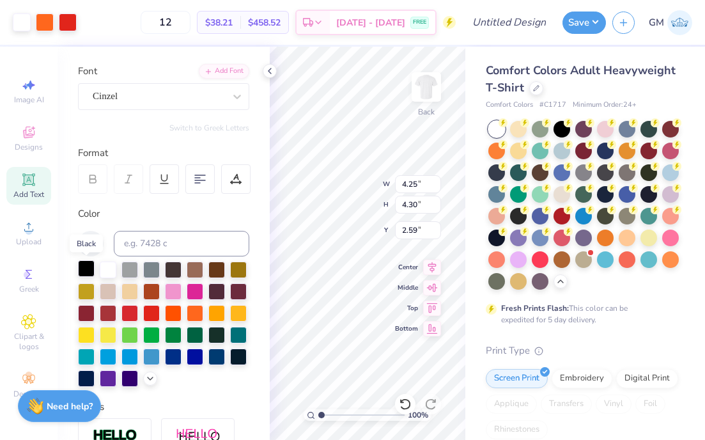
click at [88, 270] on div at bounding box center [86, 268] width 17 height 17
click at [89, 274] on div at bounding box center [86, 268] width 17 height 17
click at [28, 289] on span "Greek" at bounding box center [29, 289] width 20 height 10
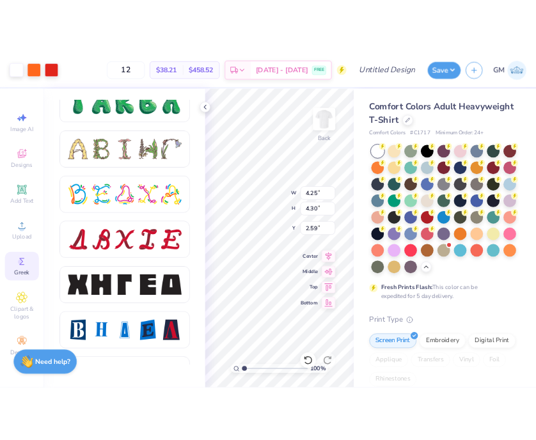
scroll to position [1512, 0]
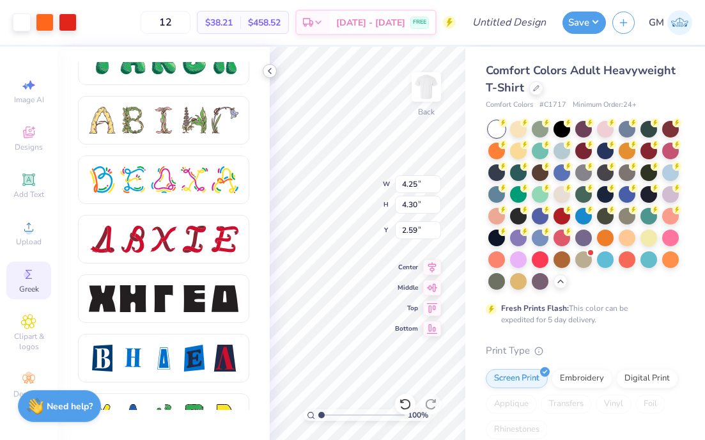
click at [272, 71] on icon at bounding box center [270, 71] width 10 height 10
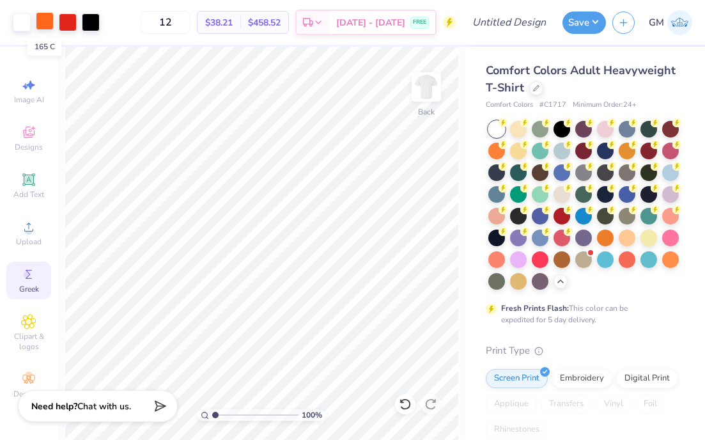
click at [47, 22] on div at bounding box center [45, 21] width 18 height 18
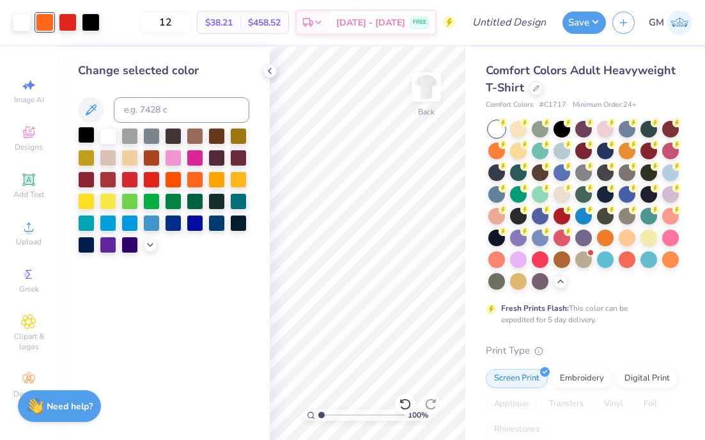
click at [81, 141] on div at bounding box center [86, 135] width 17 height 17
click at [65, 16] on div at bounding box center [68, 21] width 18 height 18
click at [85, 130] on div at bounding box center [86, 135] width 17 height 17
click at [272, 70] on icon at bounding box center [270, 71] width 10 height 10
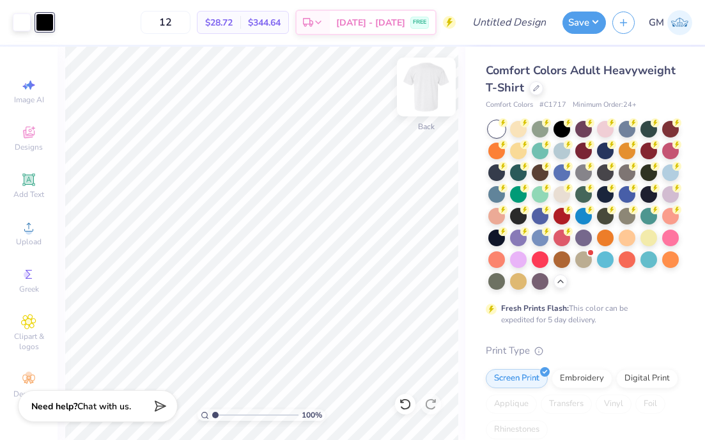
click at [426, 82] on img at bounding box center [426, 86] width 51 height 51
click at [28, 190] on span "Add Text" at bounding box center [28, 194] width 31 height 10
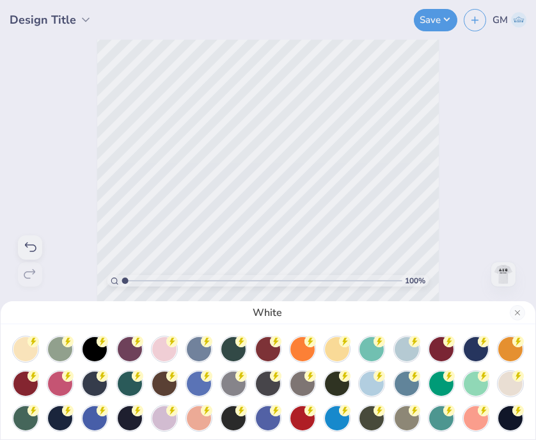
click at [268, 165] on div "White" at bounding box center [268, 220] width 536 height 440
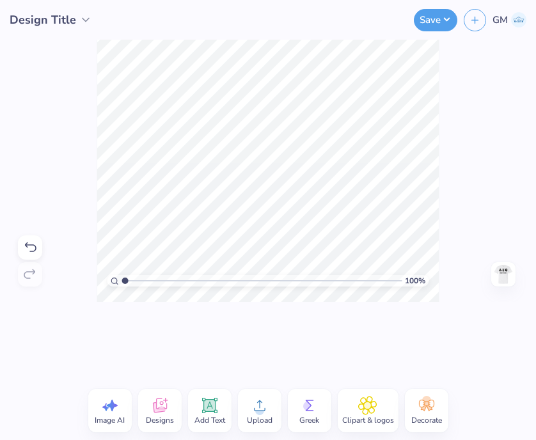
scroll to position [0, 2]
type textarea "DST Chartiy Bash"
click at [214, 411] on icon at bounding box center [208, 405] width 15 height 15
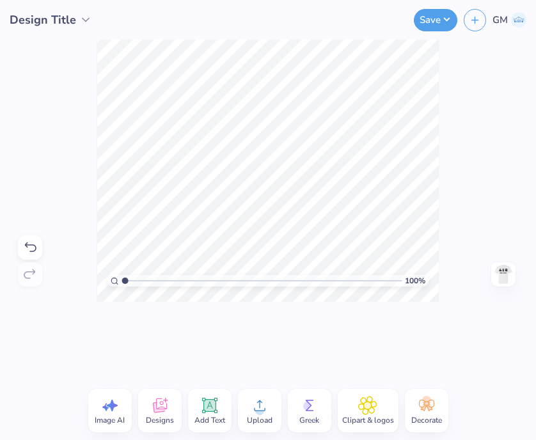
type textarea "[DATE]"
drag, startPoint x: 215, startPoint y: 403, endPoint x: 245, endPoint y: 327, distance: 81.6
click at [215, 404] on icon at bounding box center [209, 405] width 19 height 19
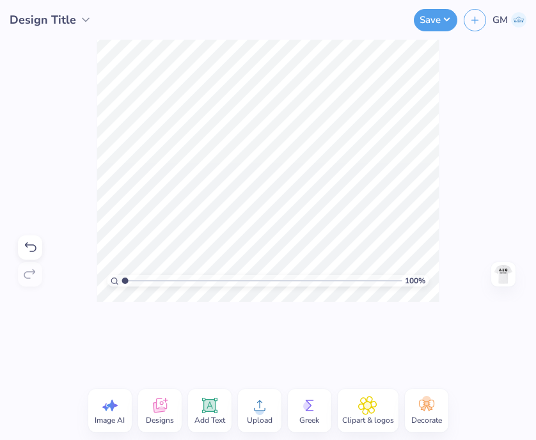
type textarea "[US_STATE]"
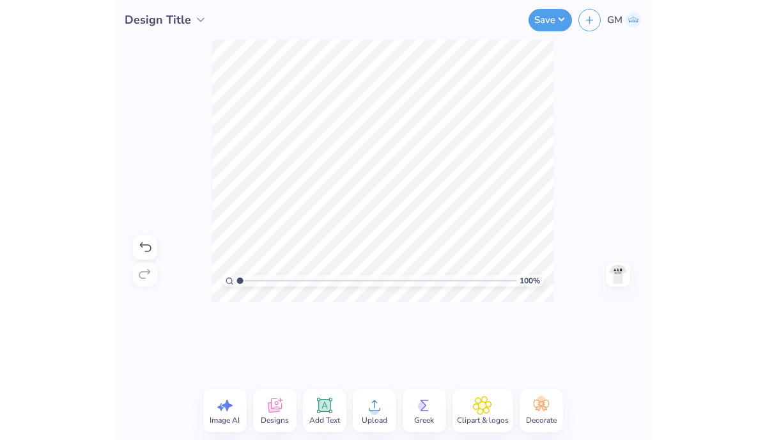
scroll to position [0, 3]
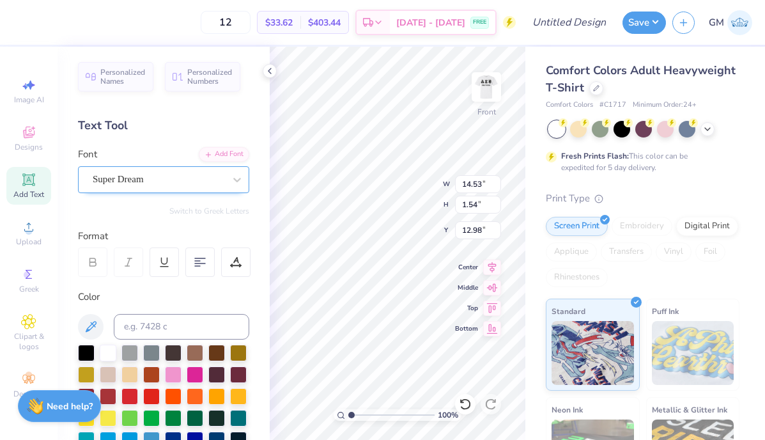
click at [214, 184] on div "Super Dream" at bounding box center [158, 179] width 134 height 20
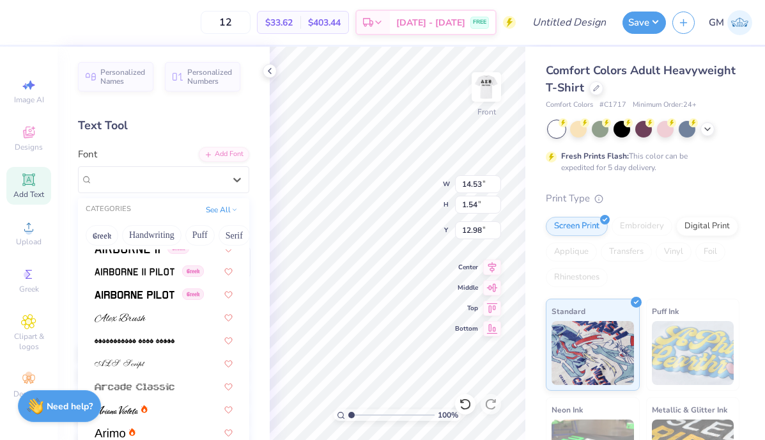
scroll to position [270, 0]
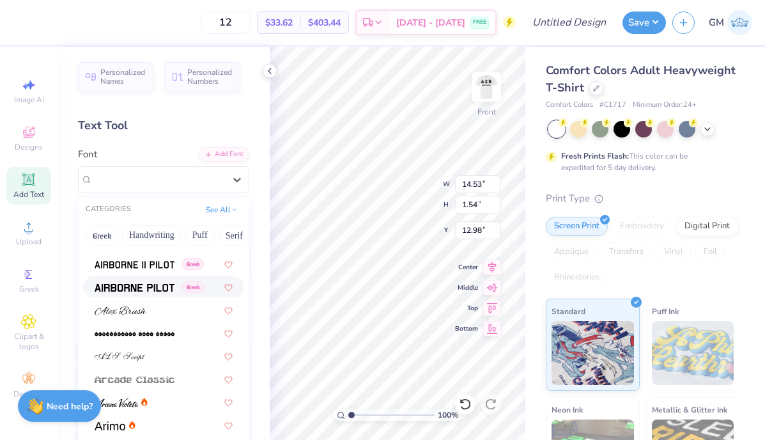
click at [136, 284] on img at bounding box center [135, 287] width 80 height 9
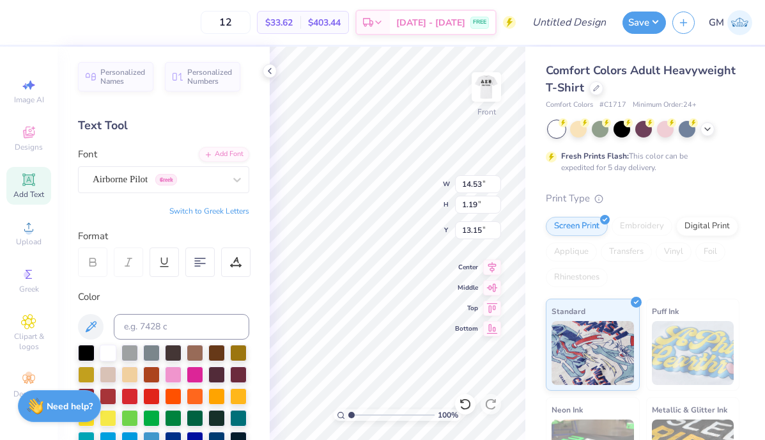
type input "4.47"
type input "12.81"
type input "1.65"
type input "15.52"
click at [207, 177] on div "Super Dream" at bounding box center [158, 179] width 134 height 20
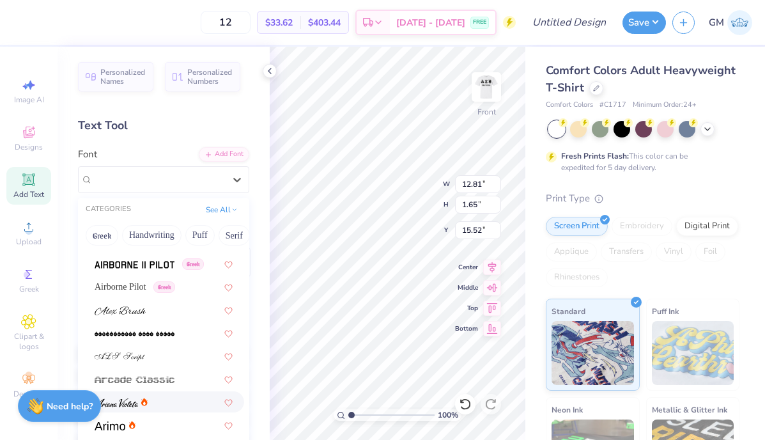
scroll to position [254, 0]
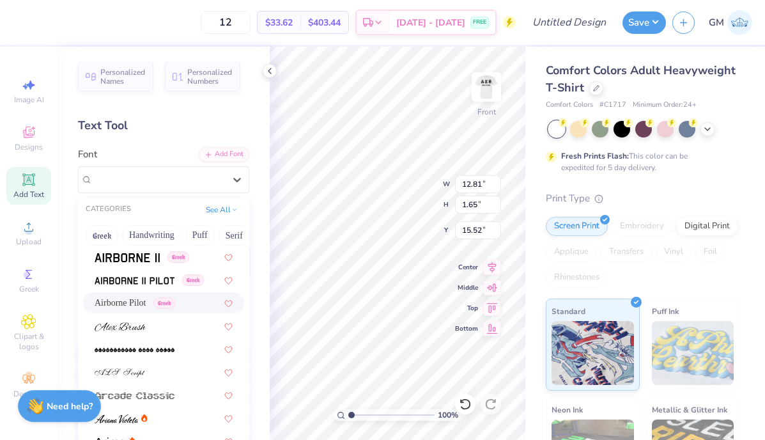
click at [140, 307] on span "Airborne Pilot" at bounding box center [121, 302] width 52 height 13
type input "11.54"
type input "1.72"
type input "15.48"
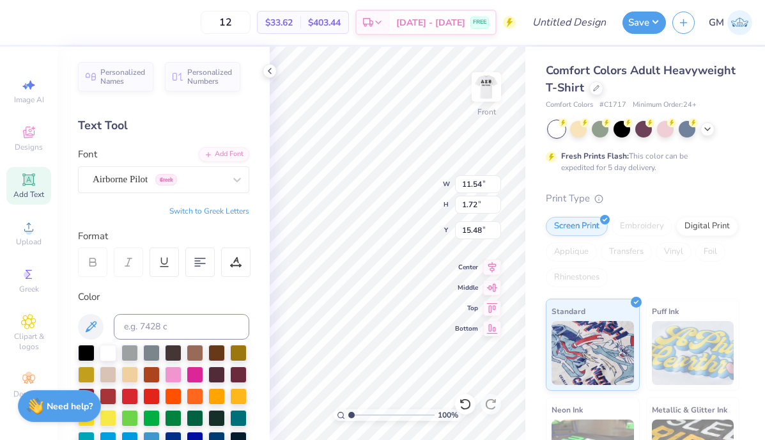
type input "10.15"
type input "1.68"
type input "18.64"
click at [159, 186] on div at bounding box center [159, 179] width 132 height 17
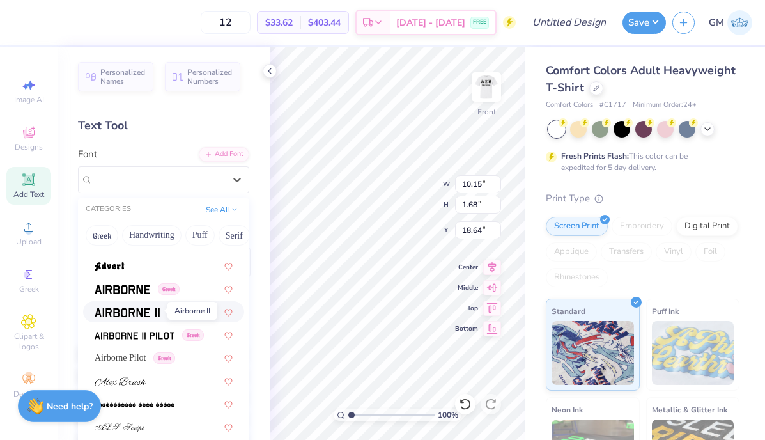
scroll to position [201, 0]
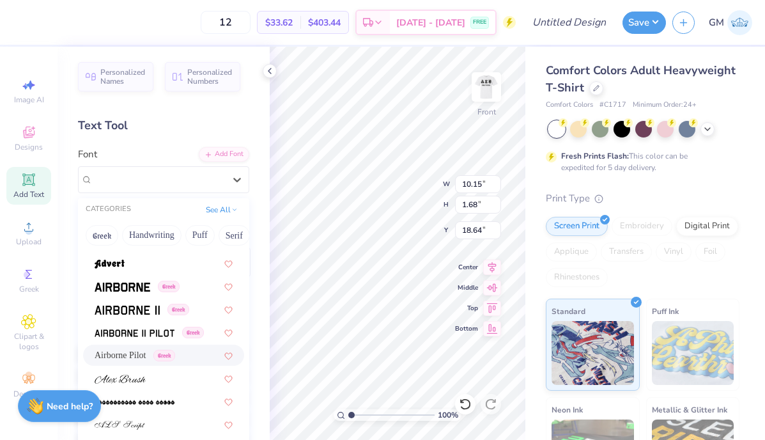
click at [146, 351] on span "Airborne Pilot" at bounding box center [121, 354] width 52 height 13
type input "11.53"
type input "1.72"
type input "18.62"
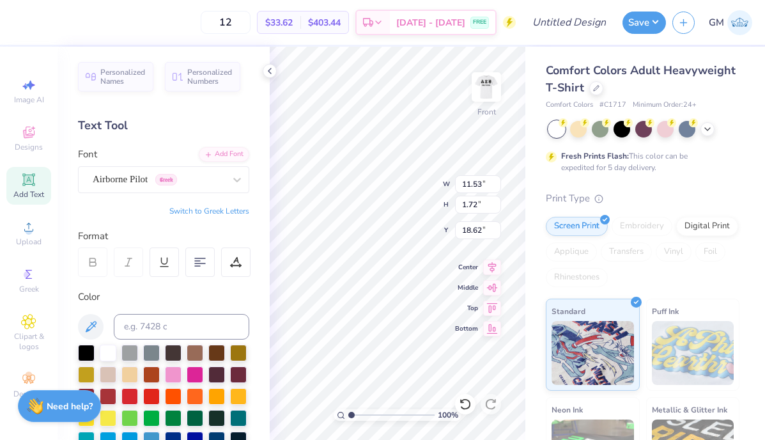
type input "11.54"
type input "15.48"
type input "7.59"
type input "1.13"
type input "6.60"
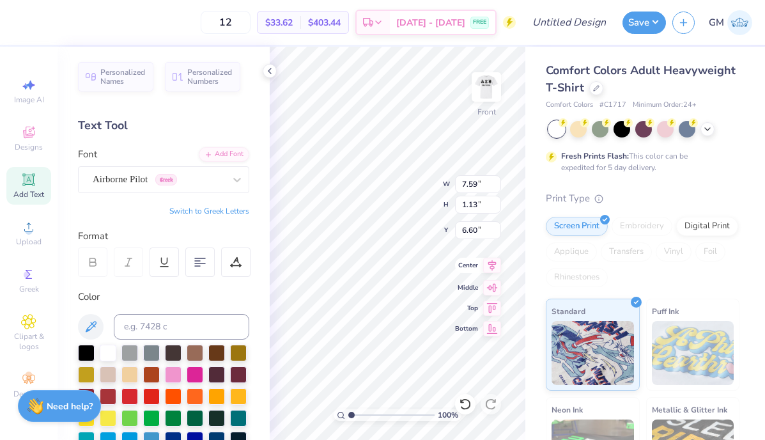
type input "11.53"
type input "1.72"
type input "18.62"
type input "6.28"
type input "0.94"
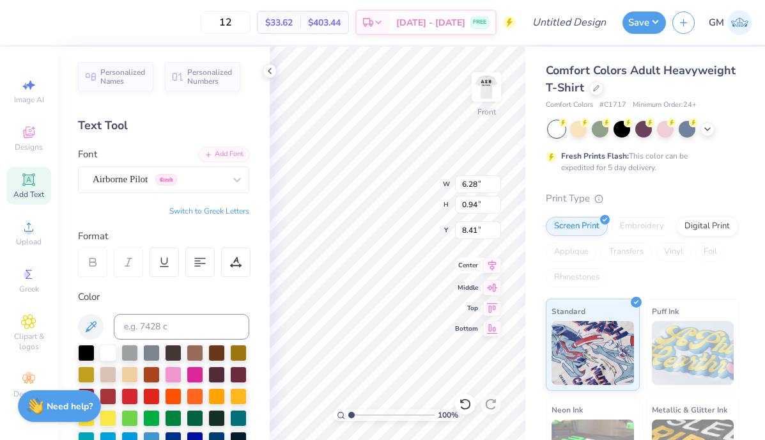
type input "8.67"
click at [189, 434] on div at bounding box center [195, 438] width 17 height 17
click at [195, 434] on div at bounding box center [195, 438] width 17 height 17
type input "14.53"
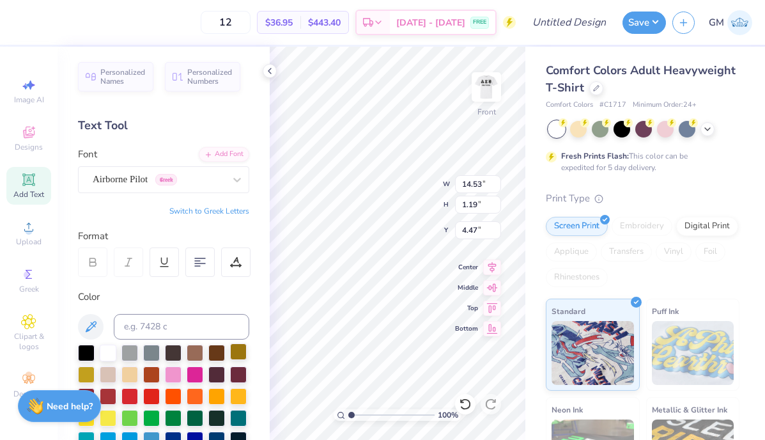
type input "1.19"
type input "4.47"
click at [195, 432] on div at bounding box center [195, 438] width 17 height 17
click at [274, 72] on icon at bounding box center [270, 71] width 10 height 10
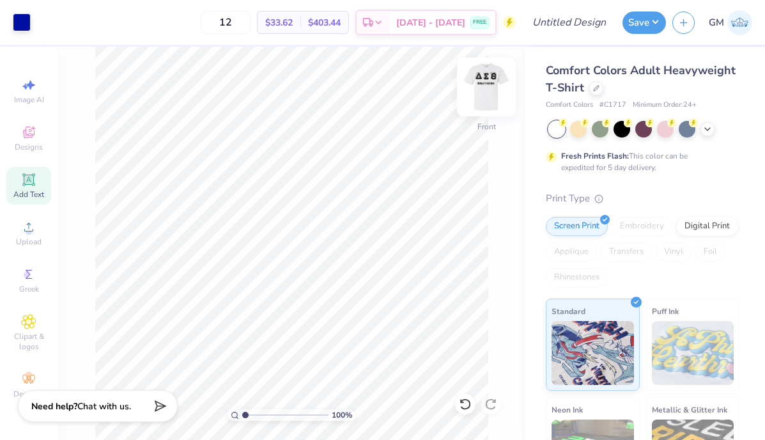
click at [491, 84] on img at bounding box center [486, 86] width 51 height 51
click at [497, 102] on img at bounding box center [486, 86] width 51 height 51
